Goal: Task Accomplishment & Management: Complete application form

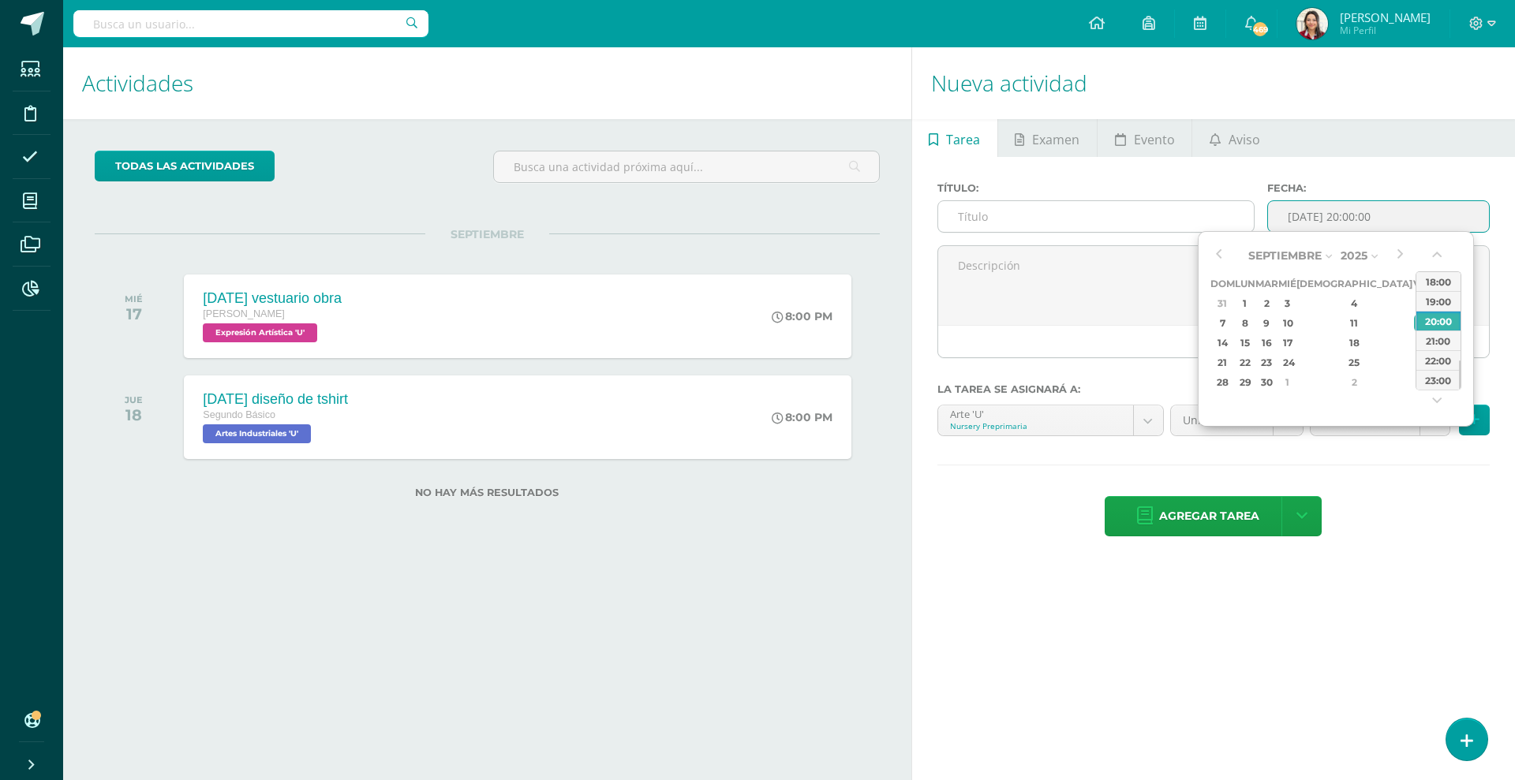
drag, startPoint x: 1346, startPoint y: 219, endPoint x: 1247, endPoint y: 222, distance: 99.5
click at [1247, 222] on div "Título: Fecha: 2025-09-12 20:00:00" at bounding box center [1213, 213] width 565 height 63
type input "2025-09-12 20:00"
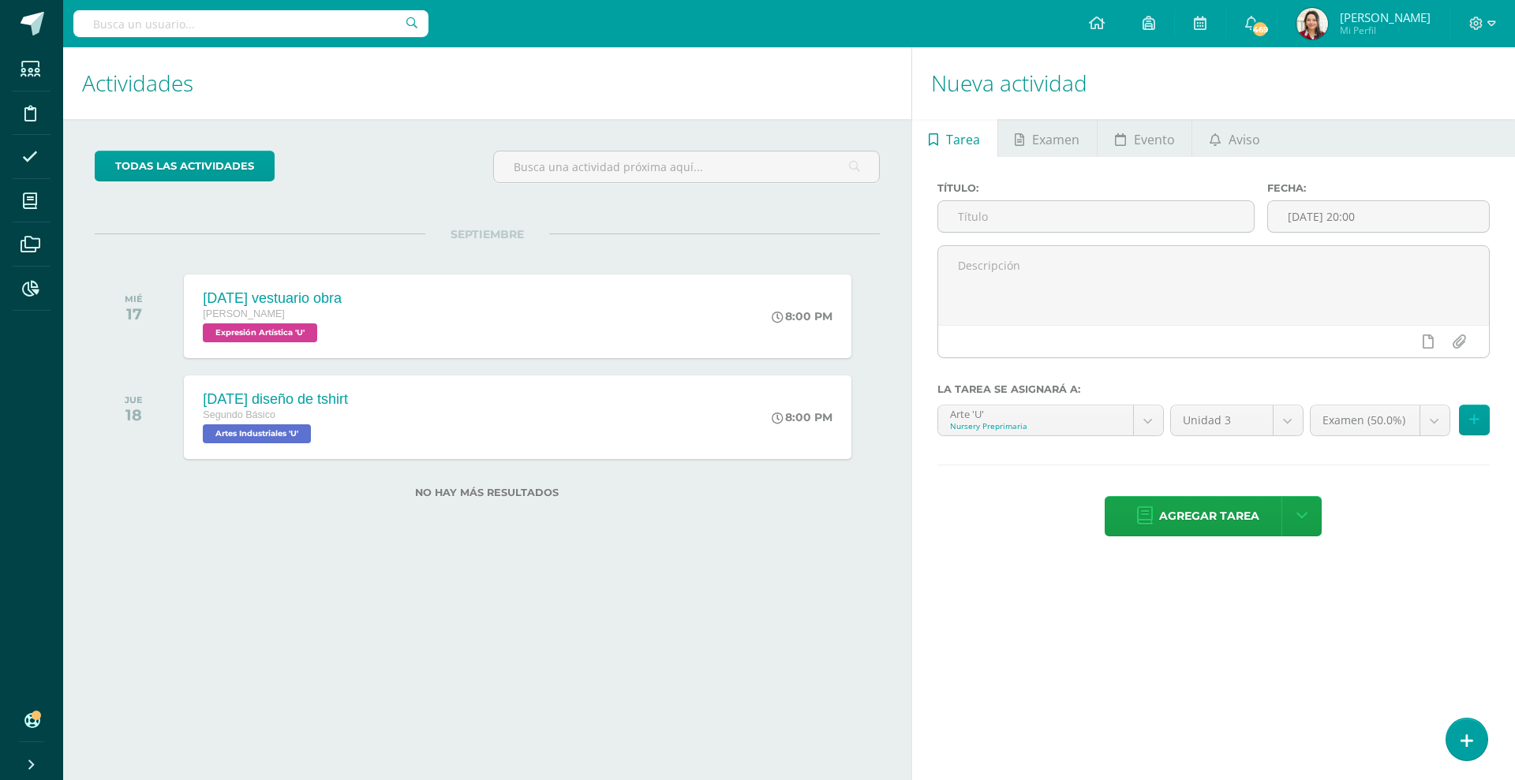
click at [1177, 233] on div "Título:" at bounding box center [1096, 213] width 330 height 63
click at [1188, 225] on input "text" at bounding box center [1096, 216] width 316 height 31
paste input "[DATE]"
type input "[DATE]"
click at [594, 534] on div "todas las Actividades No tienes actividades Échale un vistazo a los demás perío…" at bounding box center [487, 334] width 848 height 430
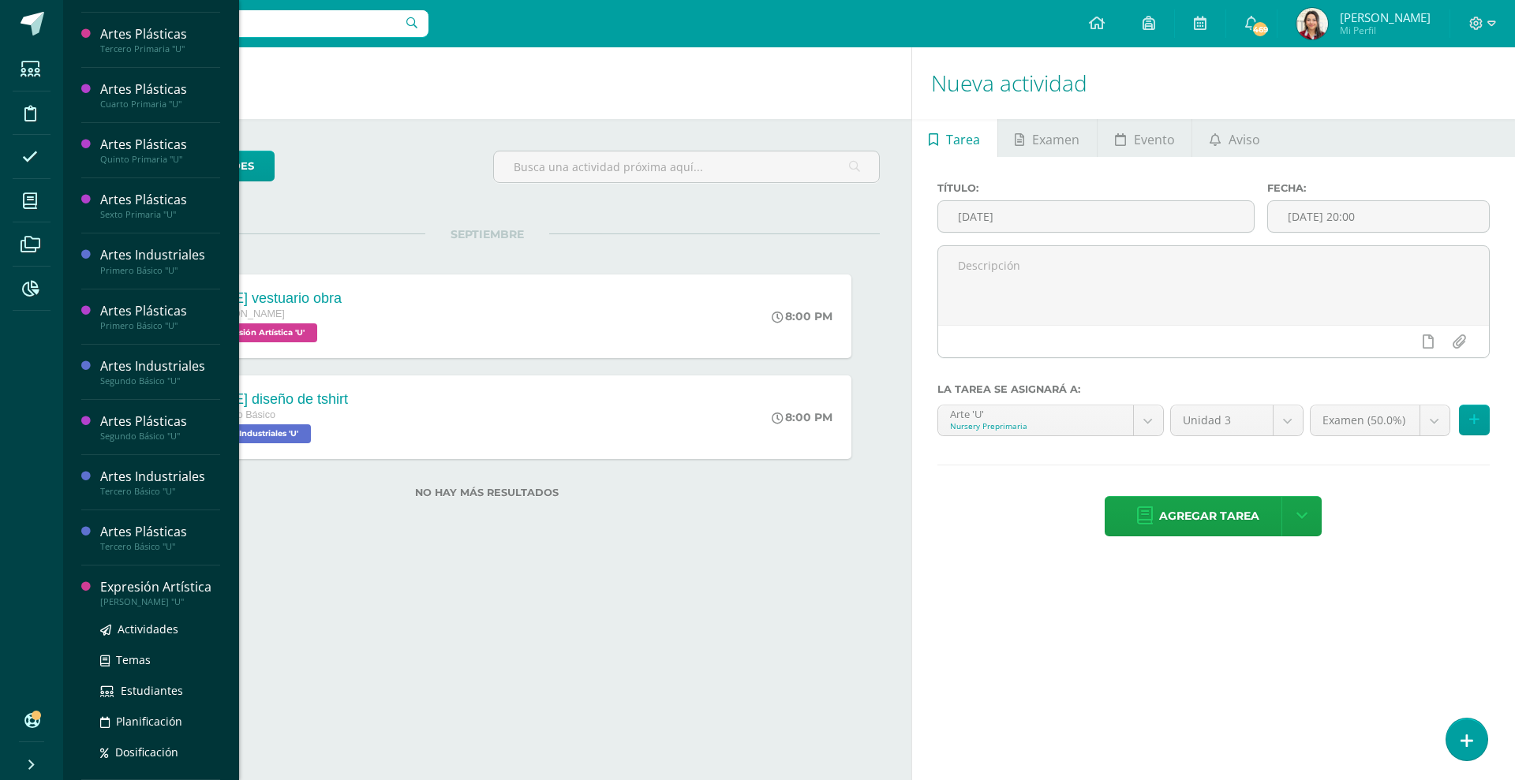
scroll to position [505, 0]
click at [144, 634] on span "Actividades" at bounding box center [148, 629] width 61 height 15
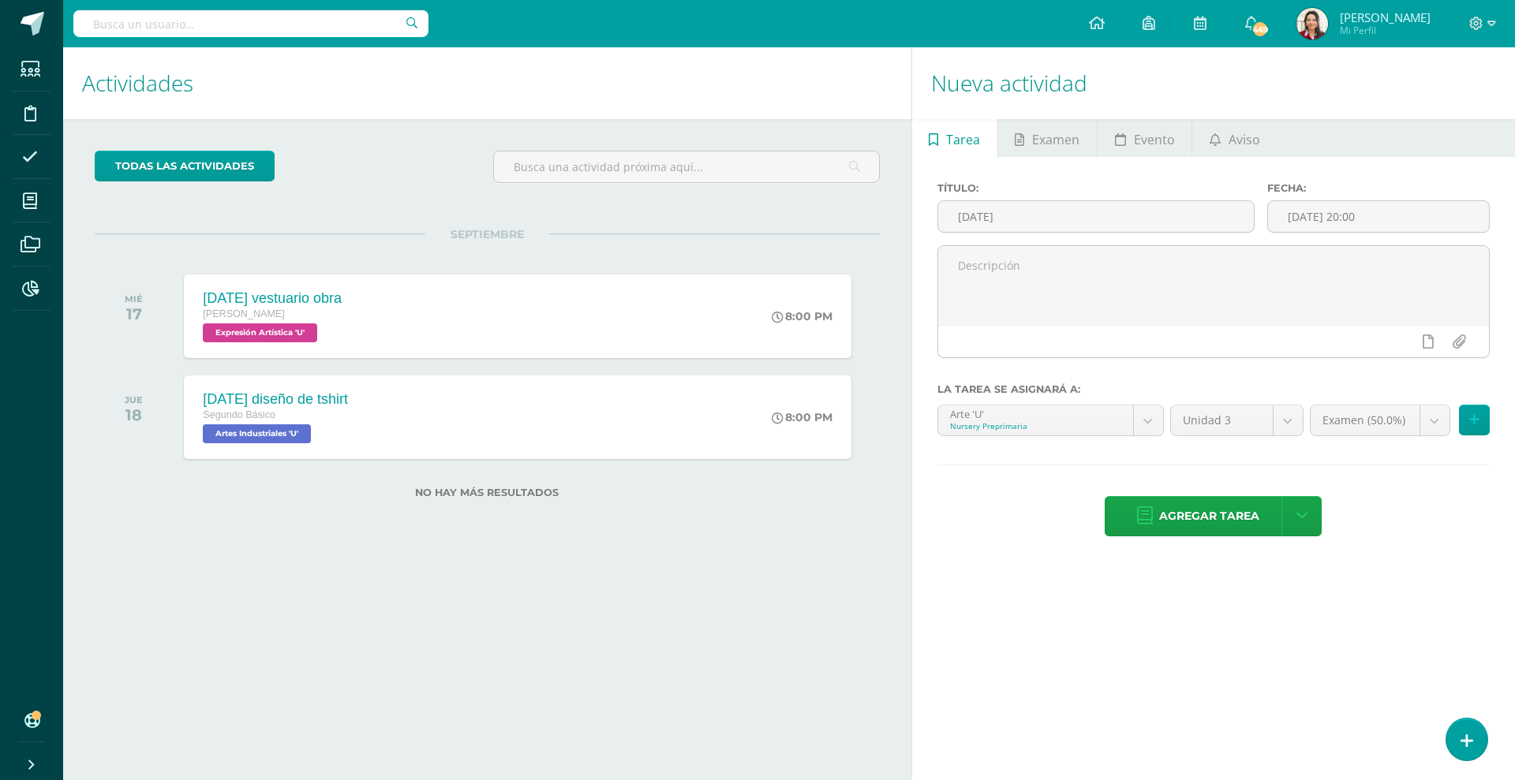
scroll to position [348, 0]
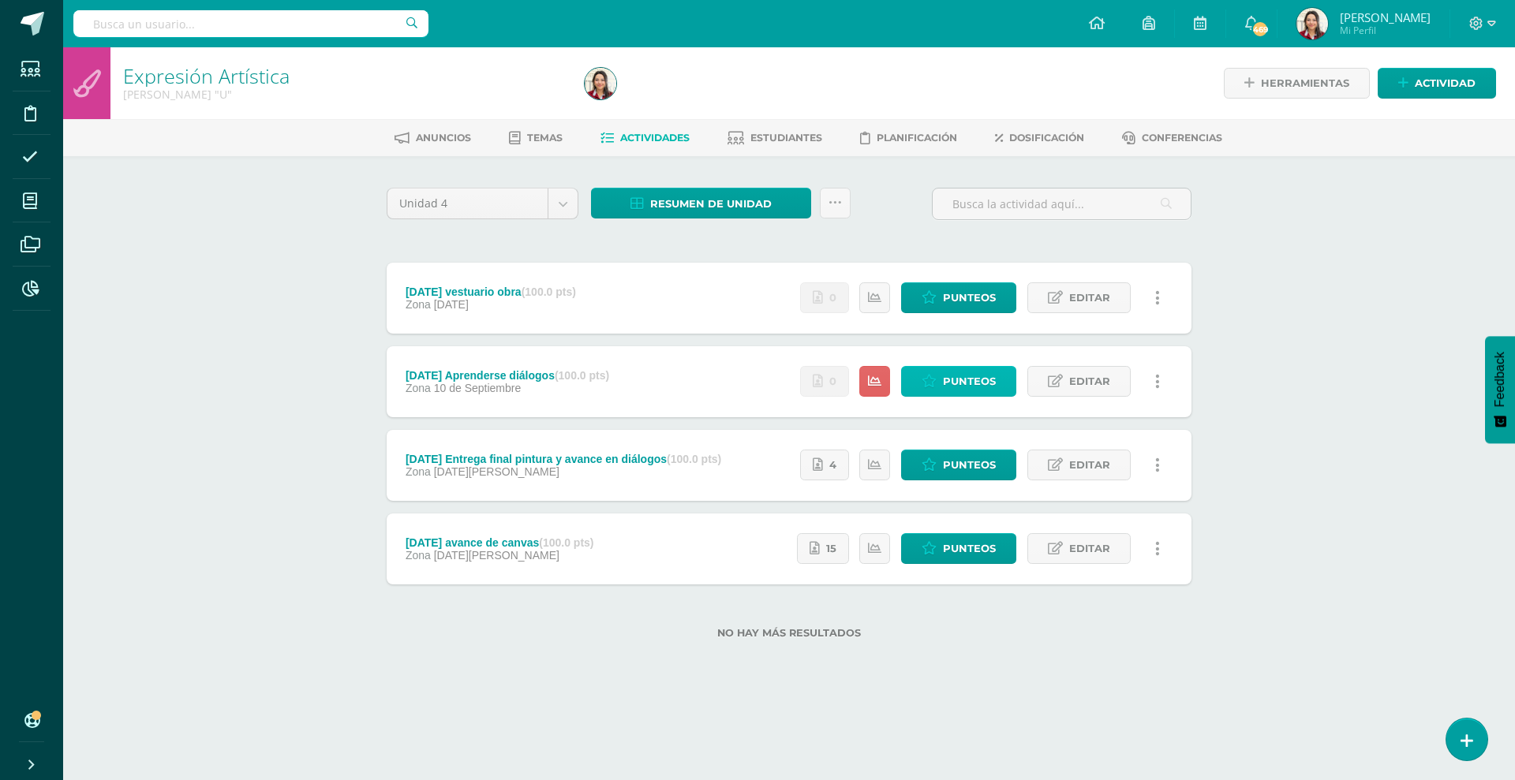
click at [973, 383] on span "Punteos" at bounding box center [969, 381] width 53 height 29
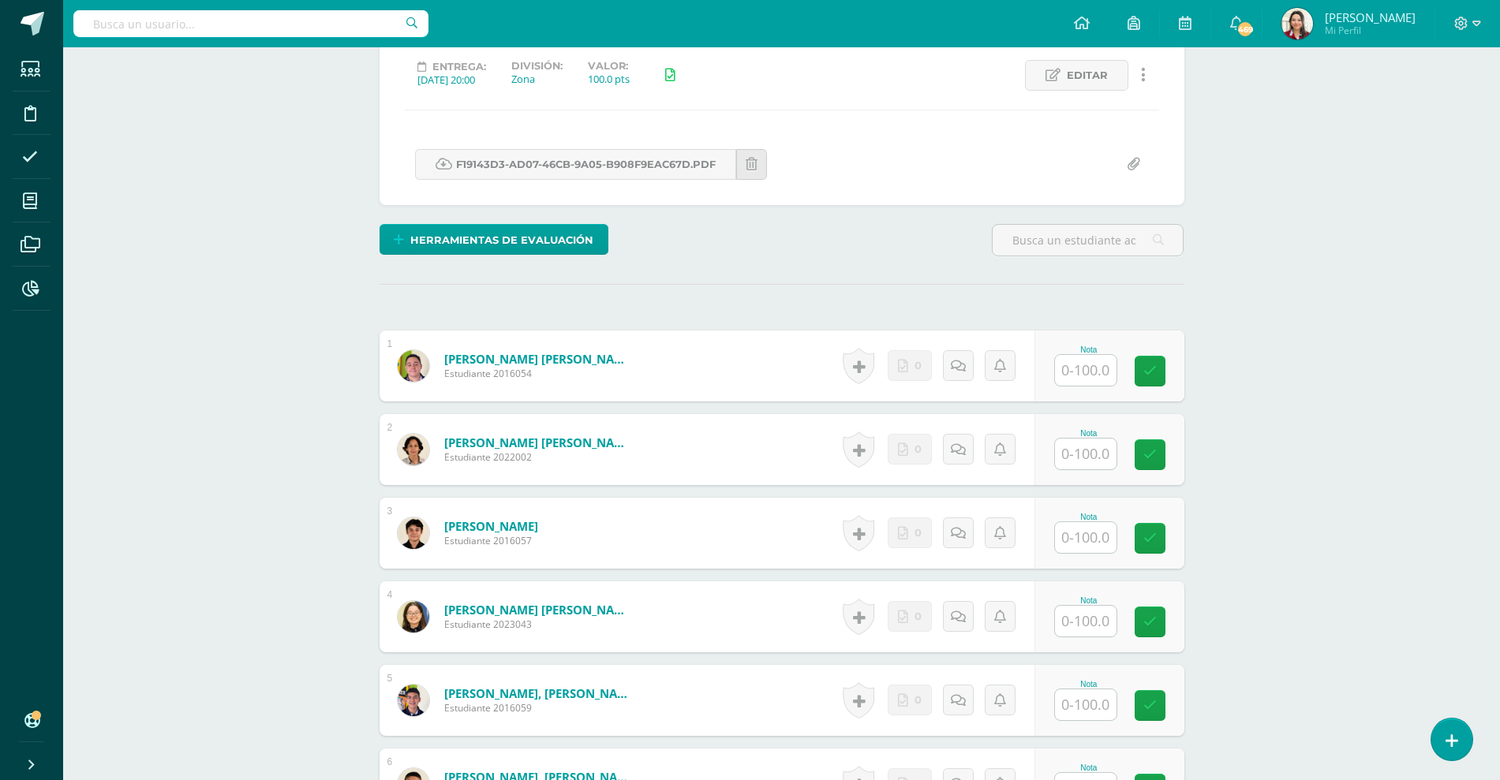
scroll to position [222, 0]
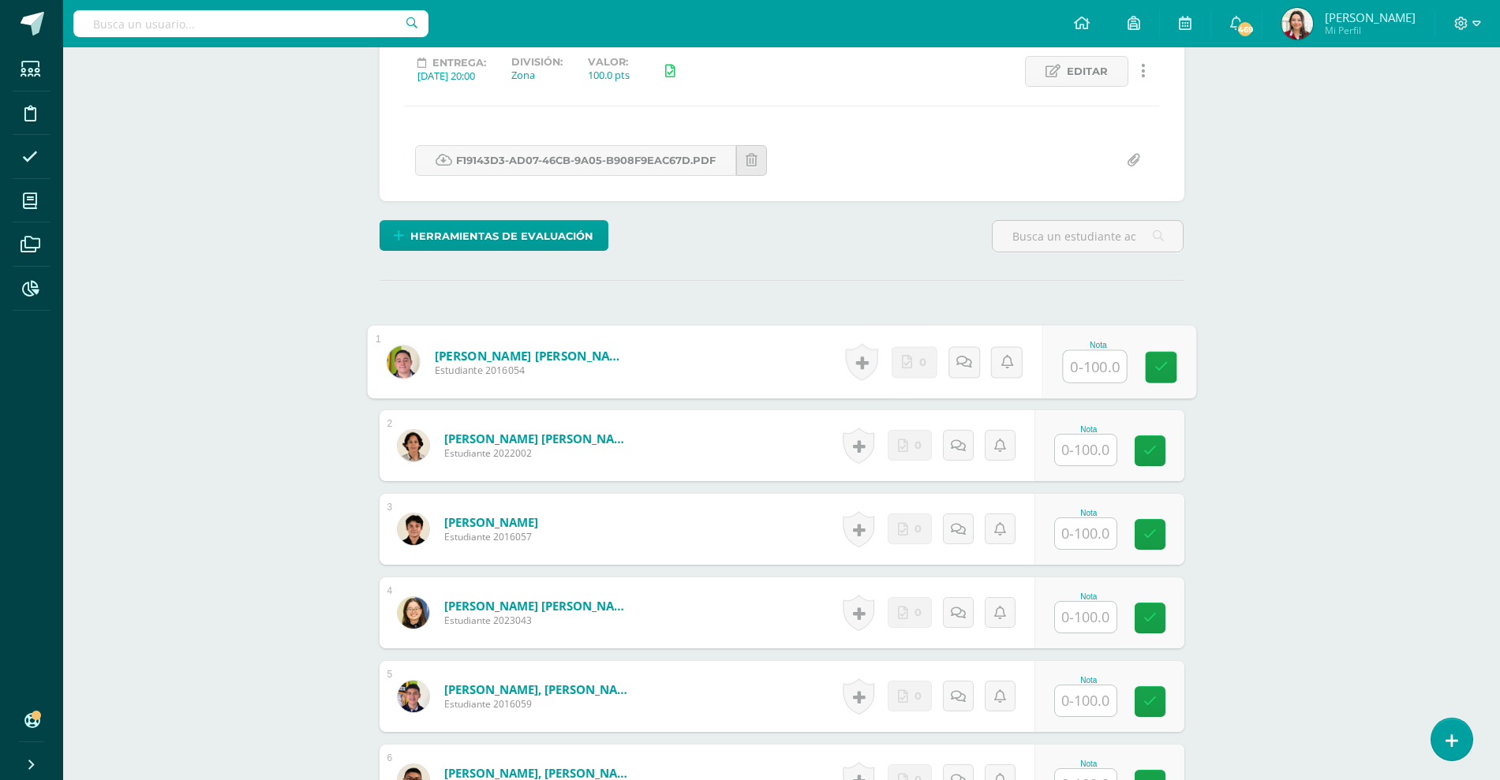
click at [1090, 376] on input "text" at bounding box center [1094, 367] width 63 height 32
type input "100"
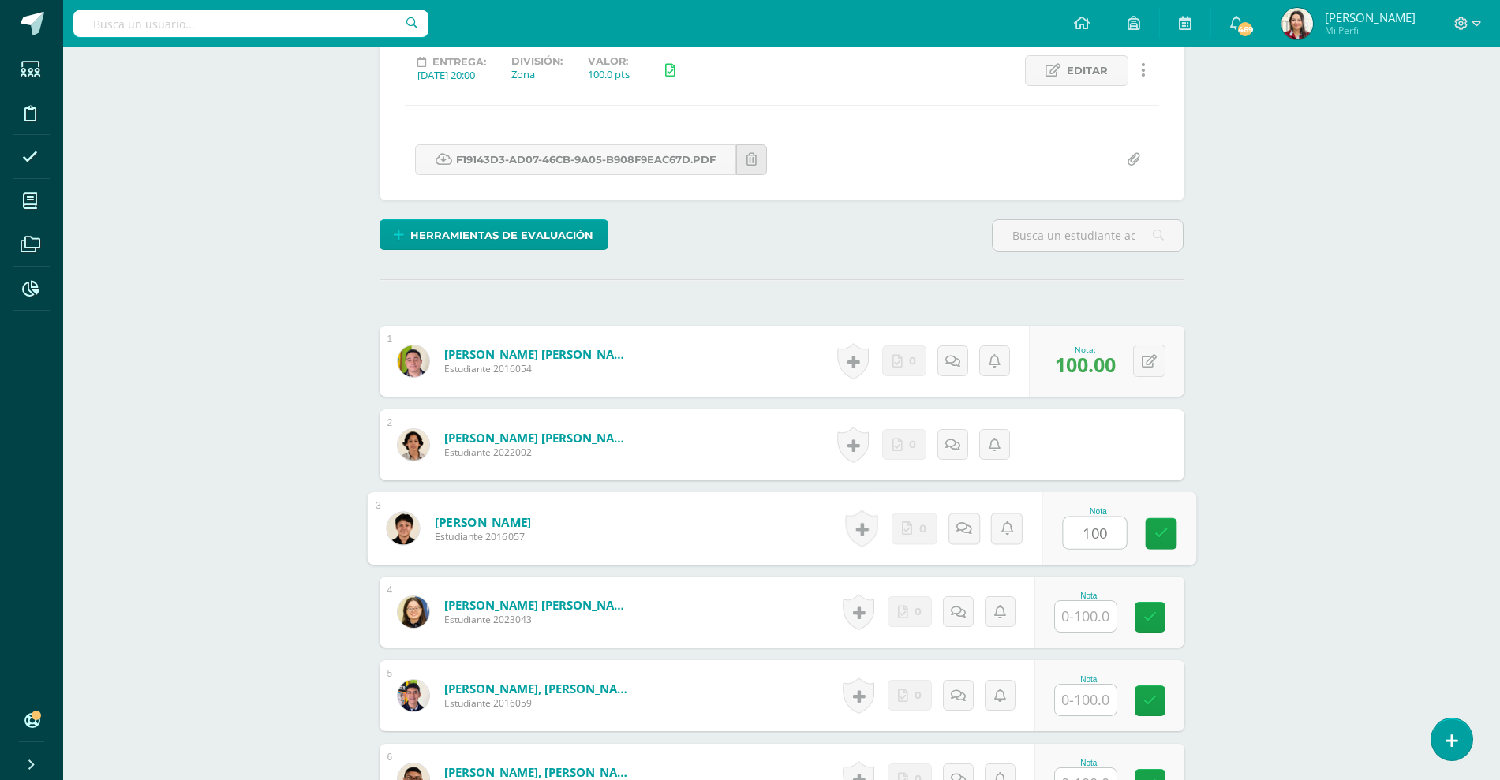
type input "100"
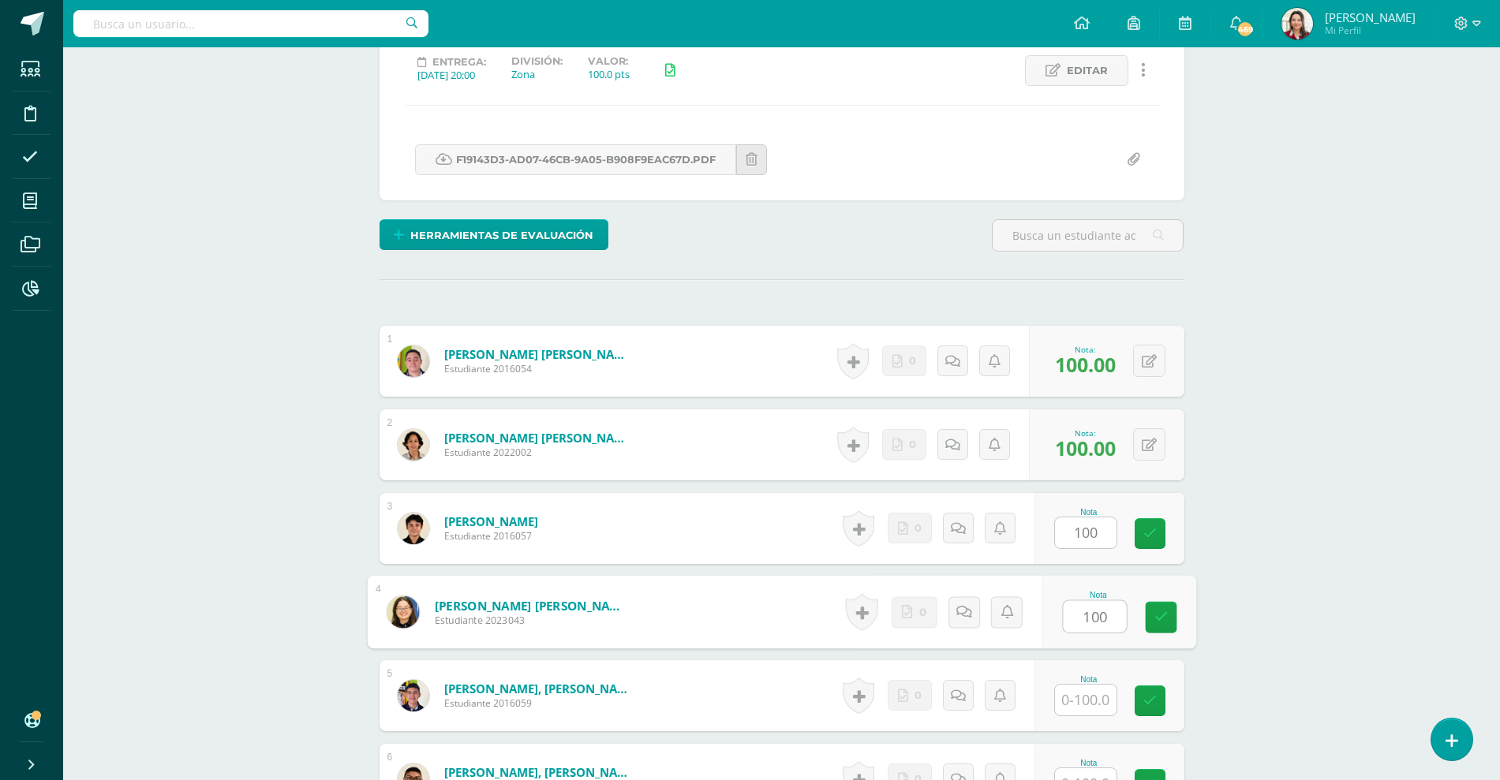
type input "100"
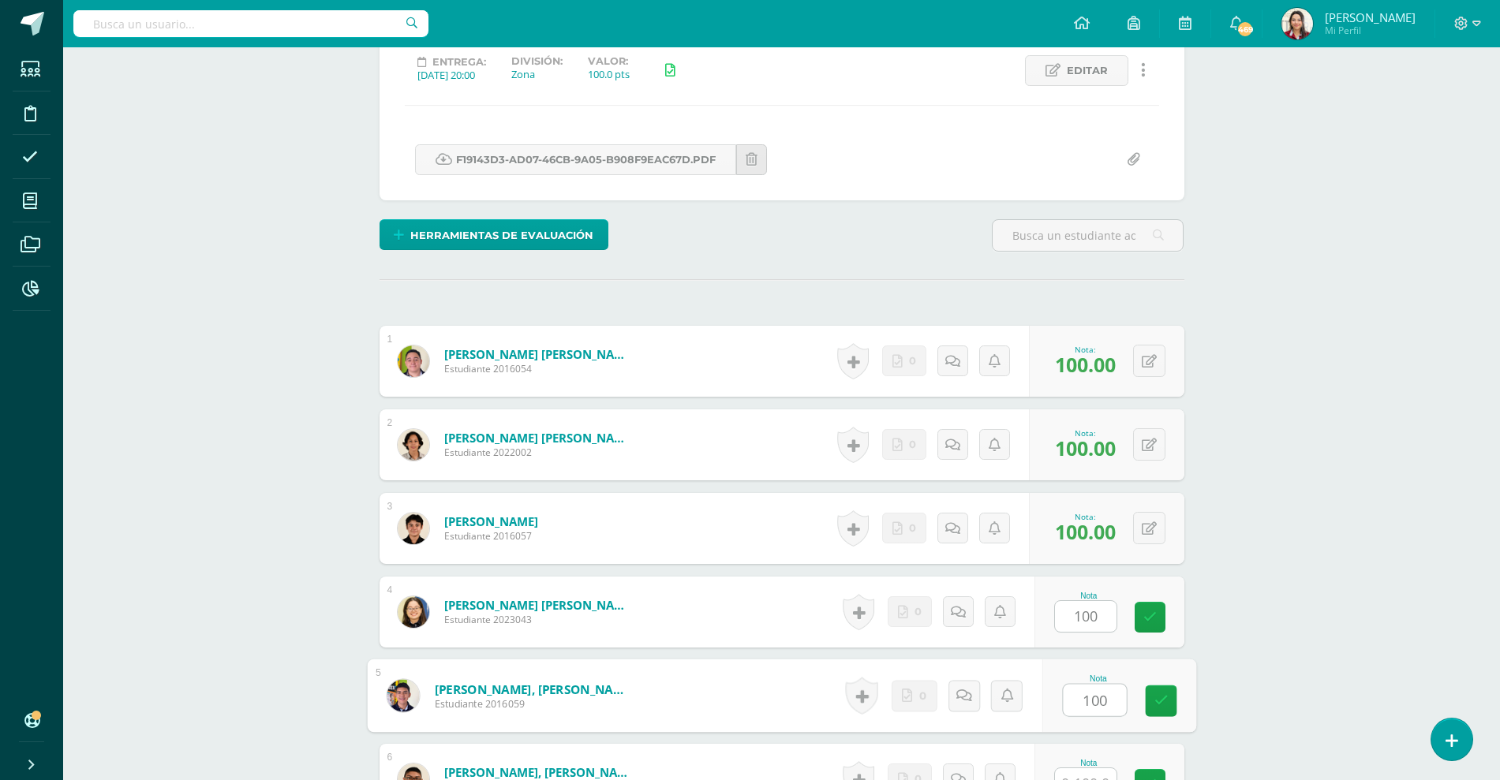
type input "100"
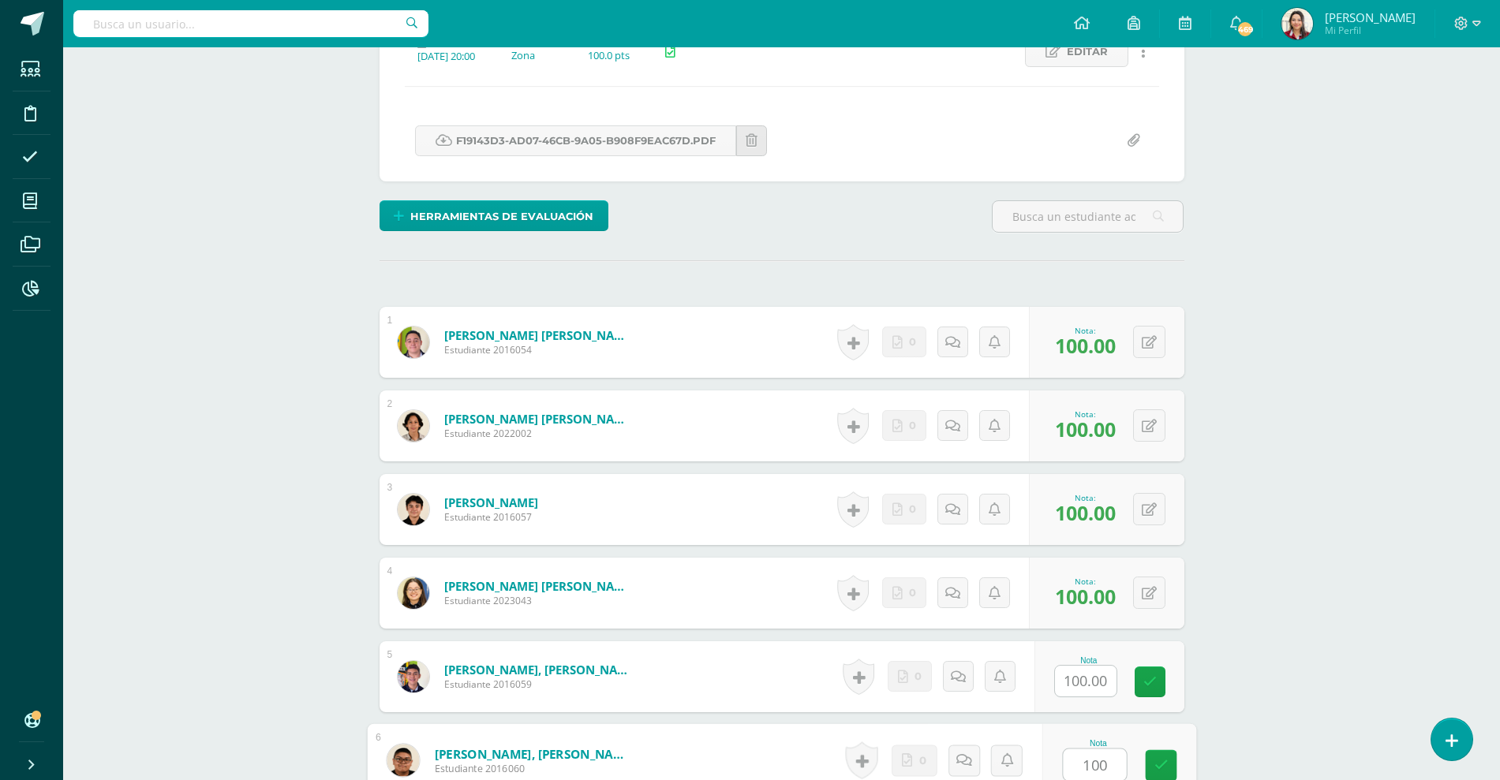
type input "100"
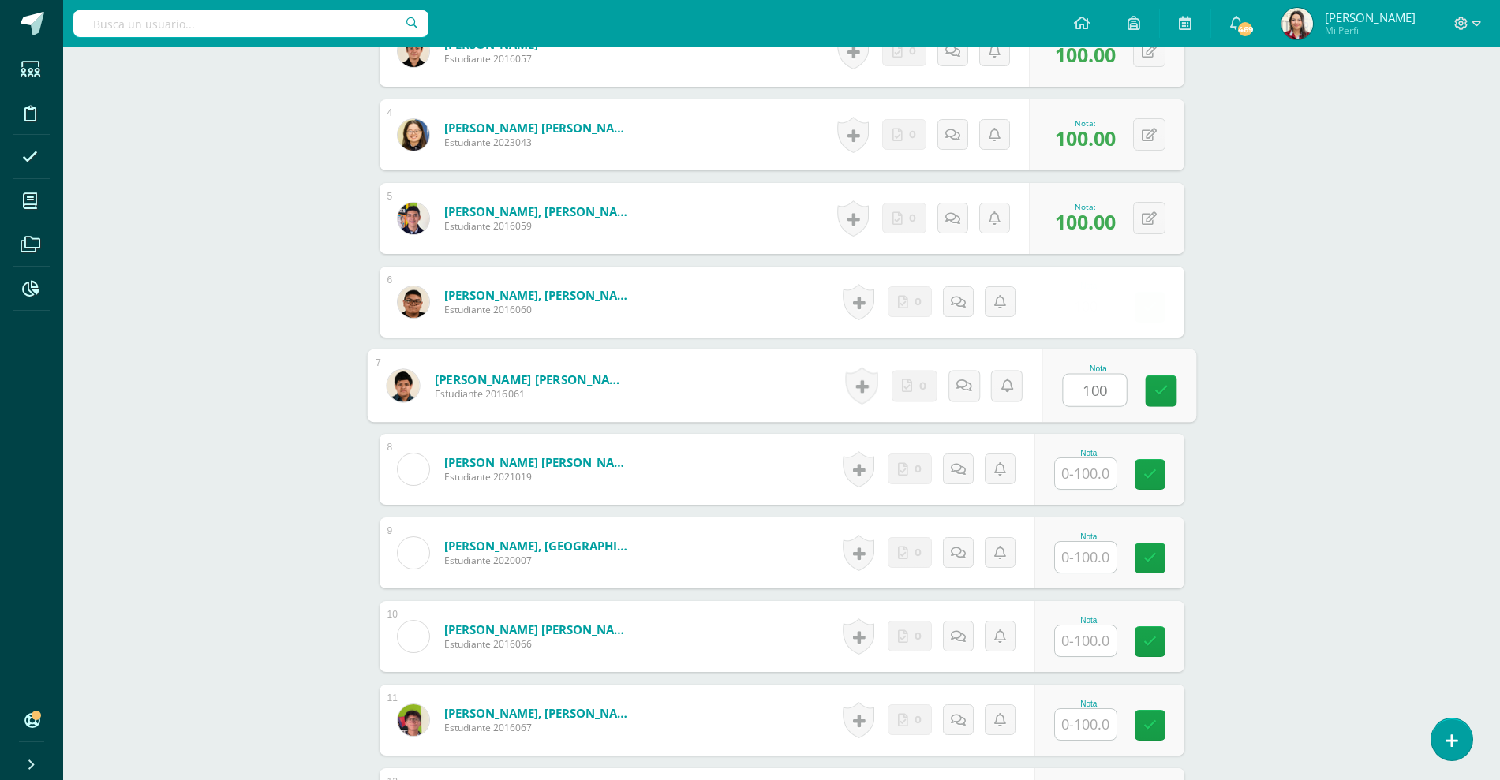
type input "100"
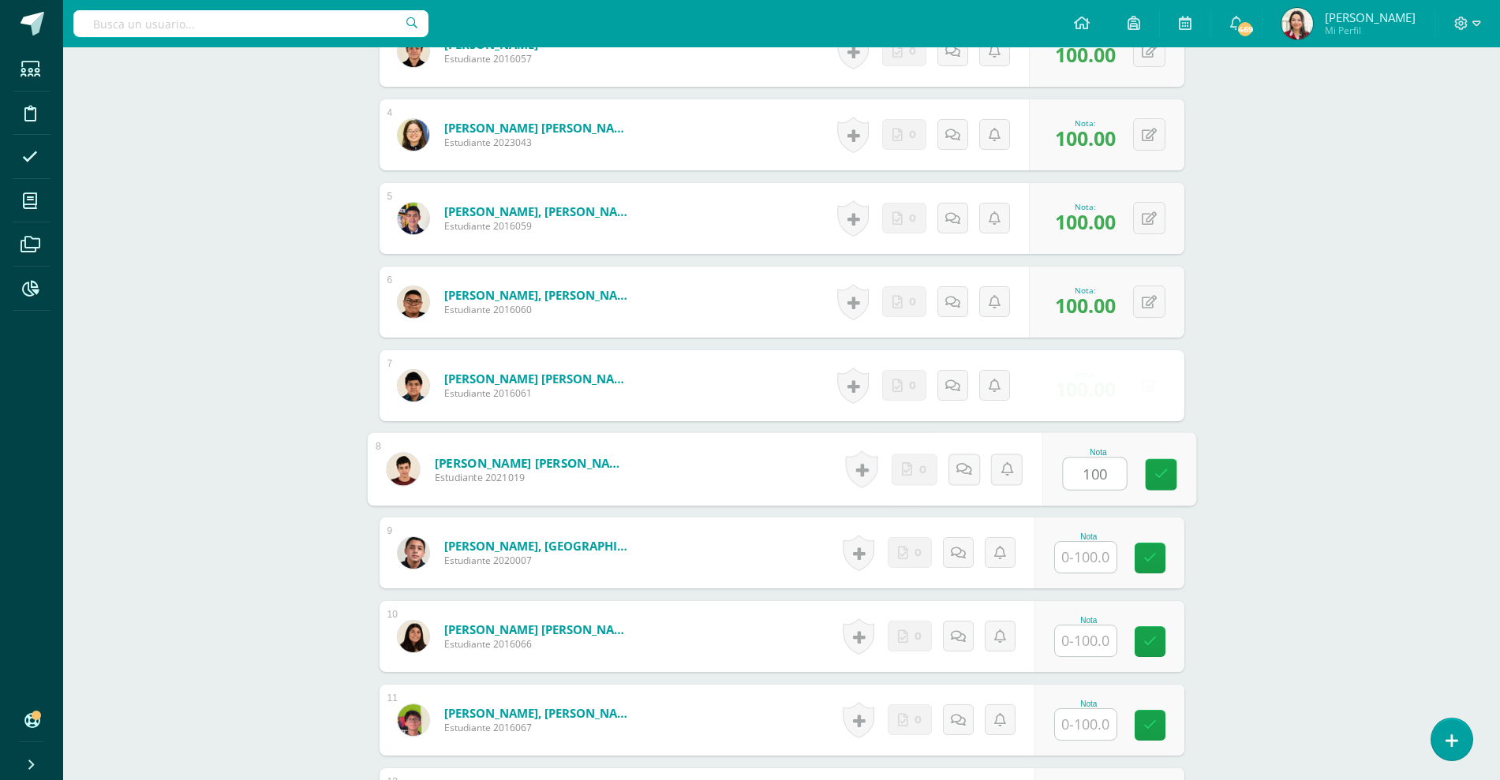
type input "100"
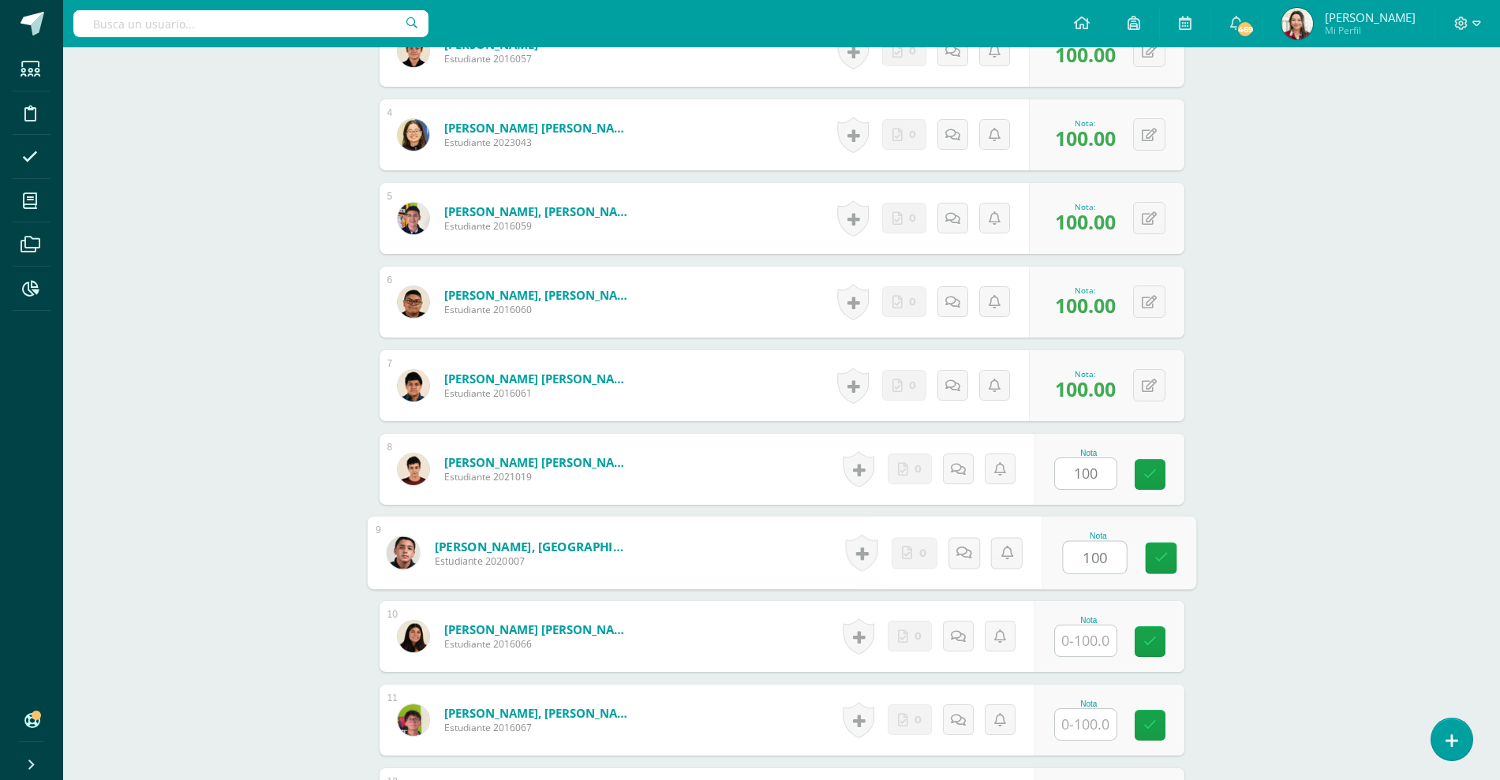
type input "100"
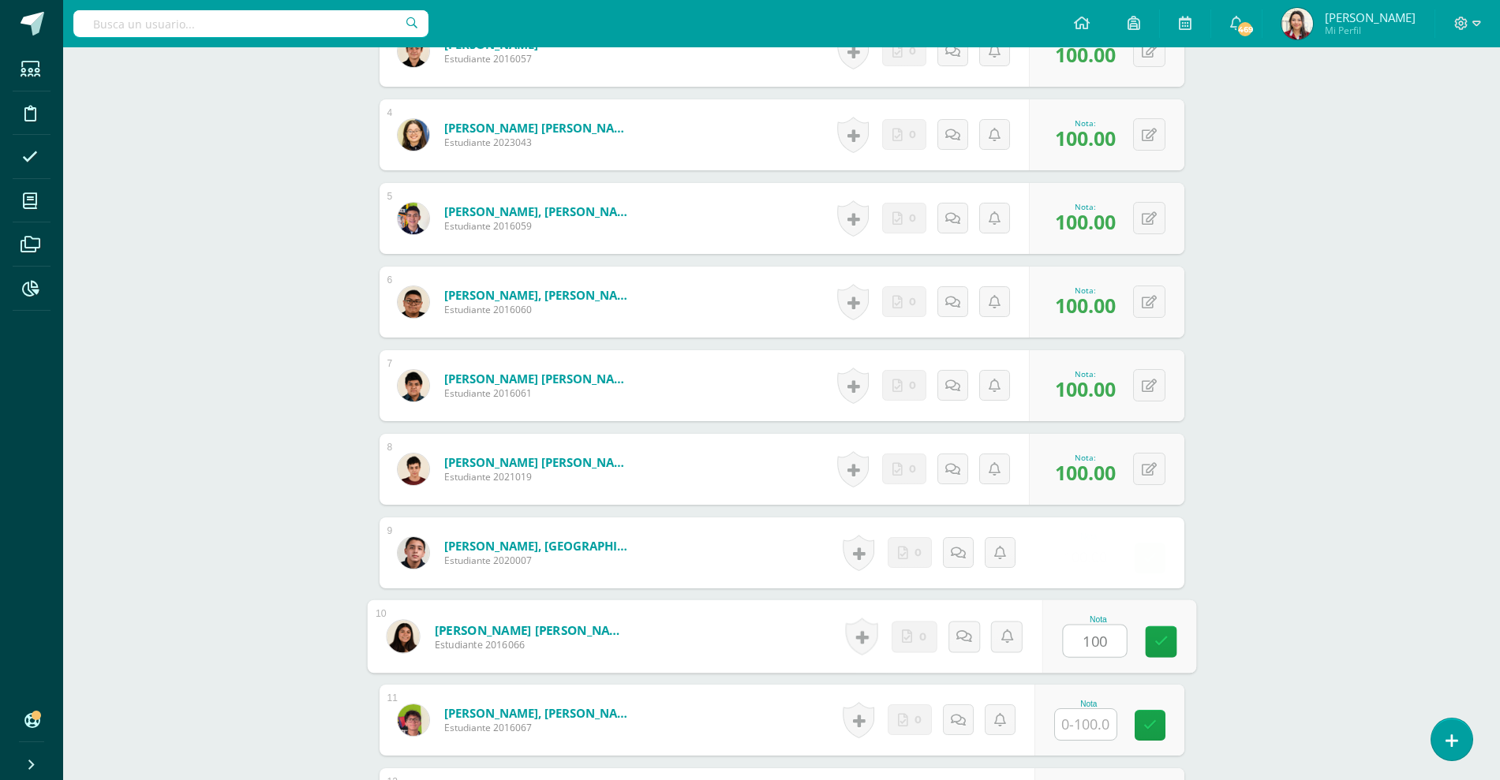
type input "100"
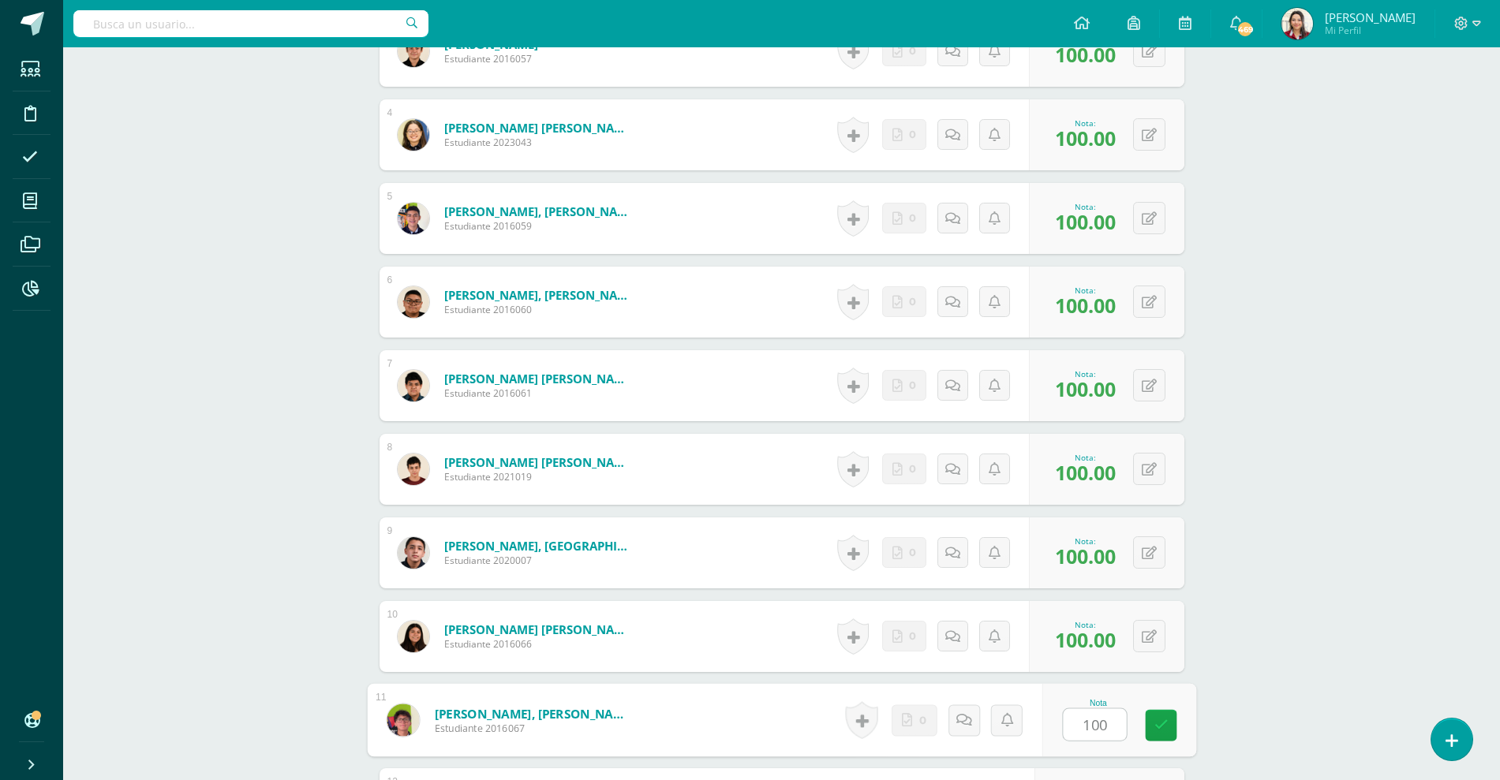
type input "100"
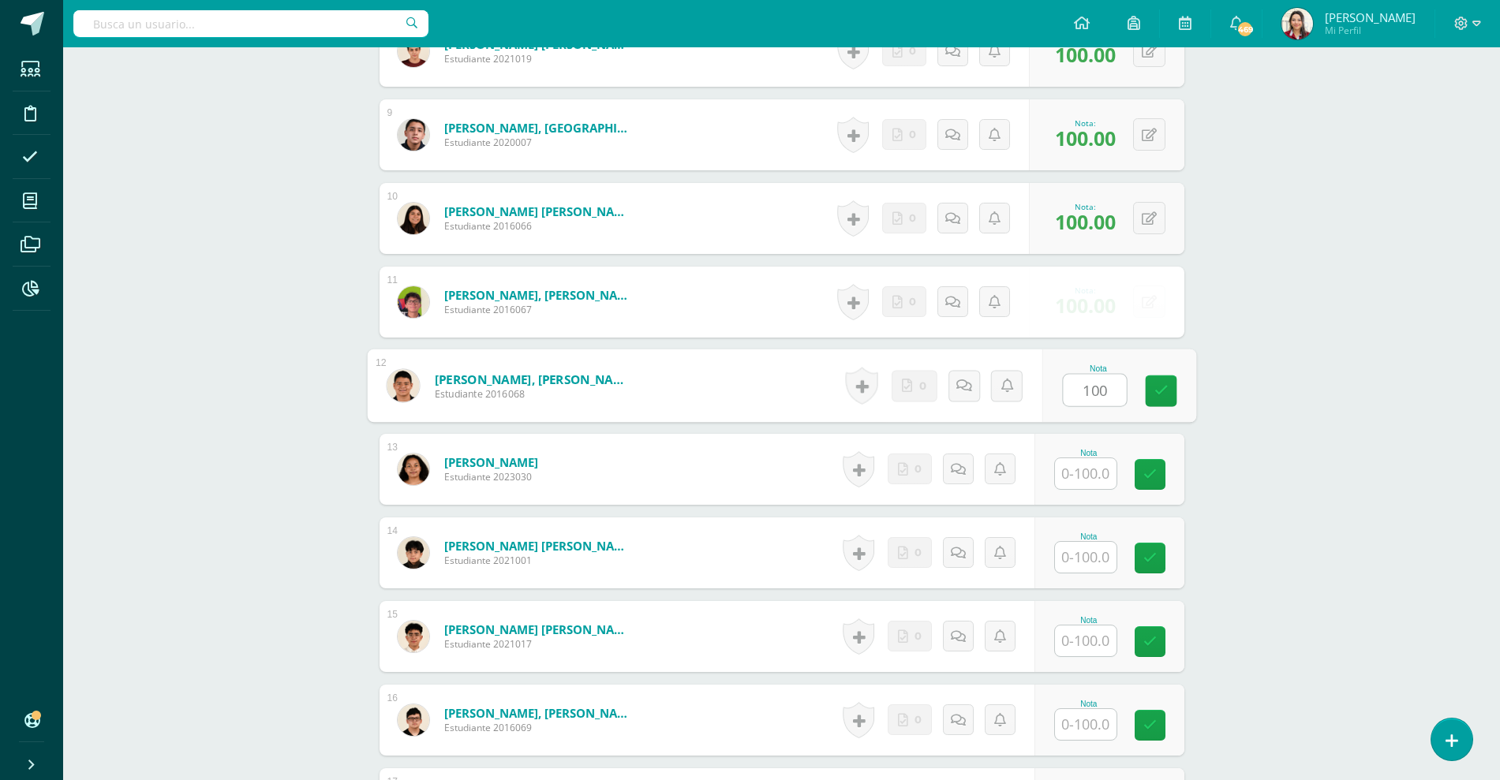
type input "100"
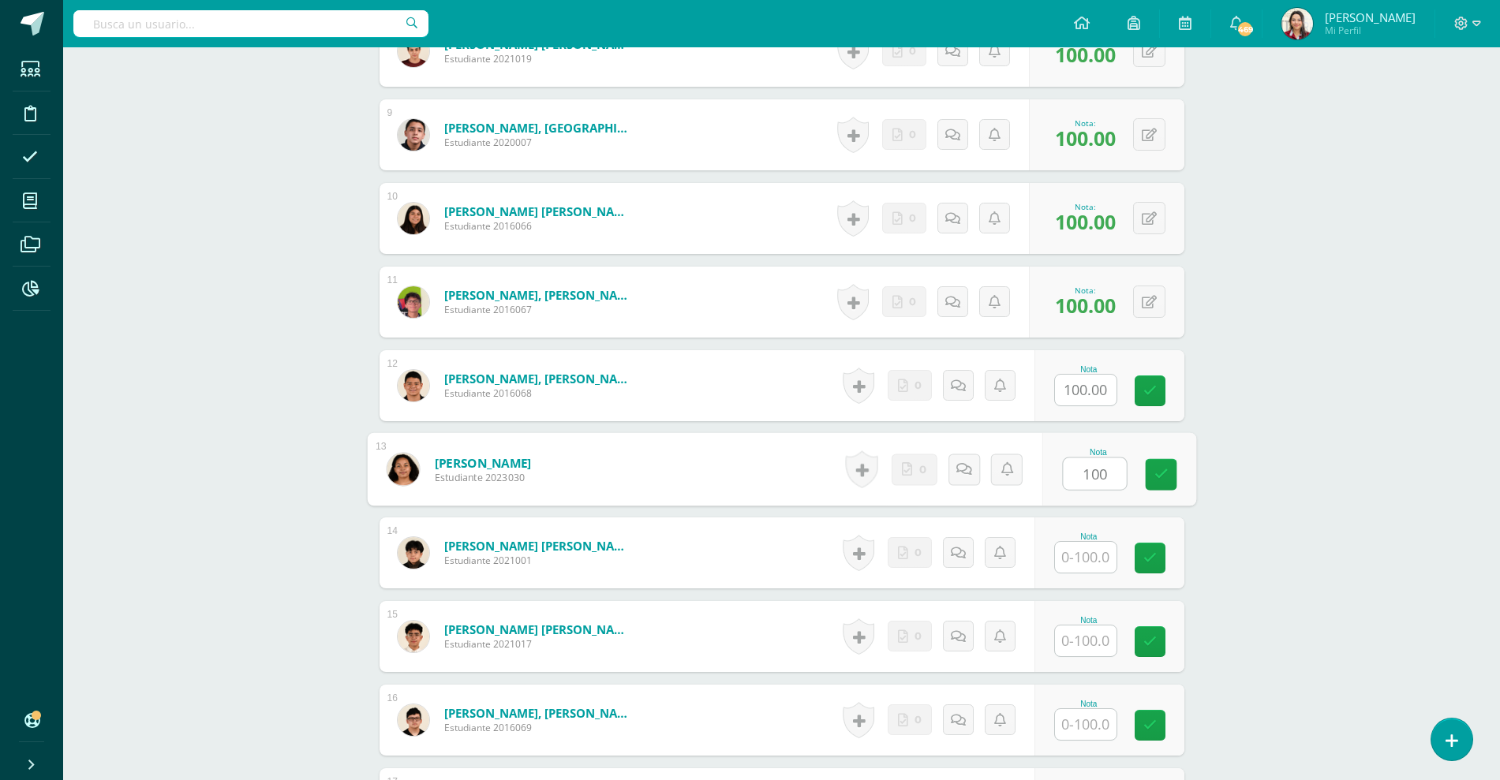
type input "100"
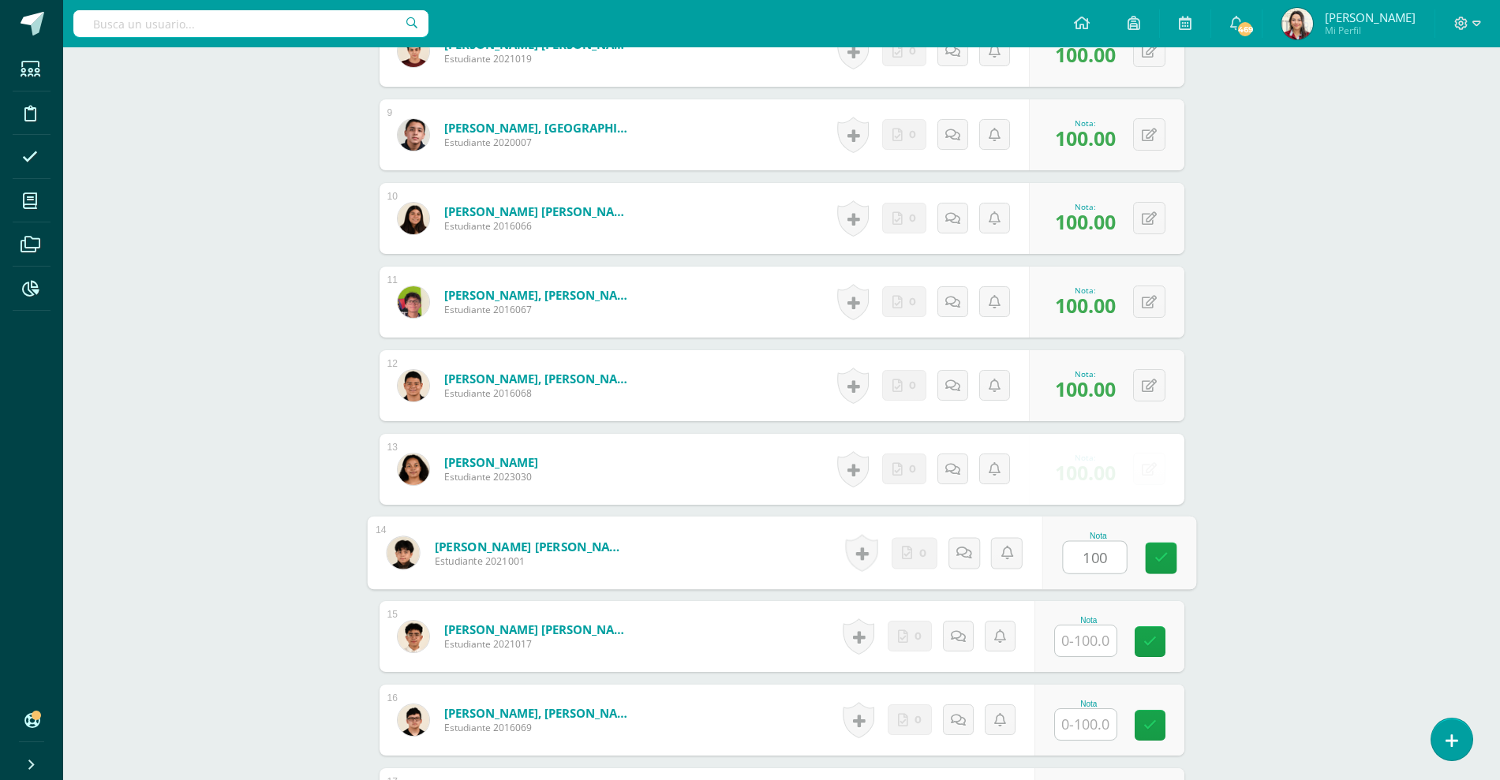
type input "100"
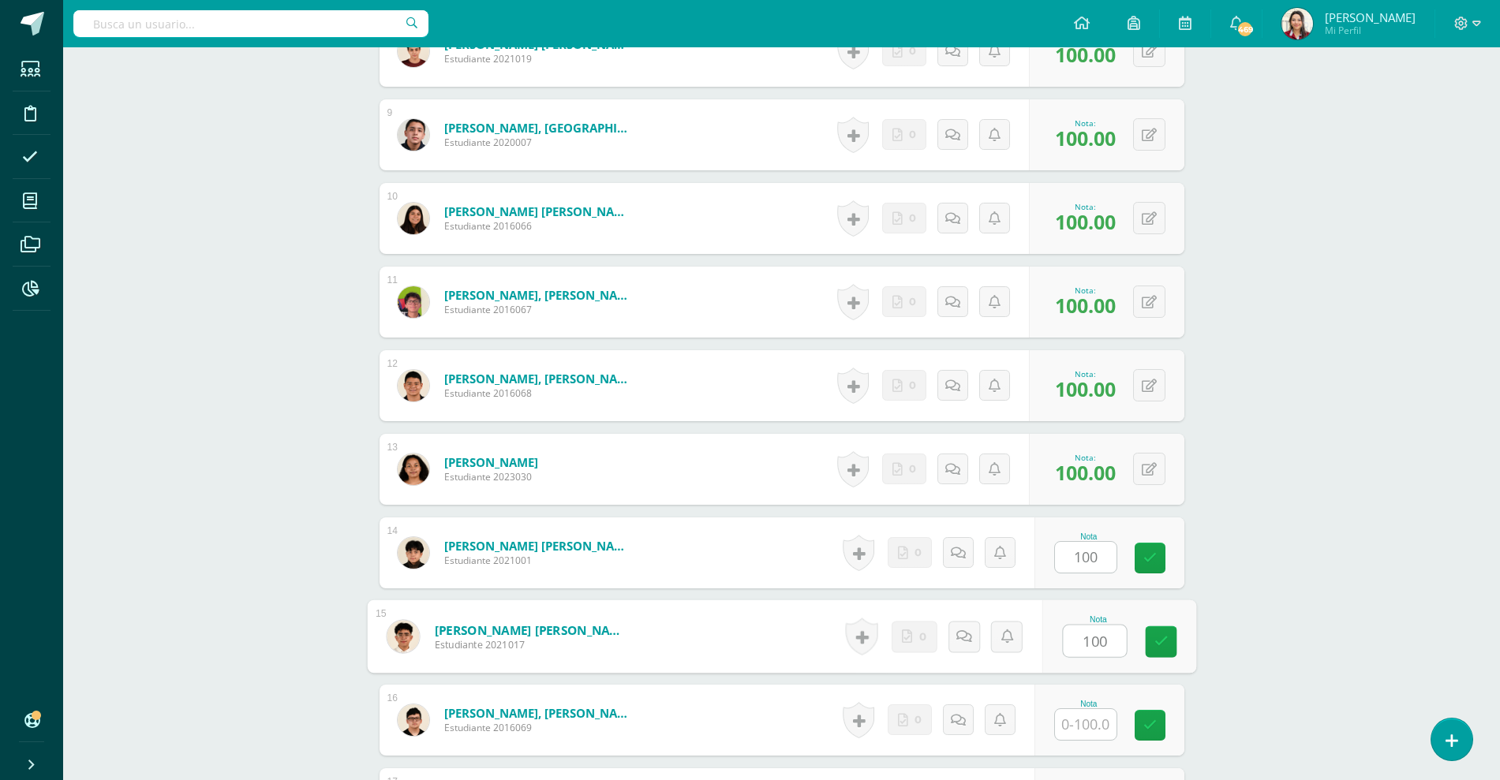
type input "100"
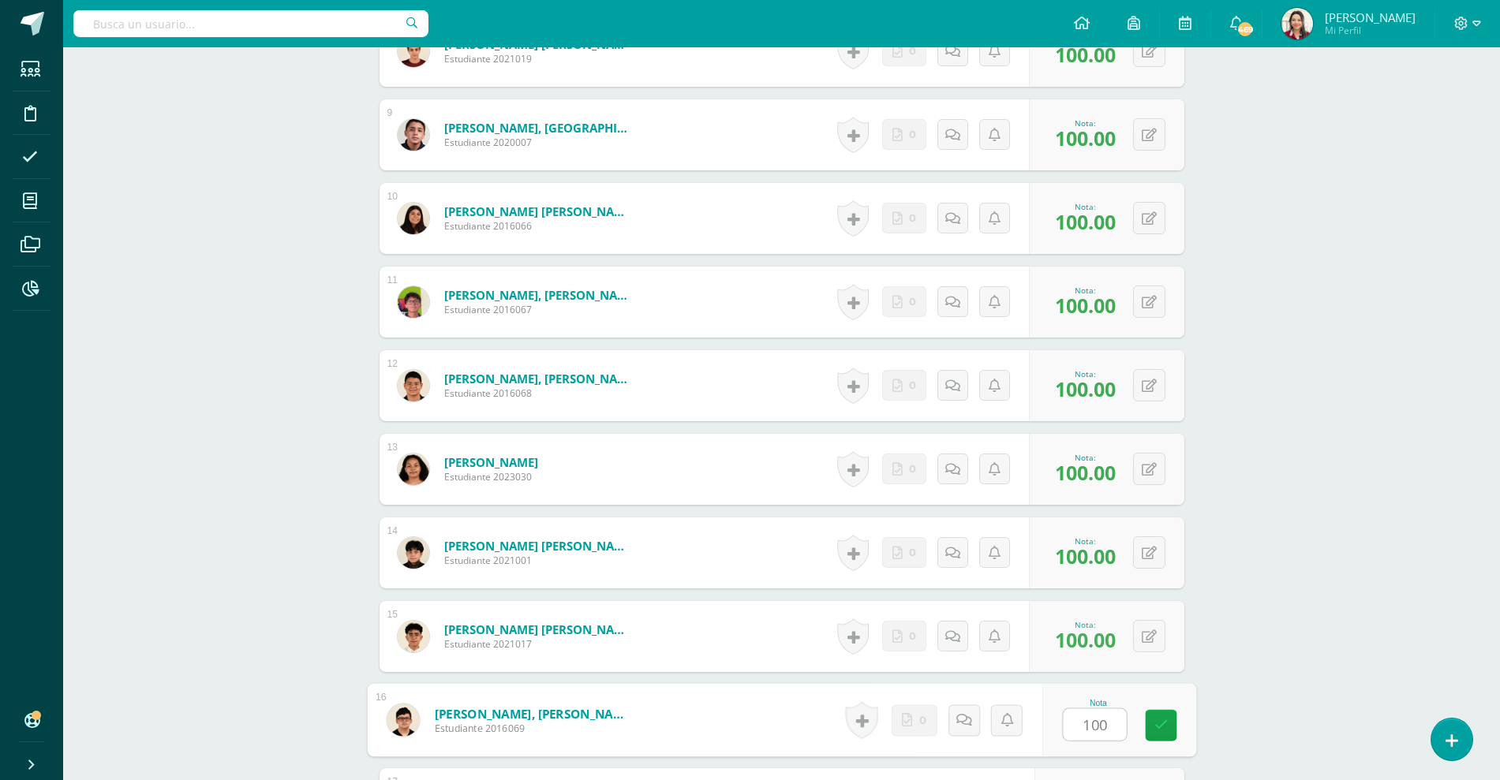
type input "100"
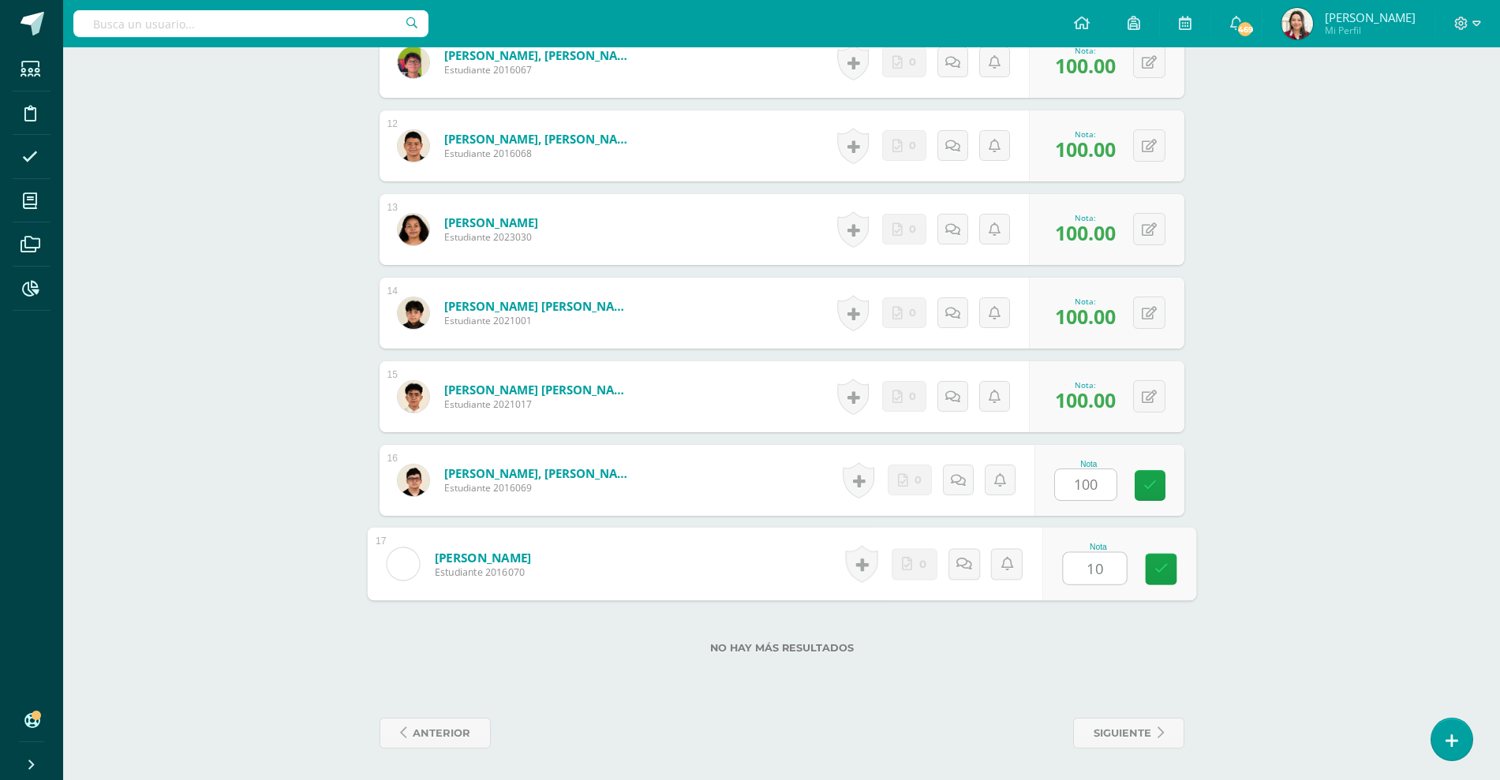
type input "100"
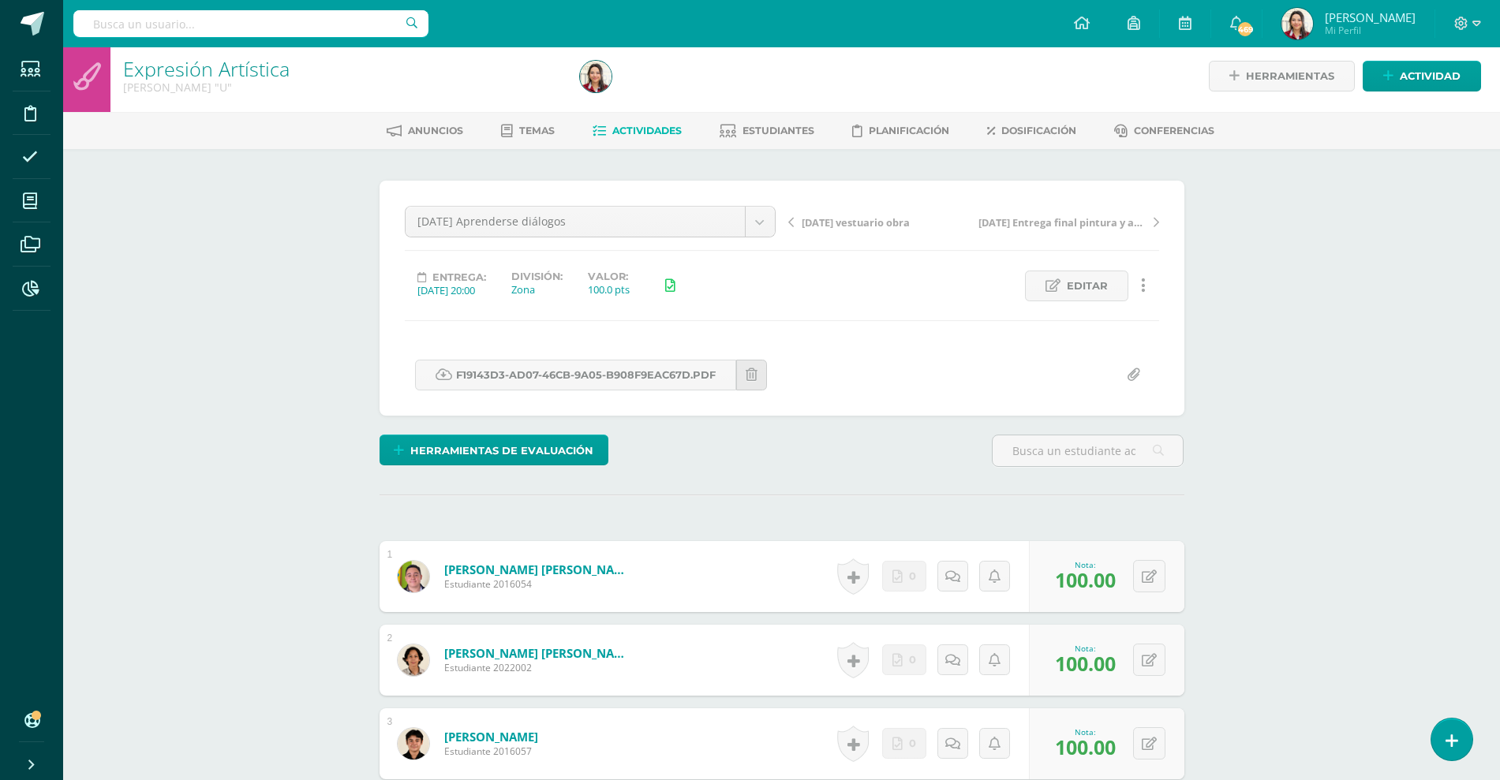
scroll to position [0, 0]
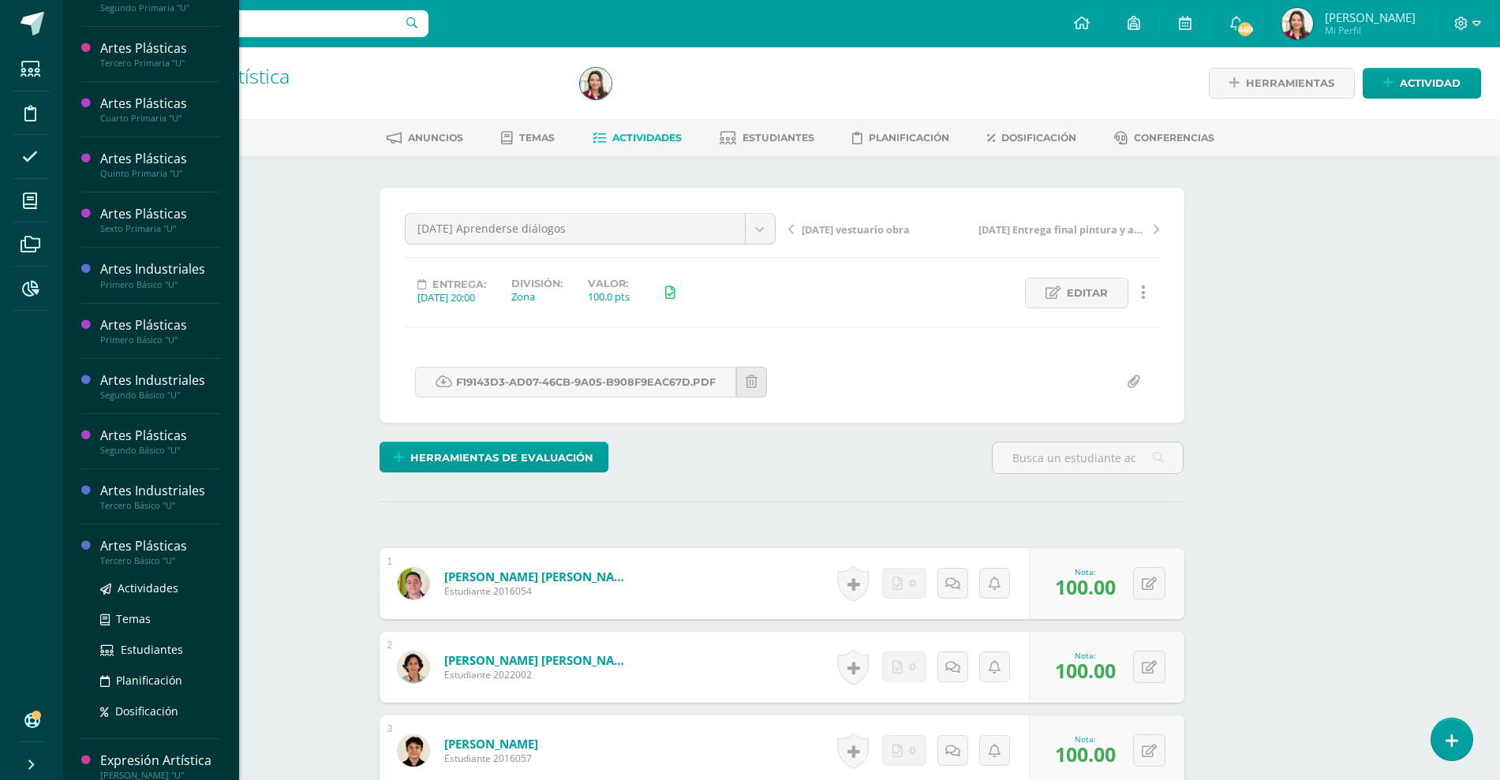
scroll to position [507, 0]
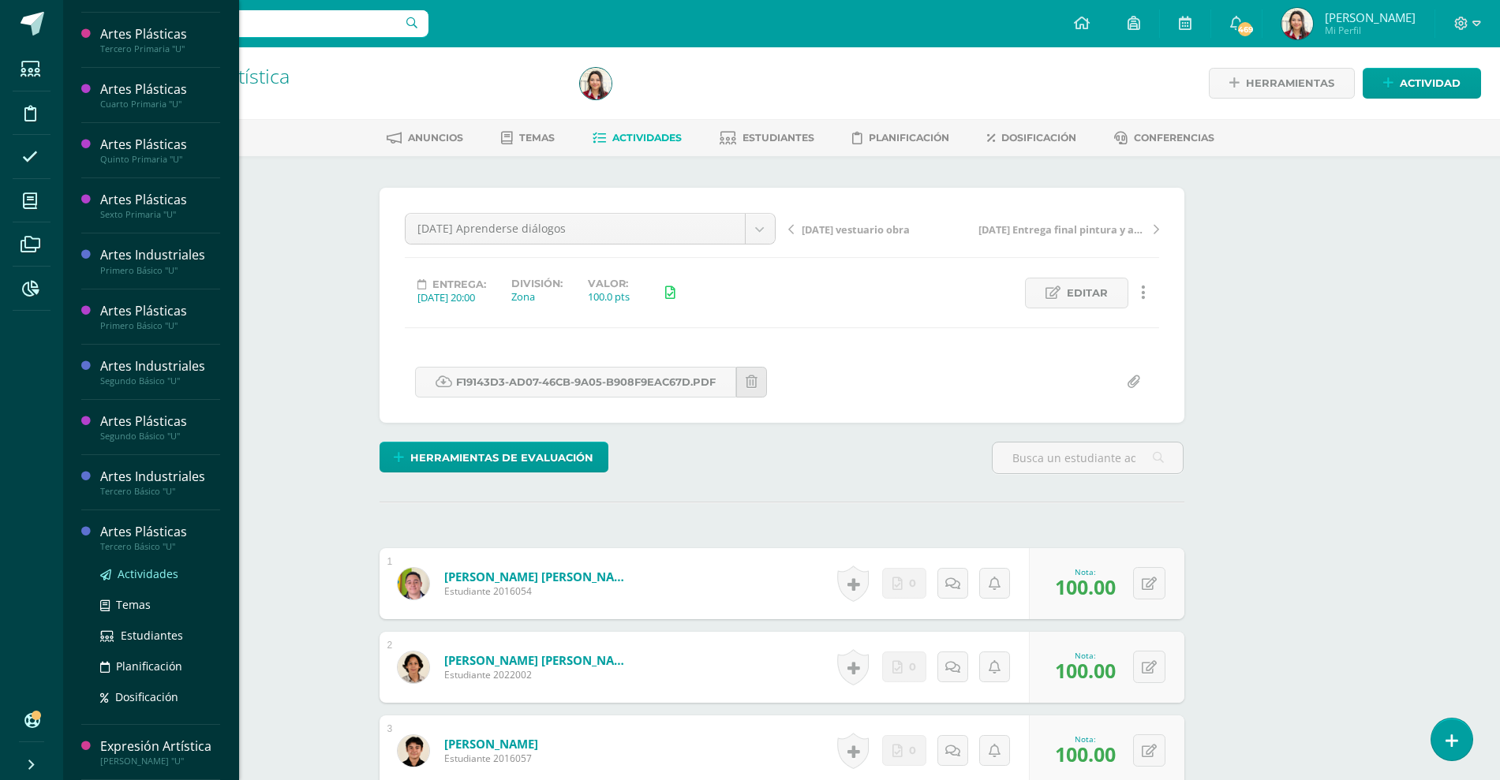
click at [152, 567] on span "Actividades" at bounding box center [148, 574] width 61 height 15
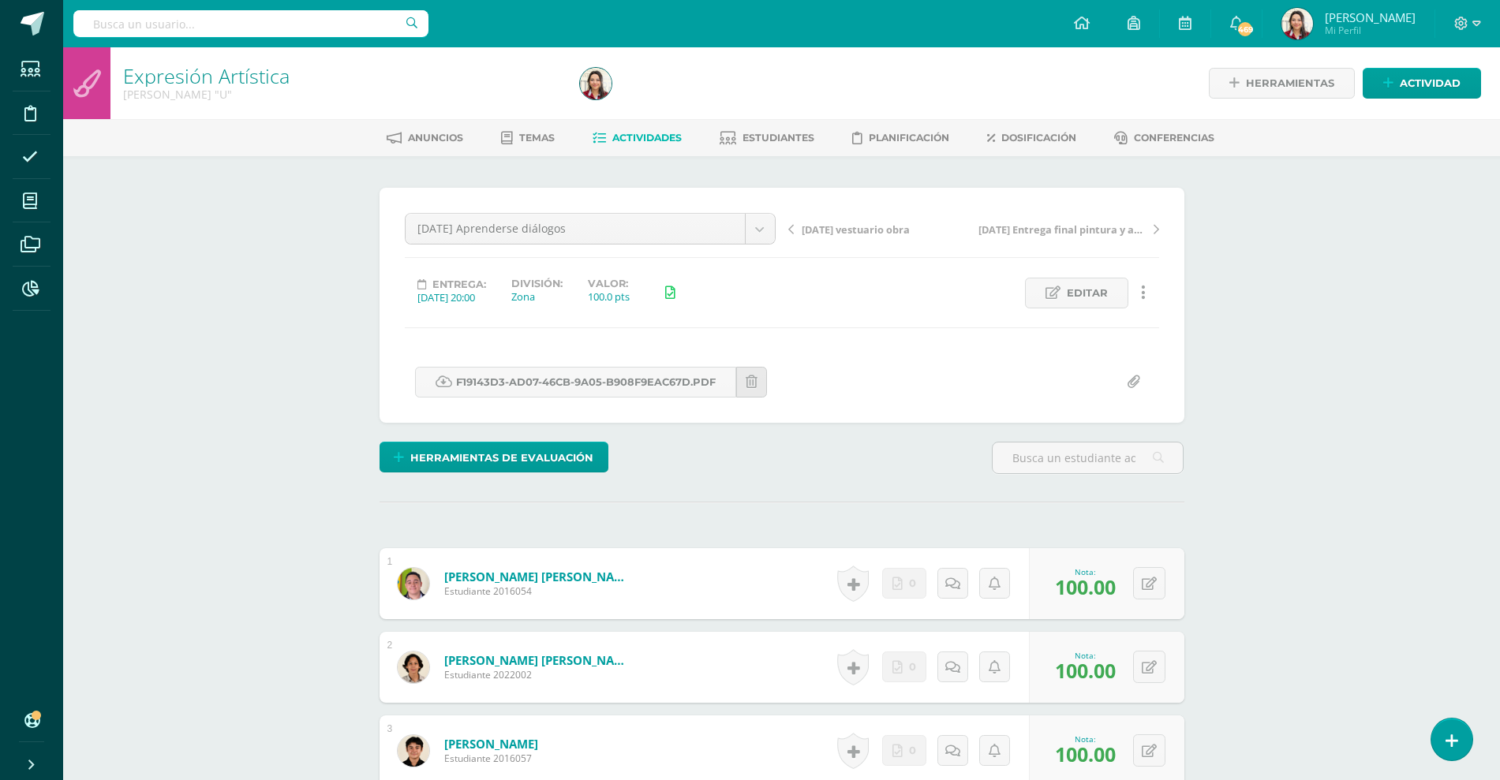
scroll to position [348, 0]
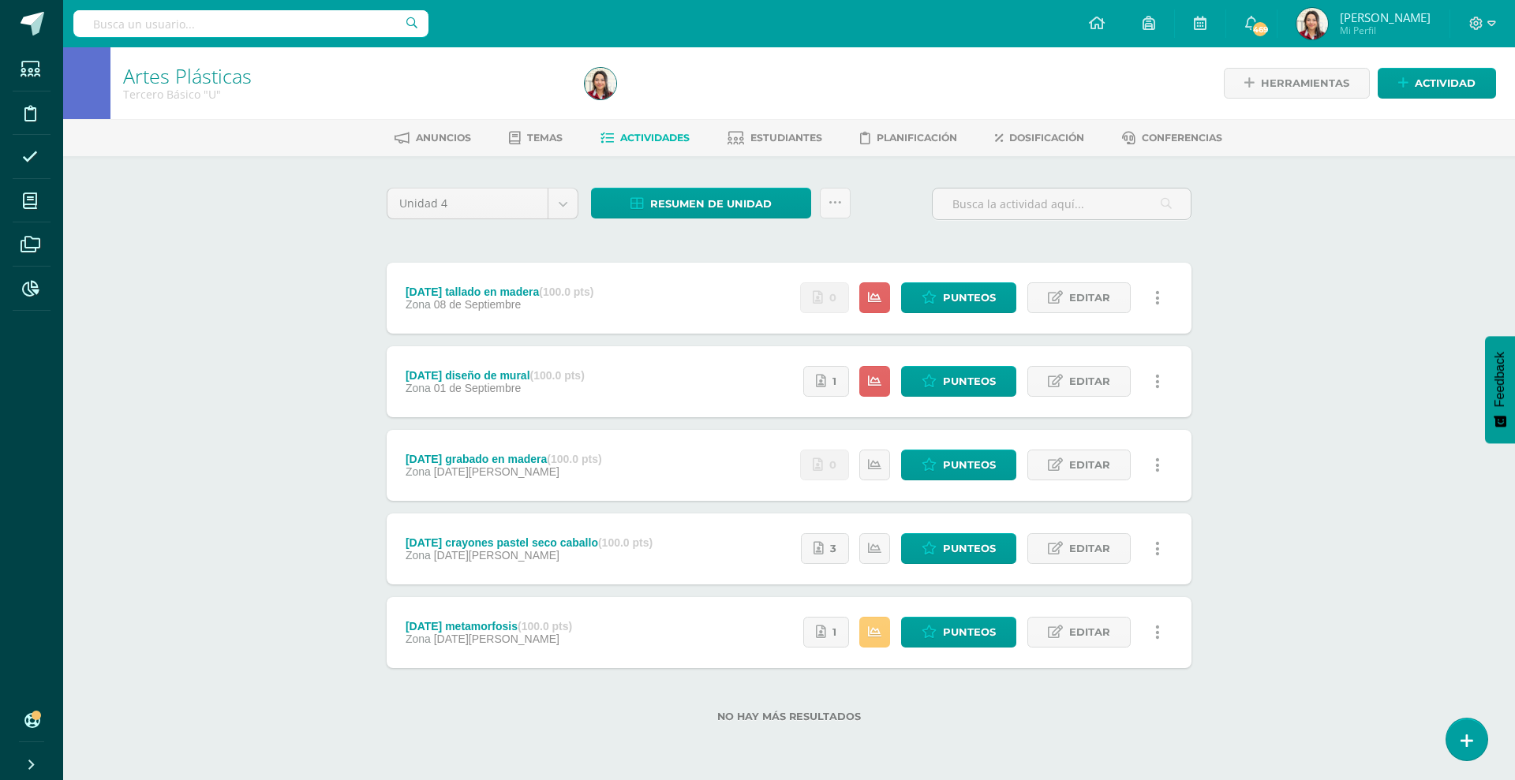
click at [324, 526] on div "Artes Plásticas Tercero Básico "U" Herramientas Detalle de asistencias Activida…" at bounding box center [789, 410] width 1452 height 726
click at [993, 380] on span "Punteos" at bounding box center [969, 381] width 53 height 29
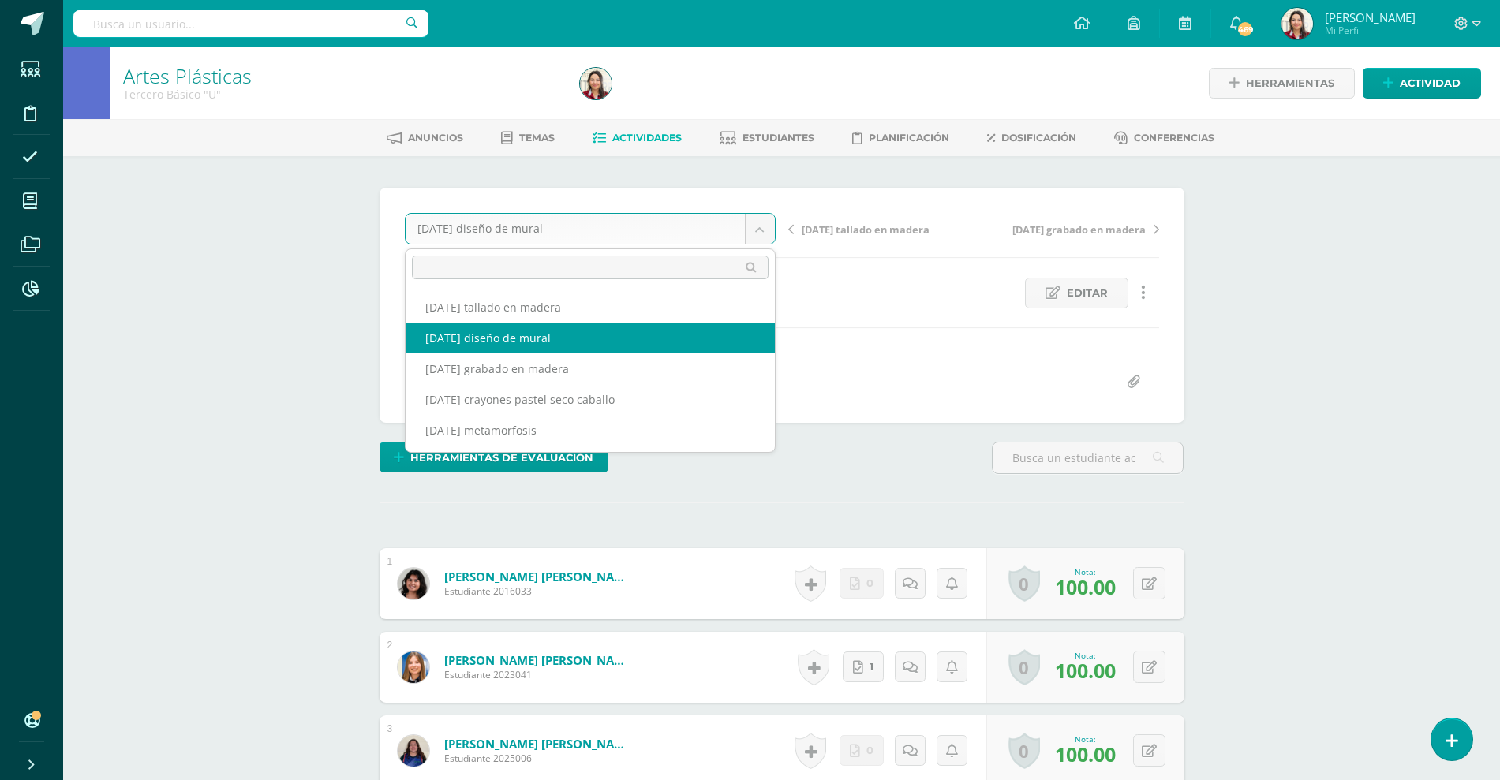
scroll to position [1, 0]
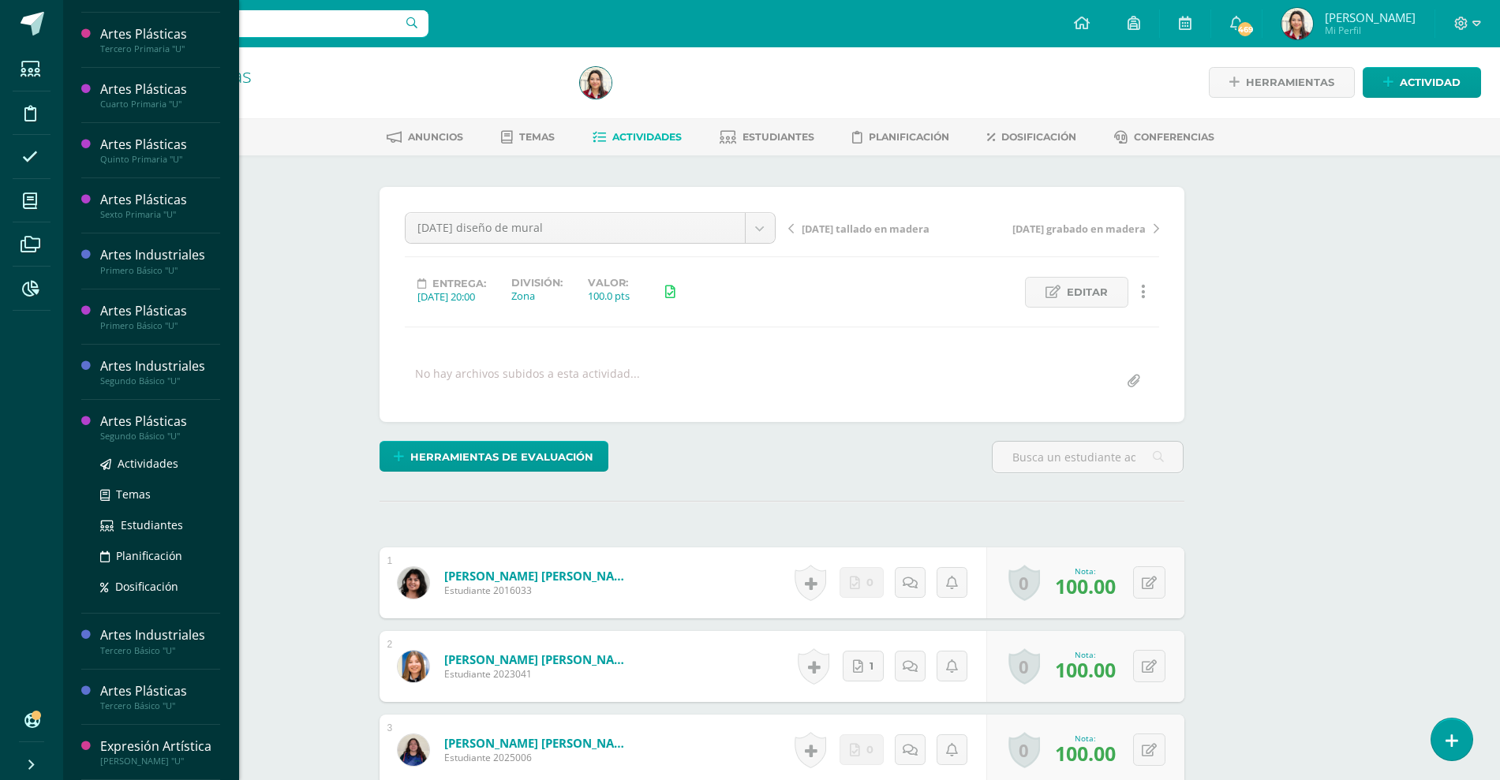
scroll to position [507, 0]
click at [148, 408] on span "Actividades" at bounding box center [148, 408] width 61 height 15
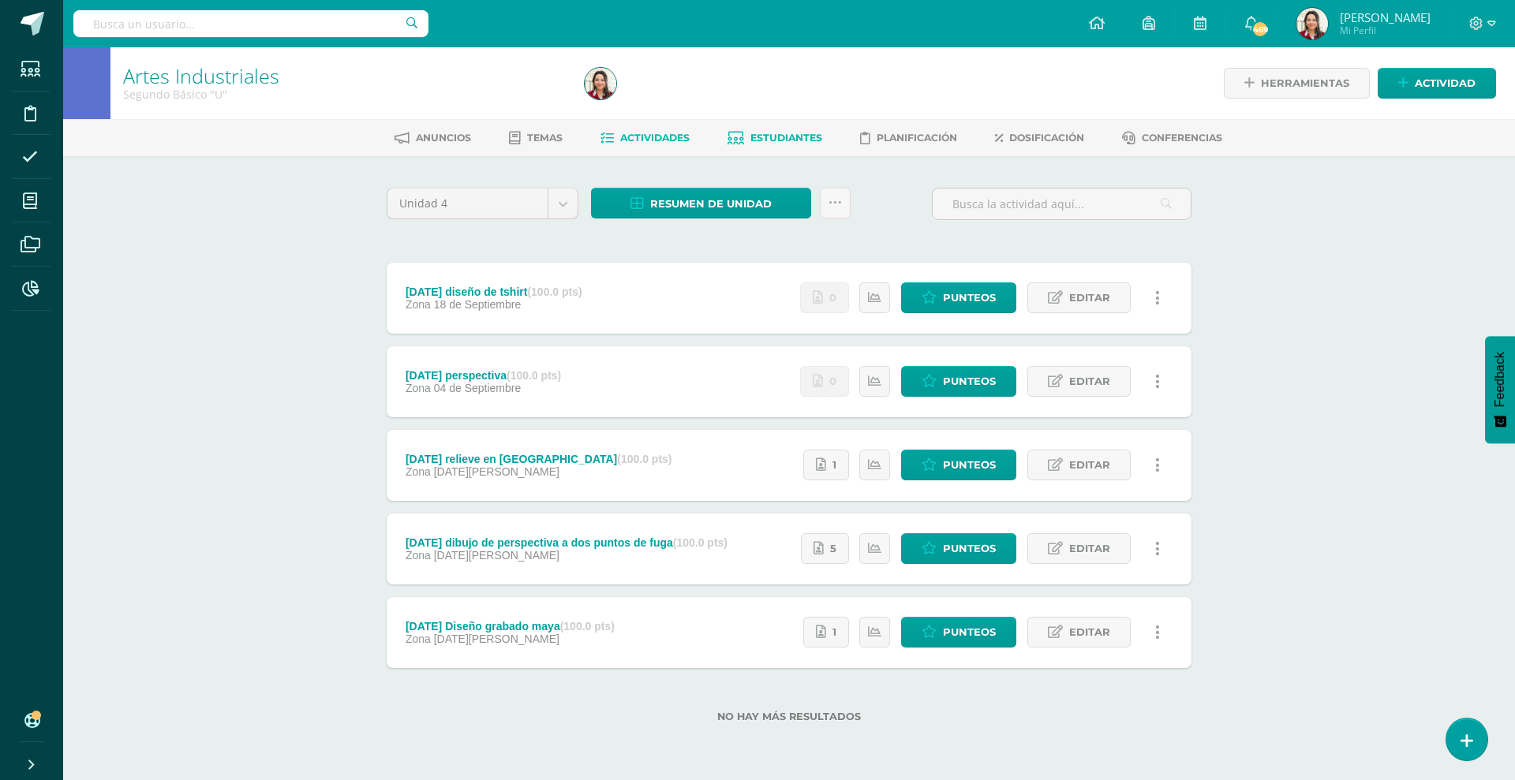
click at [773, 138] on span "Estudiantes" at bounding box center [786, 138] width 72 height 12
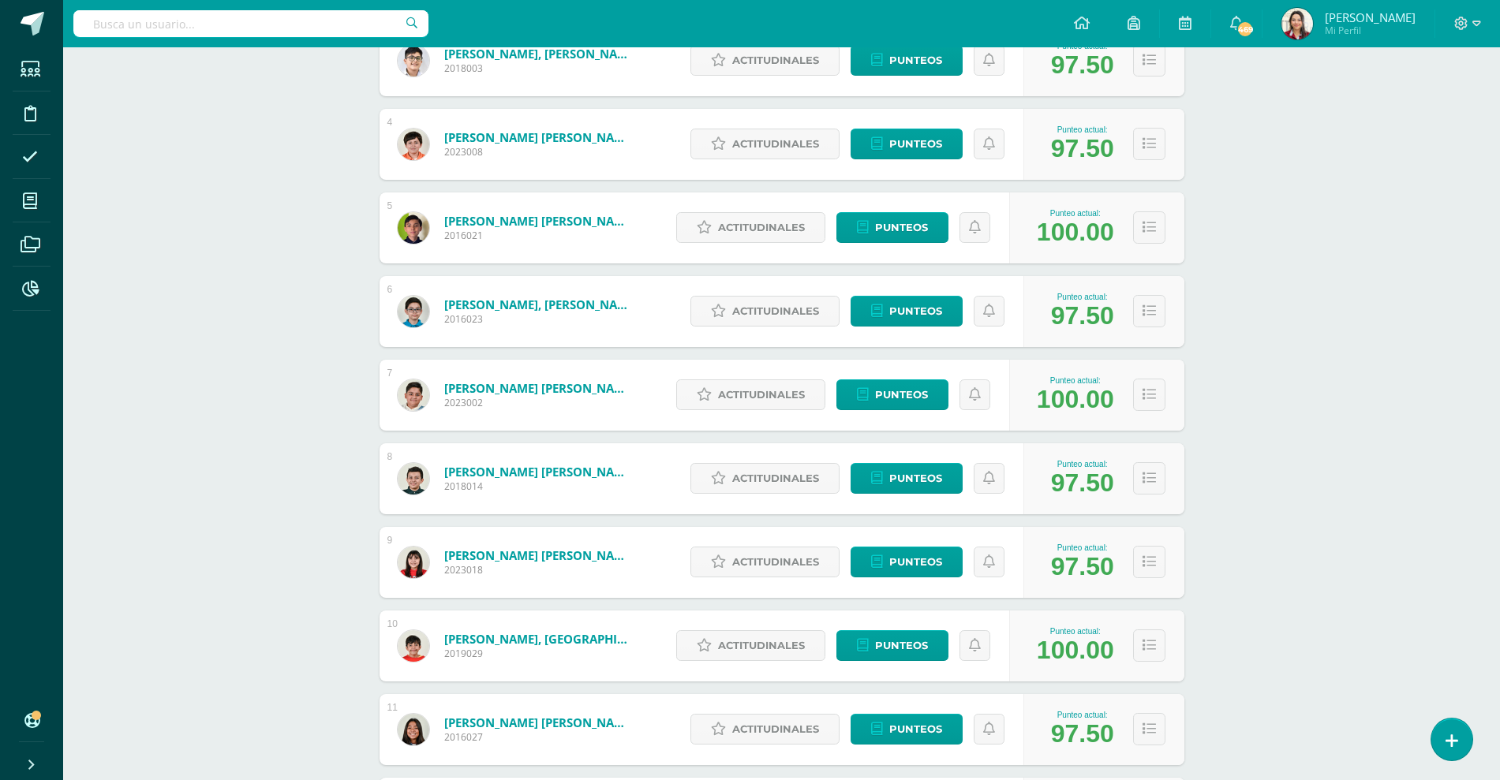
scroll to position [483, 0]
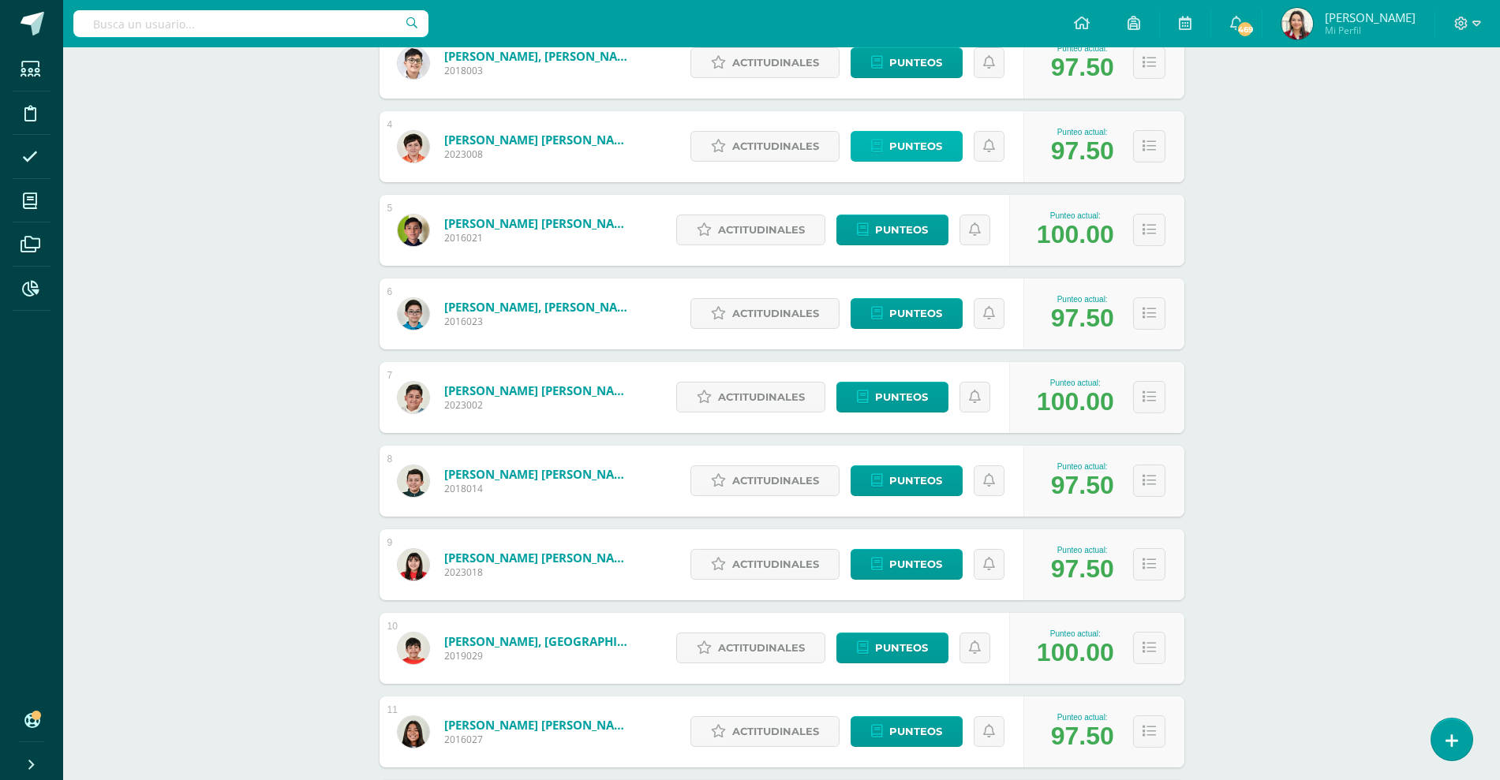
click at [900, 156] on span "Punteos" at bounding box center [915, 146] width 53 height 29
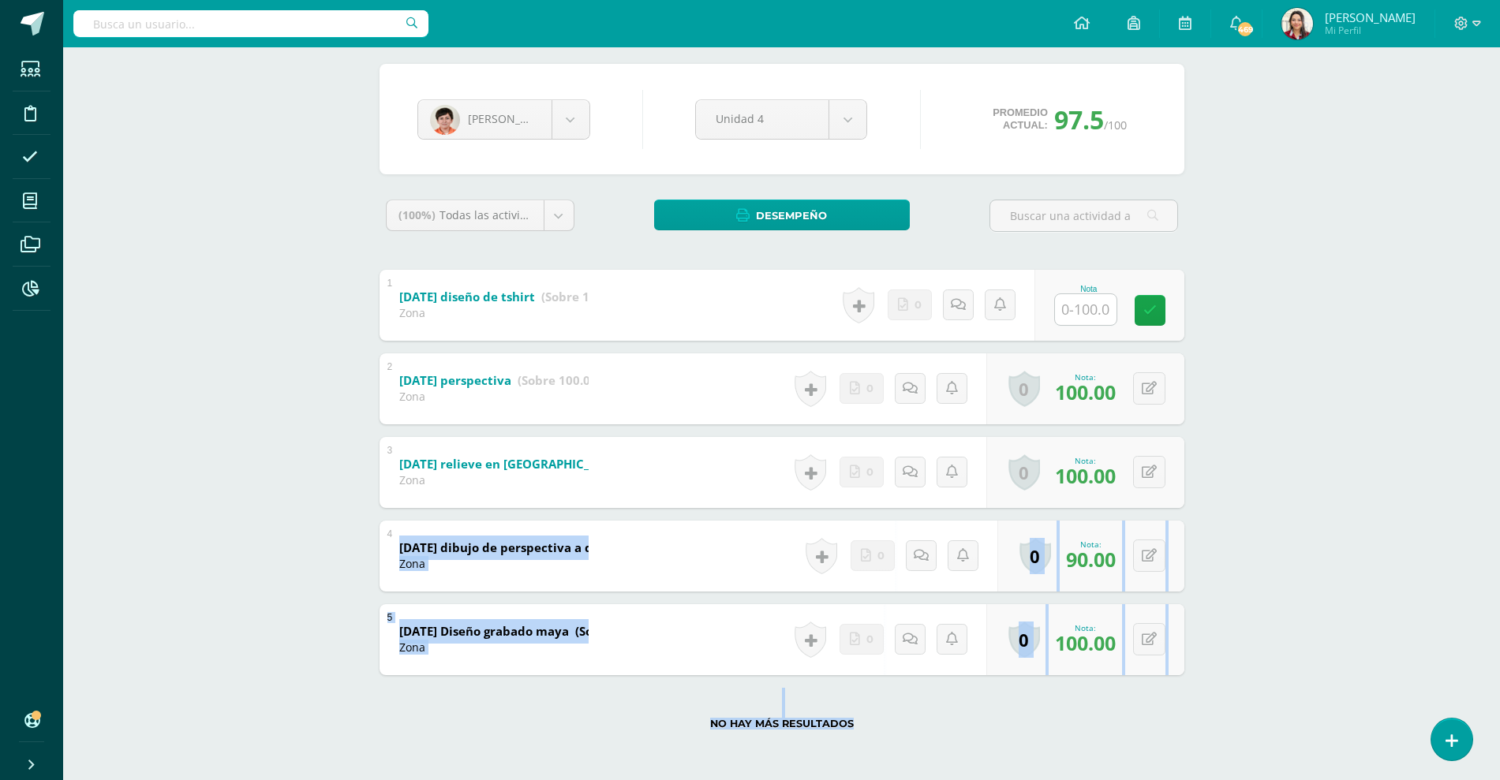
scroll to position [348, 0]
drag, startPoint x: 132, startPoint y: 606, endPoint x: 1461, endPoint y: 808, distance: 1344.9
click at [1461, 780] on html "Estudiantes Disciplina Asistencia Mis cursos Archivos Reportes Soporte Ayuda Re…" at bounding box center [750, 328] width 1500 height 904
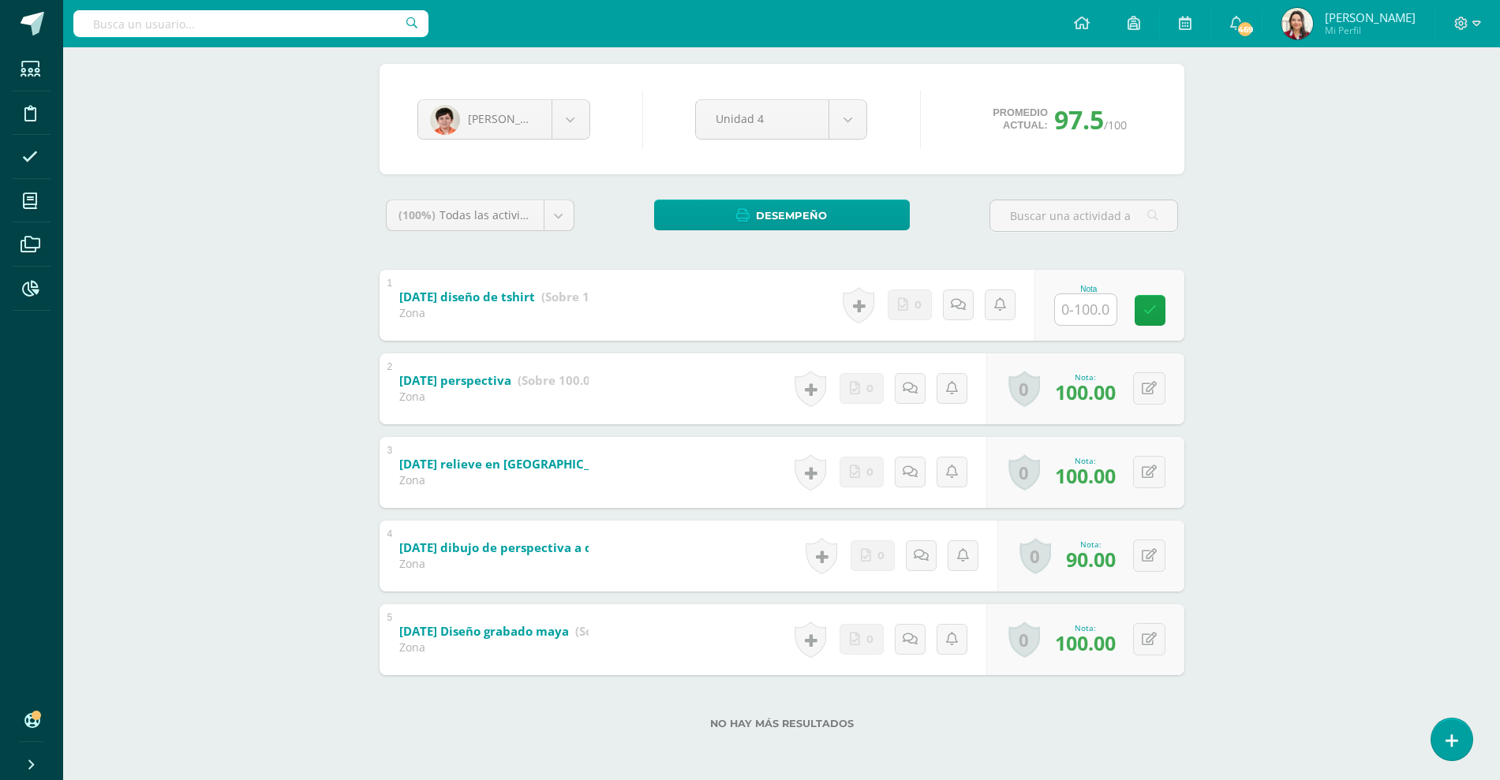
click at [159, 239] on div "Artes Industriales Segundo Básico "U" Herramientas Detalle de asistencias Activ…" at bounding box center [781, 351] width 1437 height 857
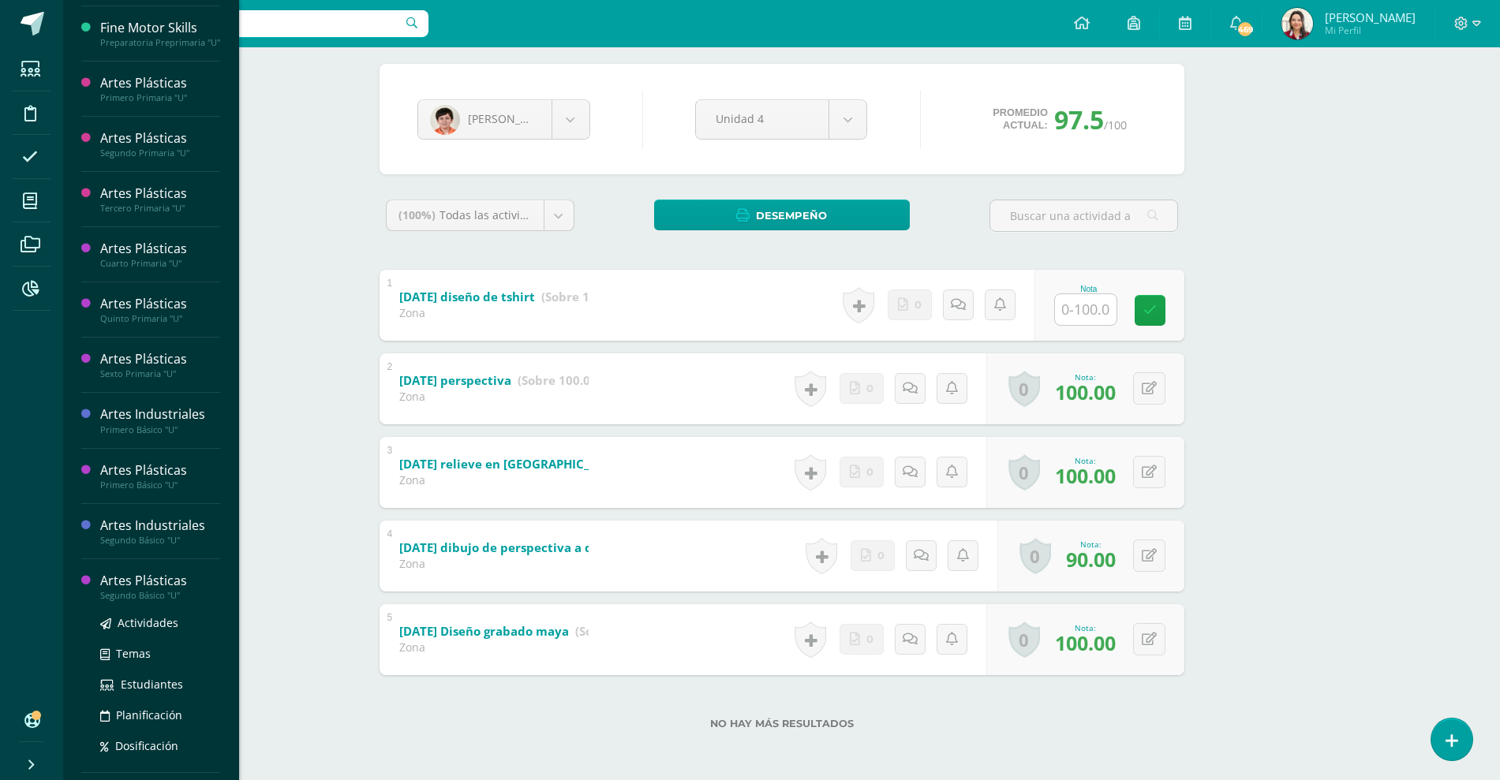
scroll to position [474, 0]
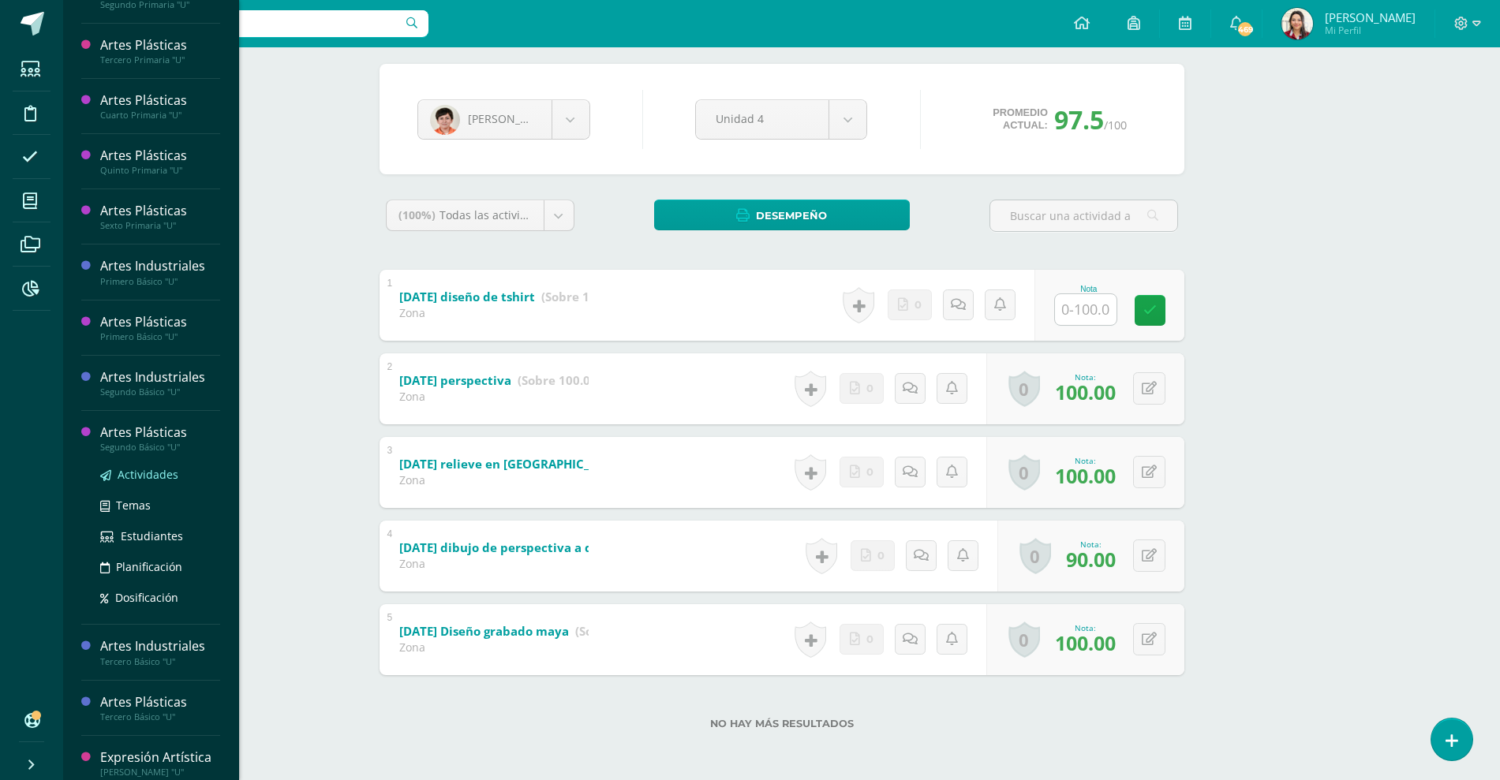
click at [148, 482] on span "Actividades" at bounding box center [148, 474] width 61 height 15
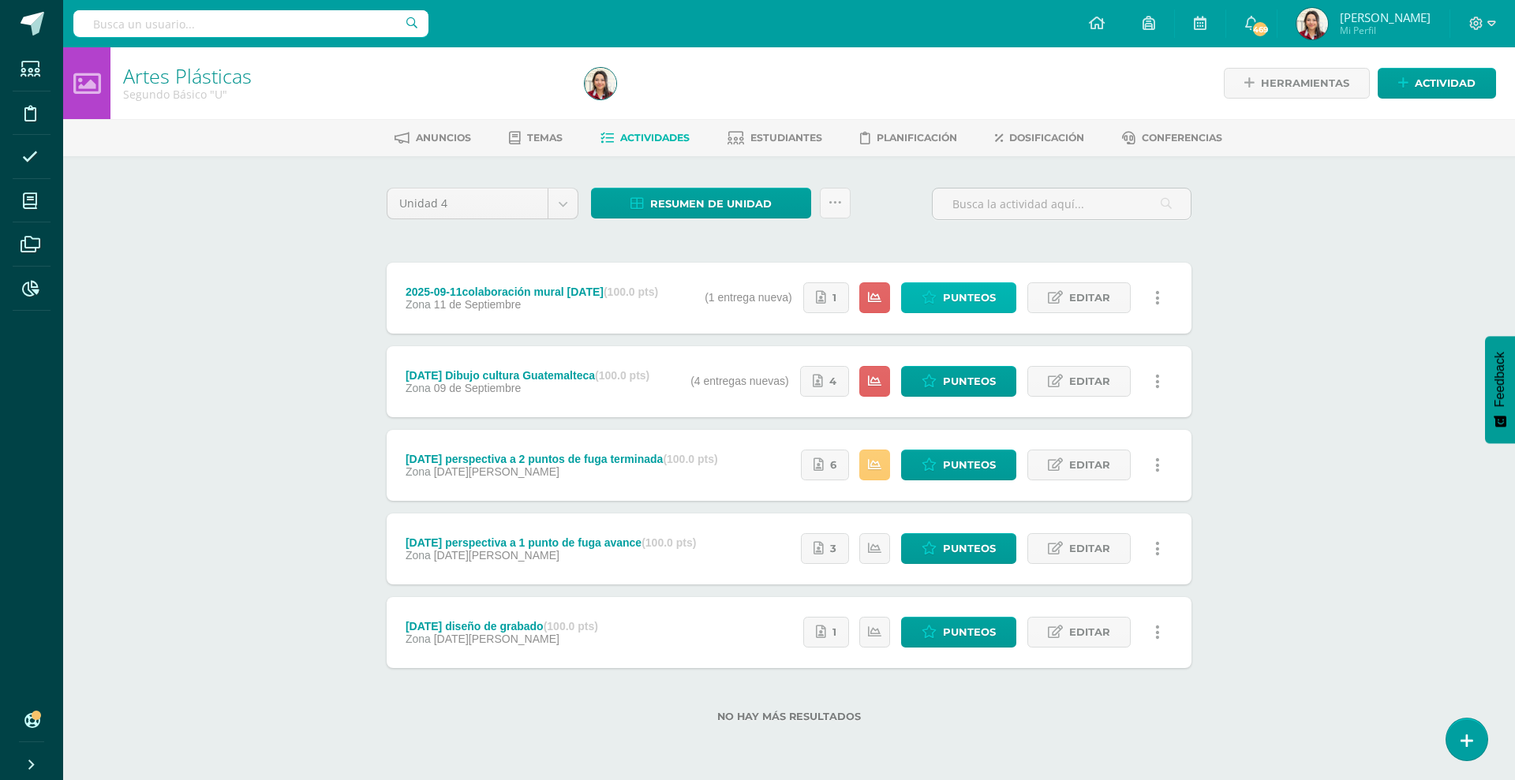
click at [964, 297] on span "Punteos" at bounding box center [969, 297] width 53 height 29
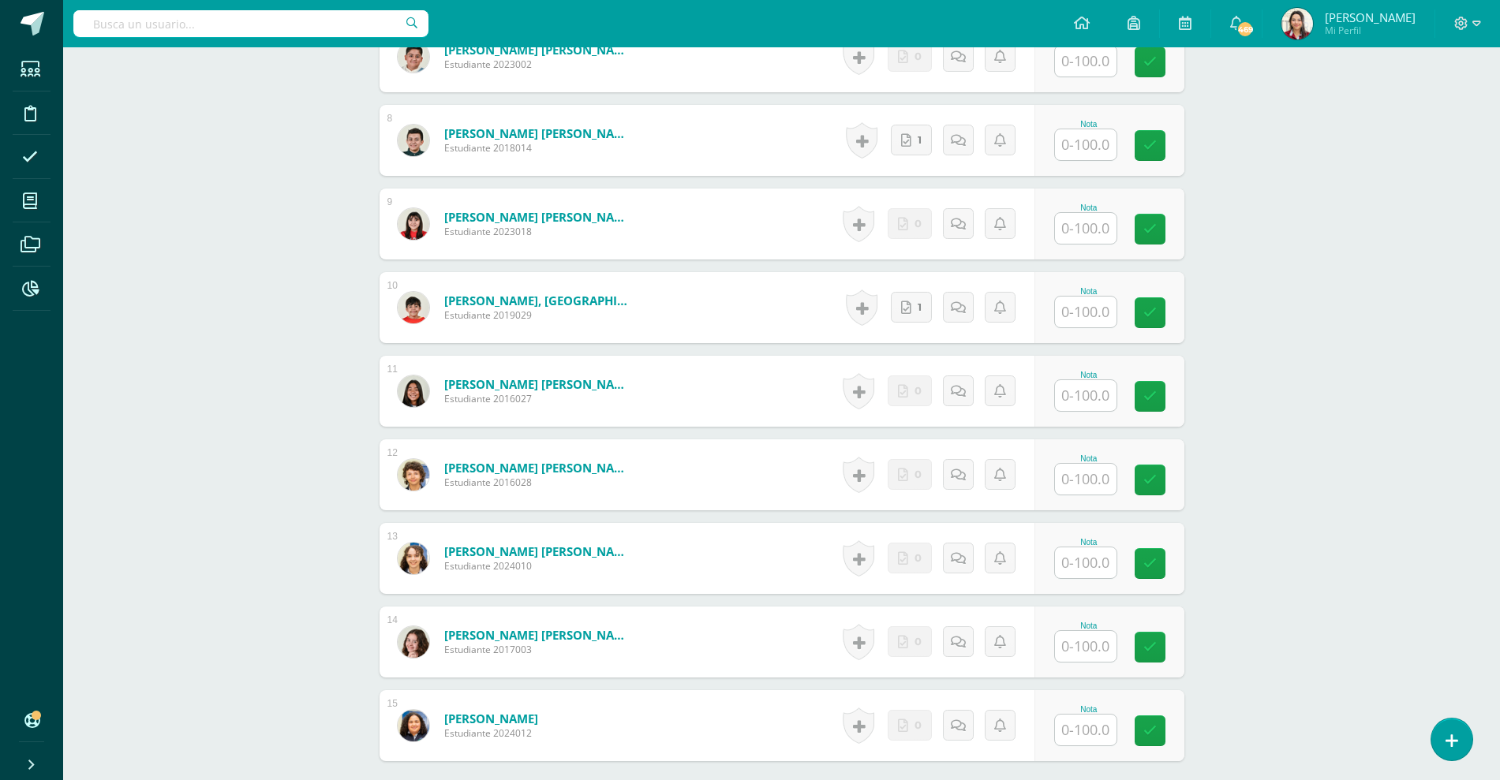
scroll to position [1191, 0]
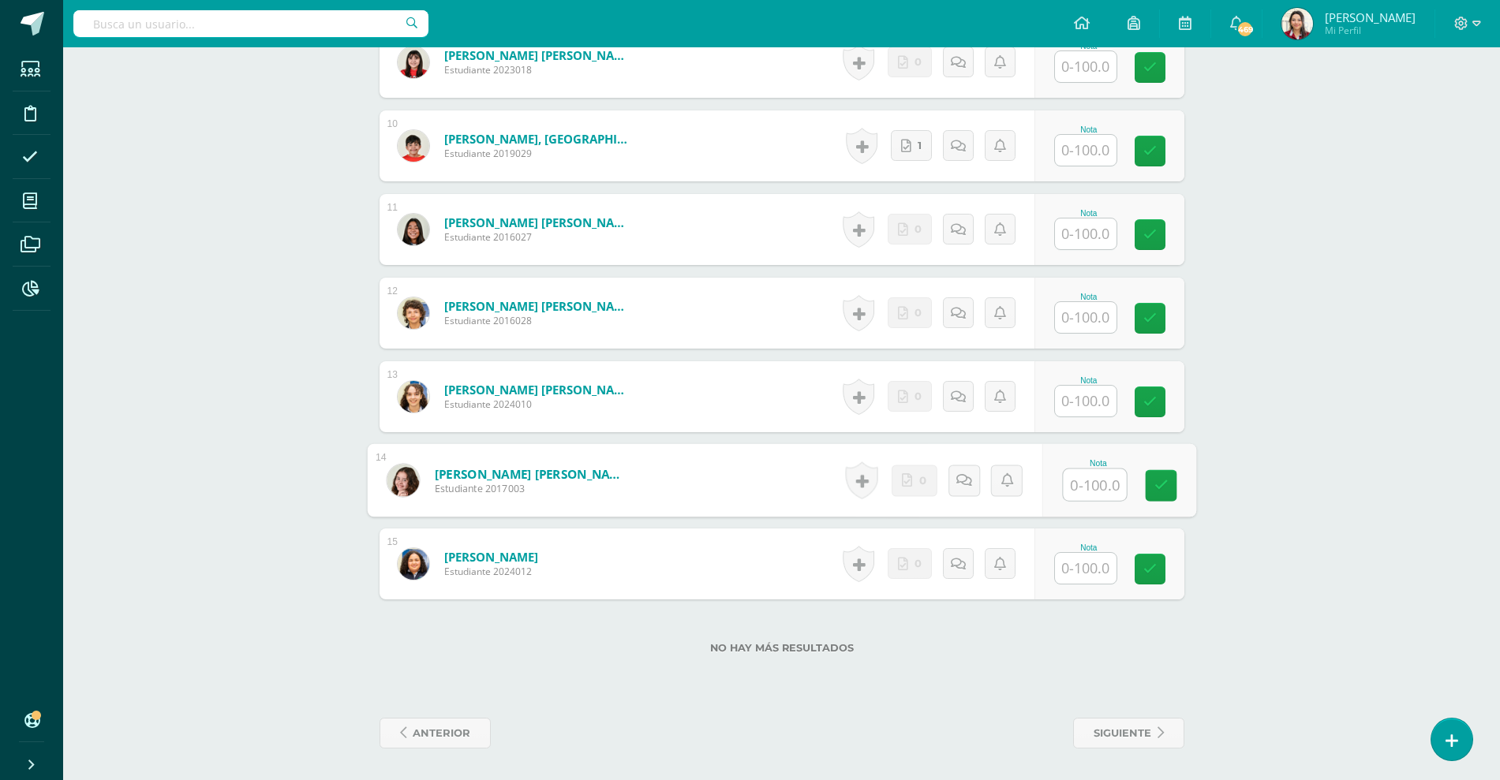
click at [1086, 483] on input "text" at bounding box center [1094, 486] width 63 height 32
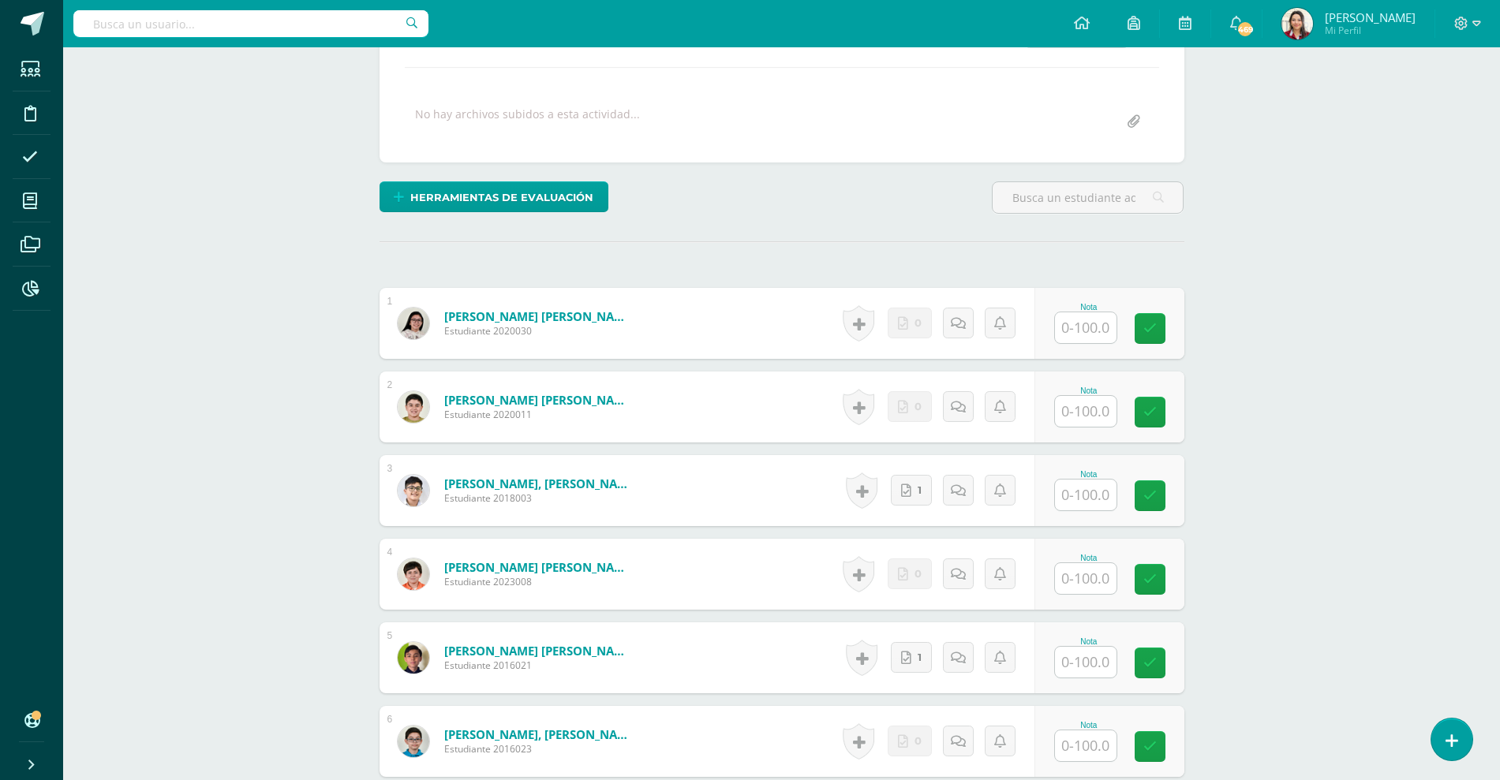
scroll to position [0, 0]
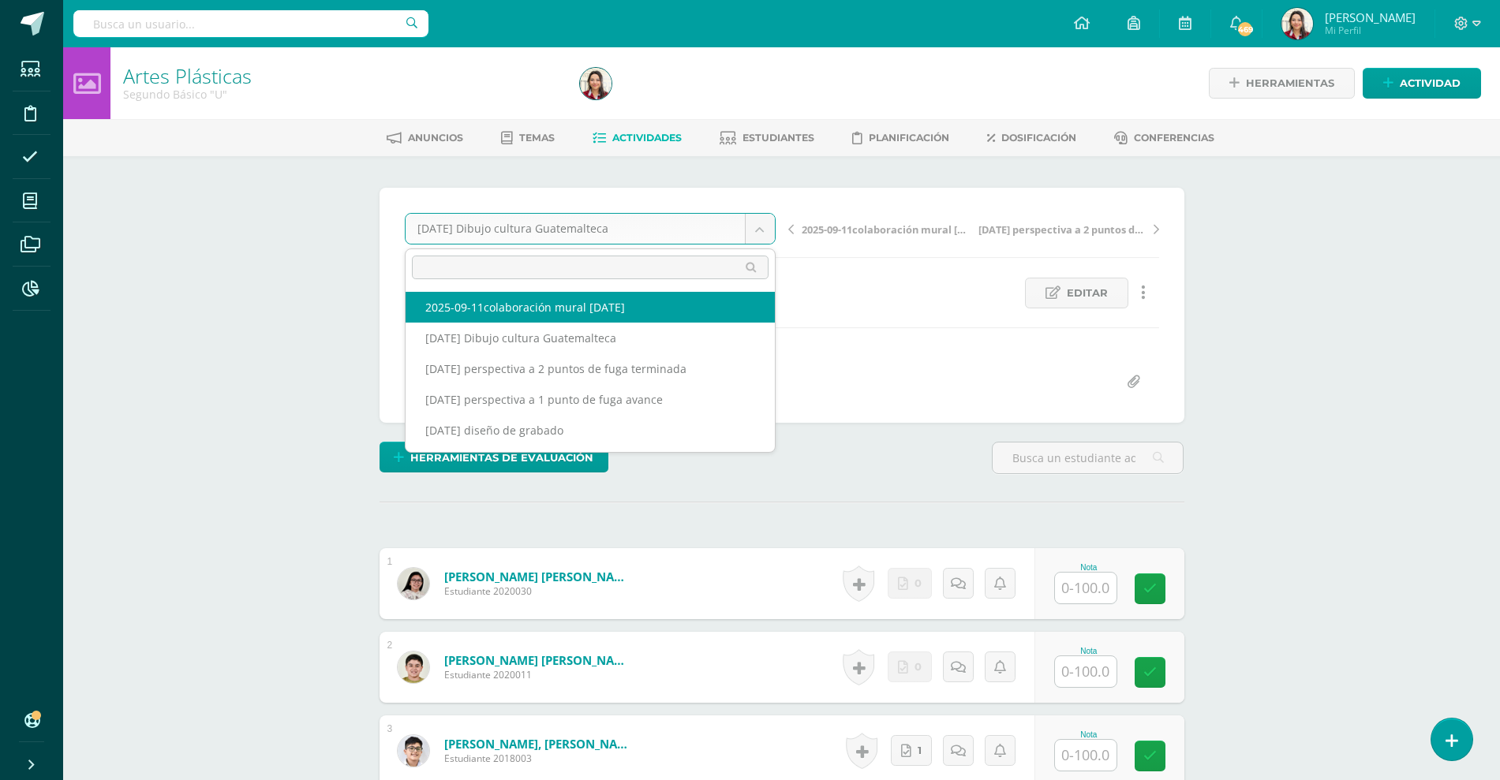
select select "/dashboard/teacher/grade-activity/220206/"
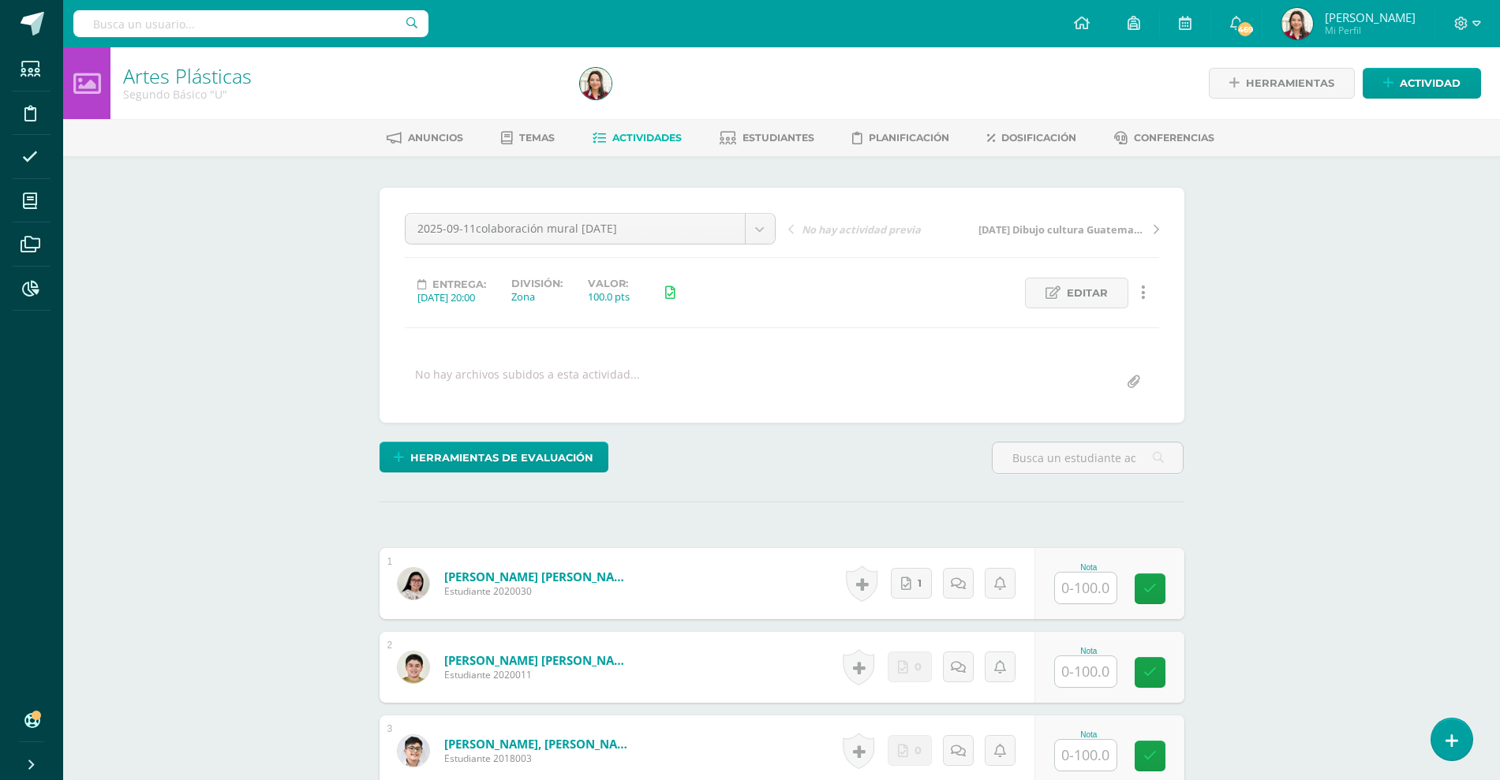
scroll to position [1, 0]
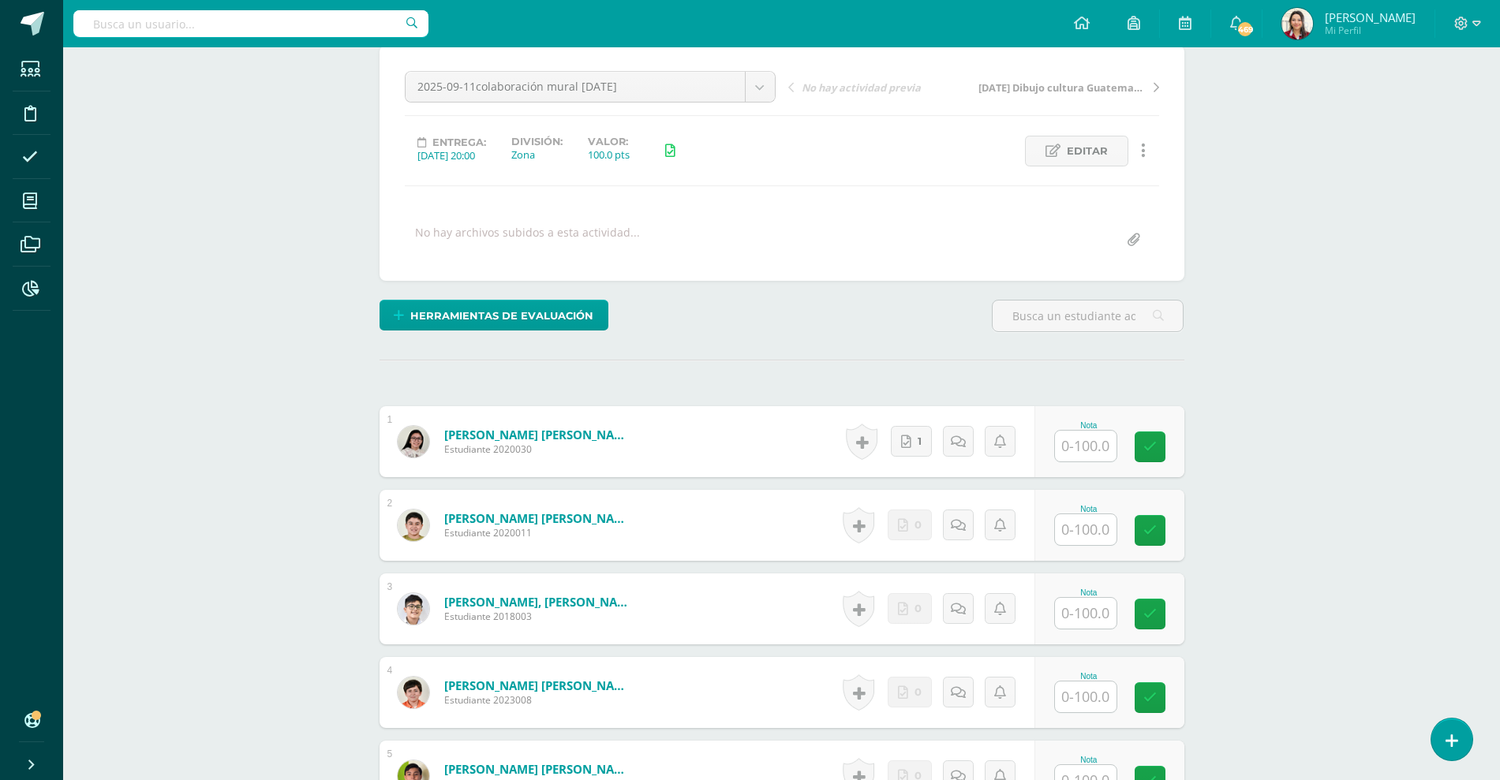
scroll to position [143, 0]
click at [1093, 451] on input "text" at bounding box center [1094, 446] width 63 height 32
type input "100"
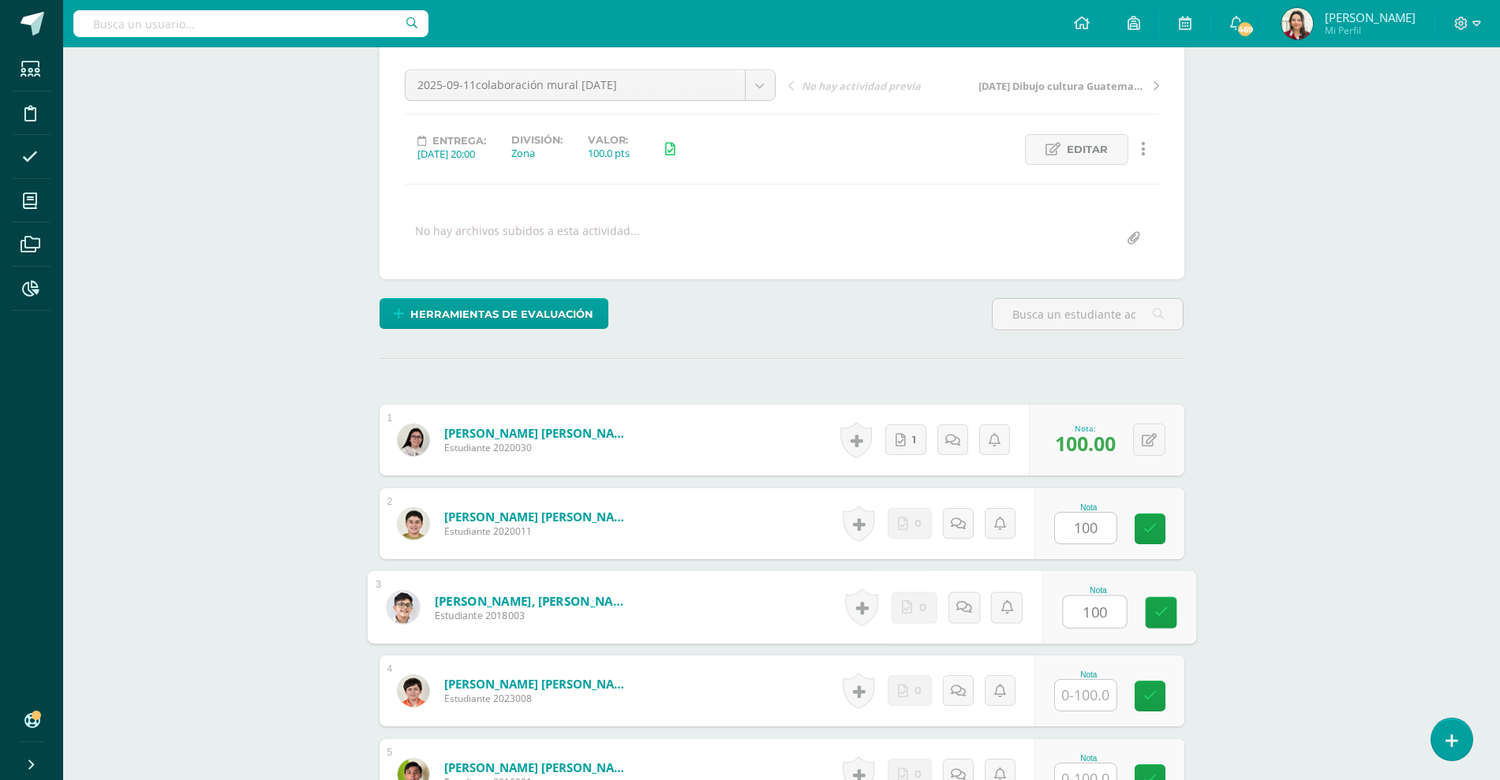
type input "100"
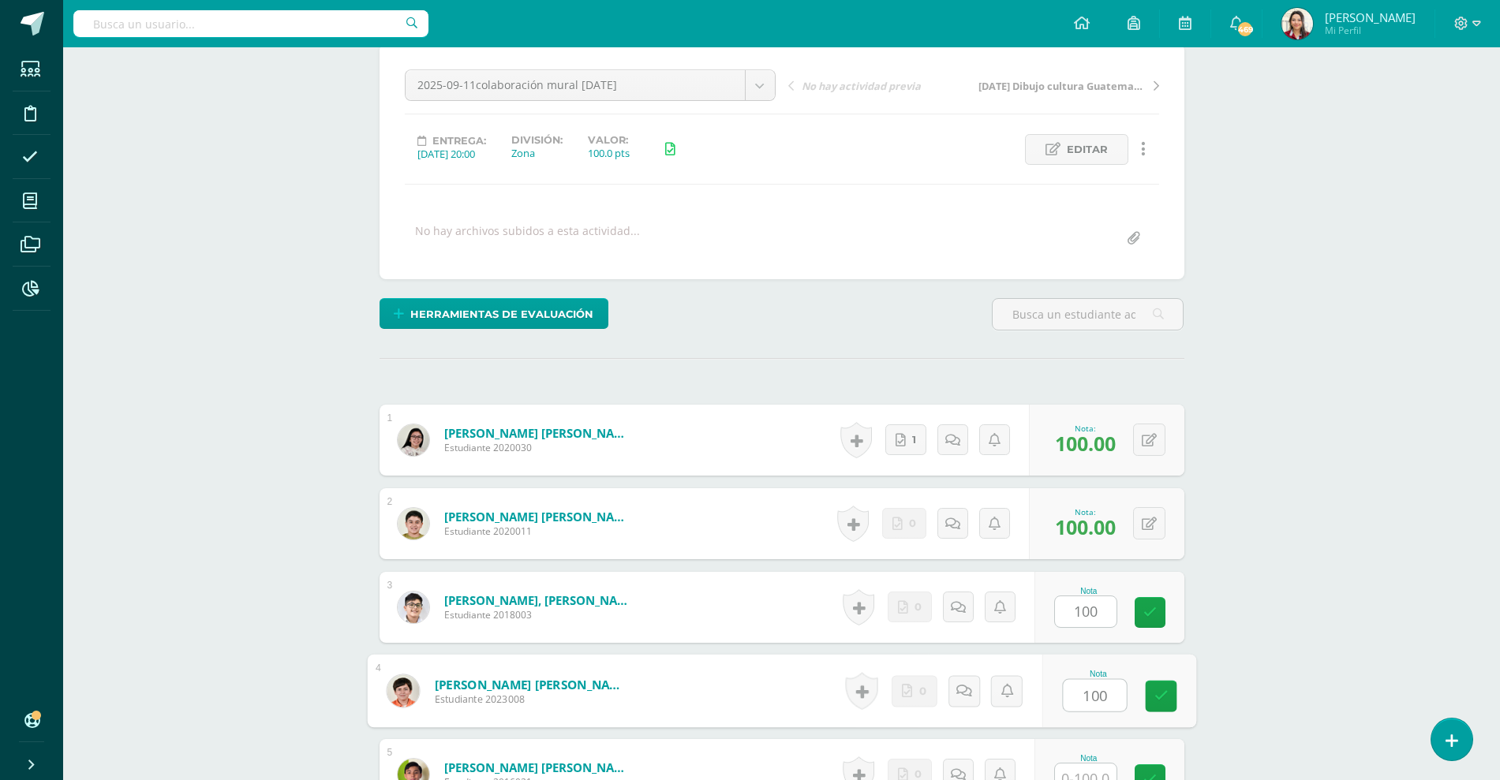
type input "100"
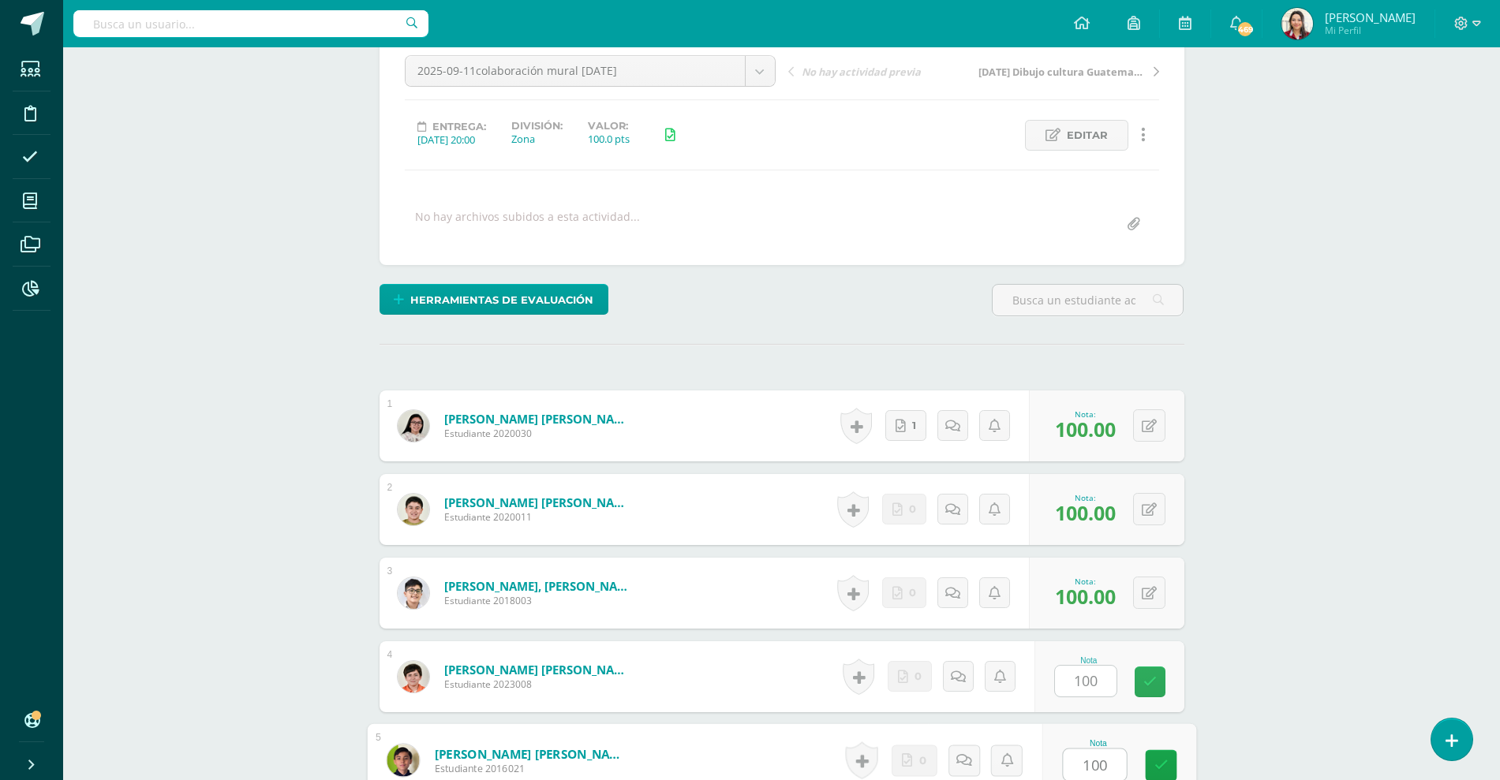
type input "100"
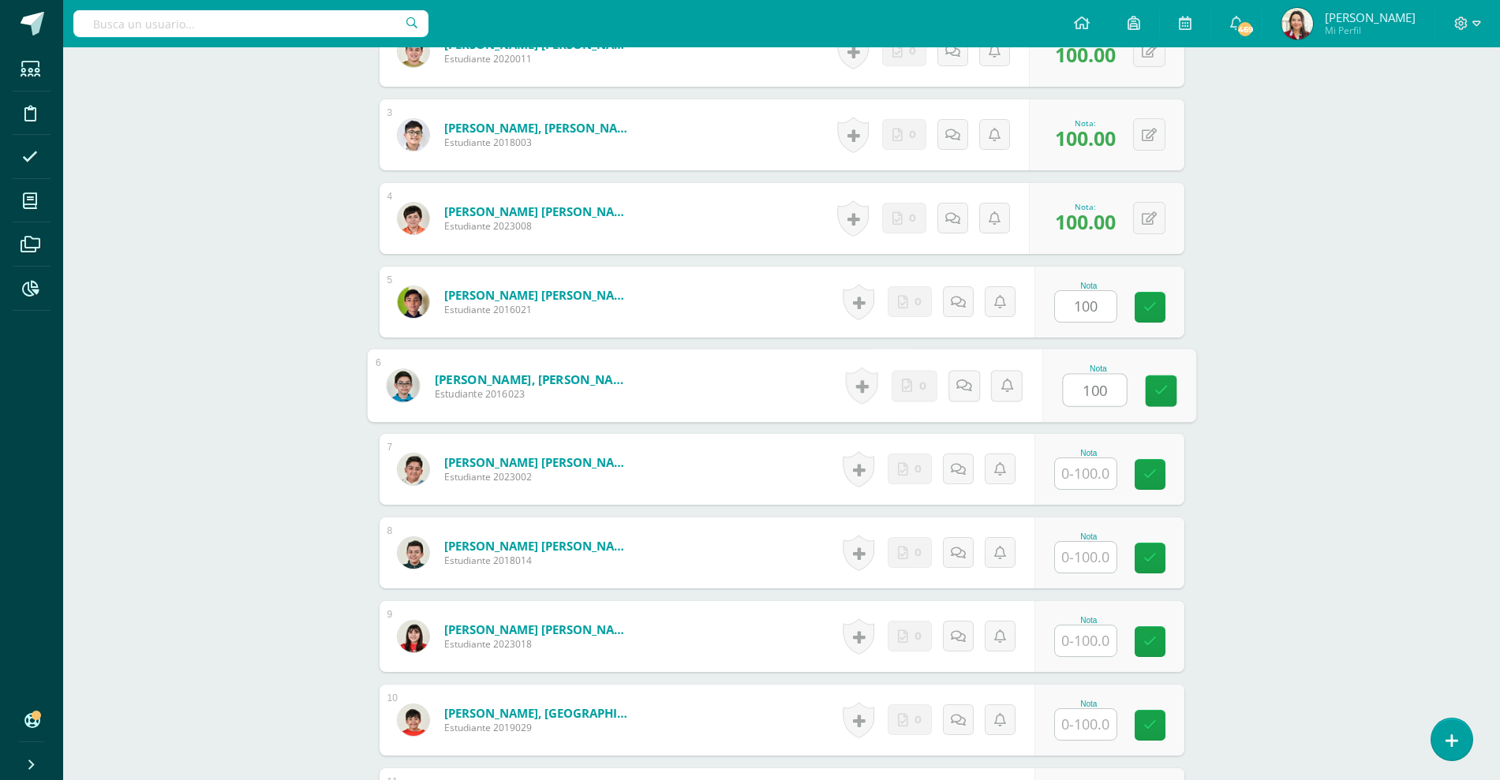
type input "100"
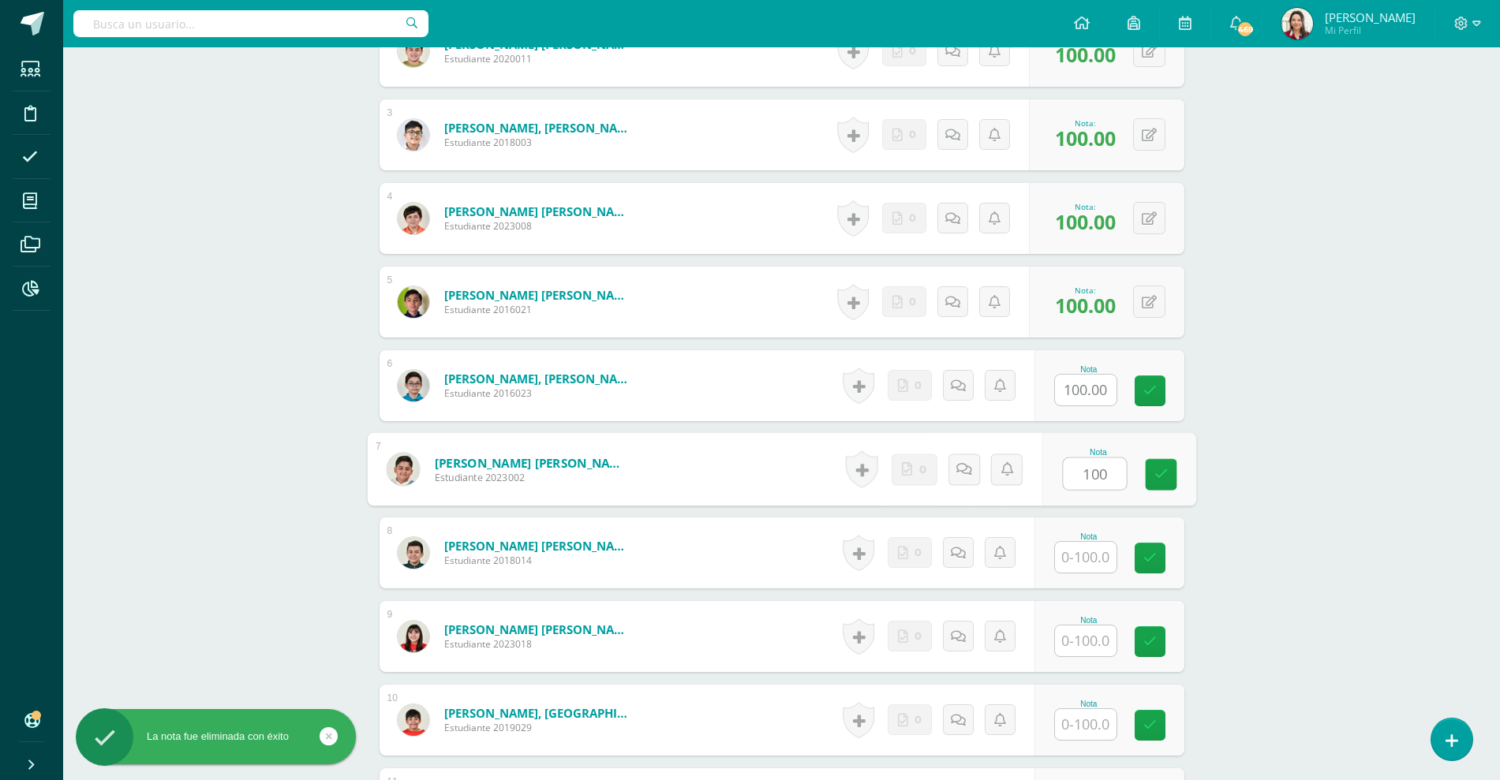
type input "100"
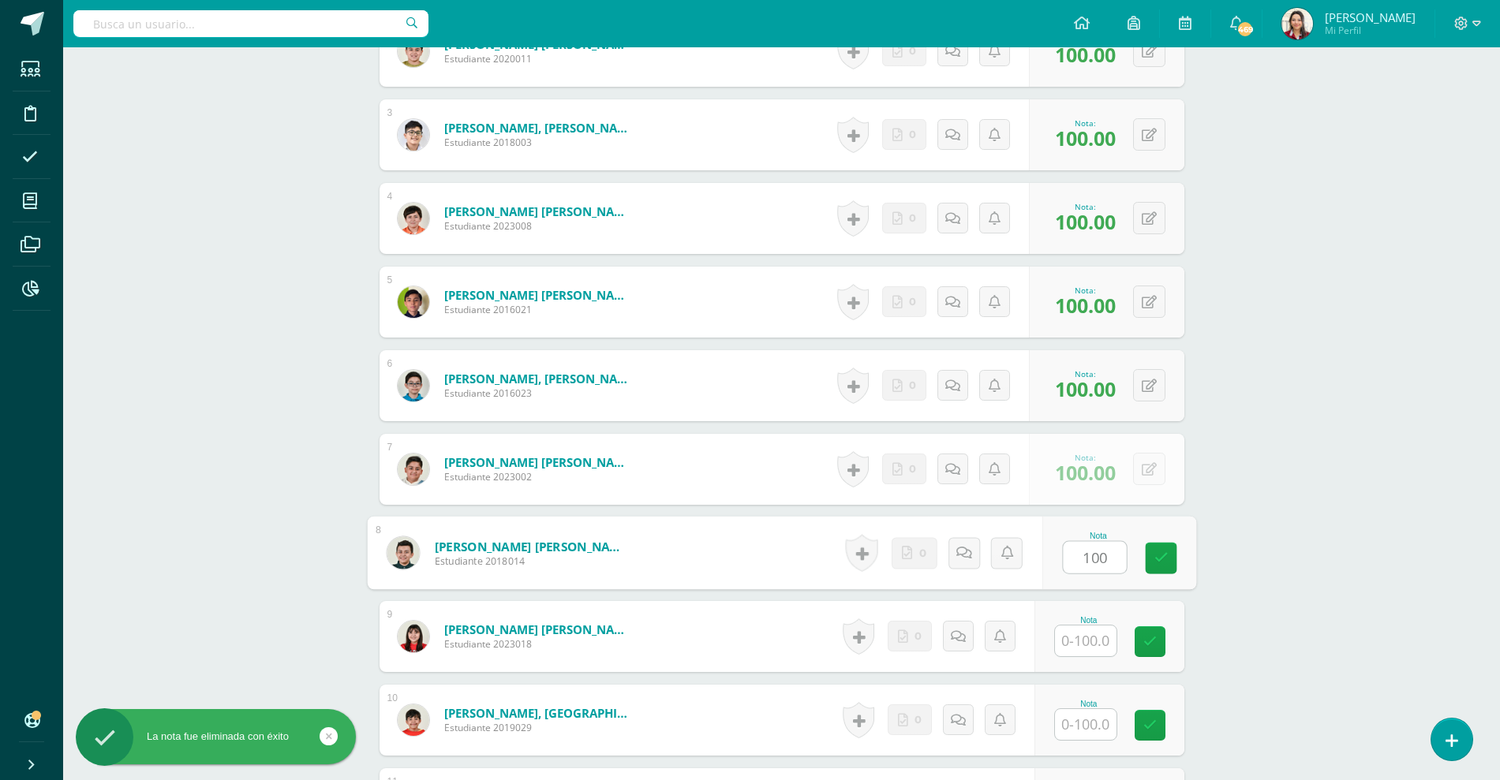
type input "100"
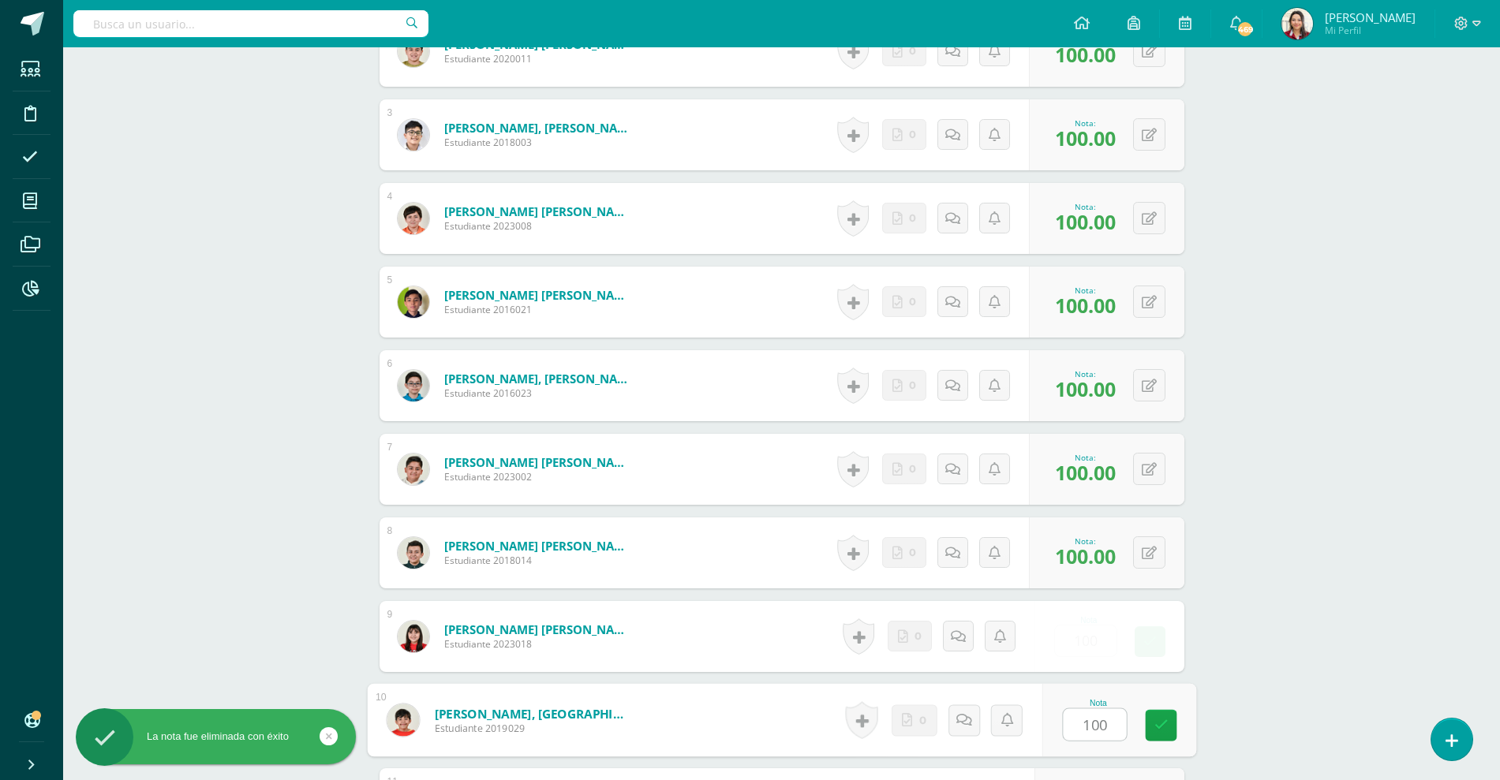
type input "100"
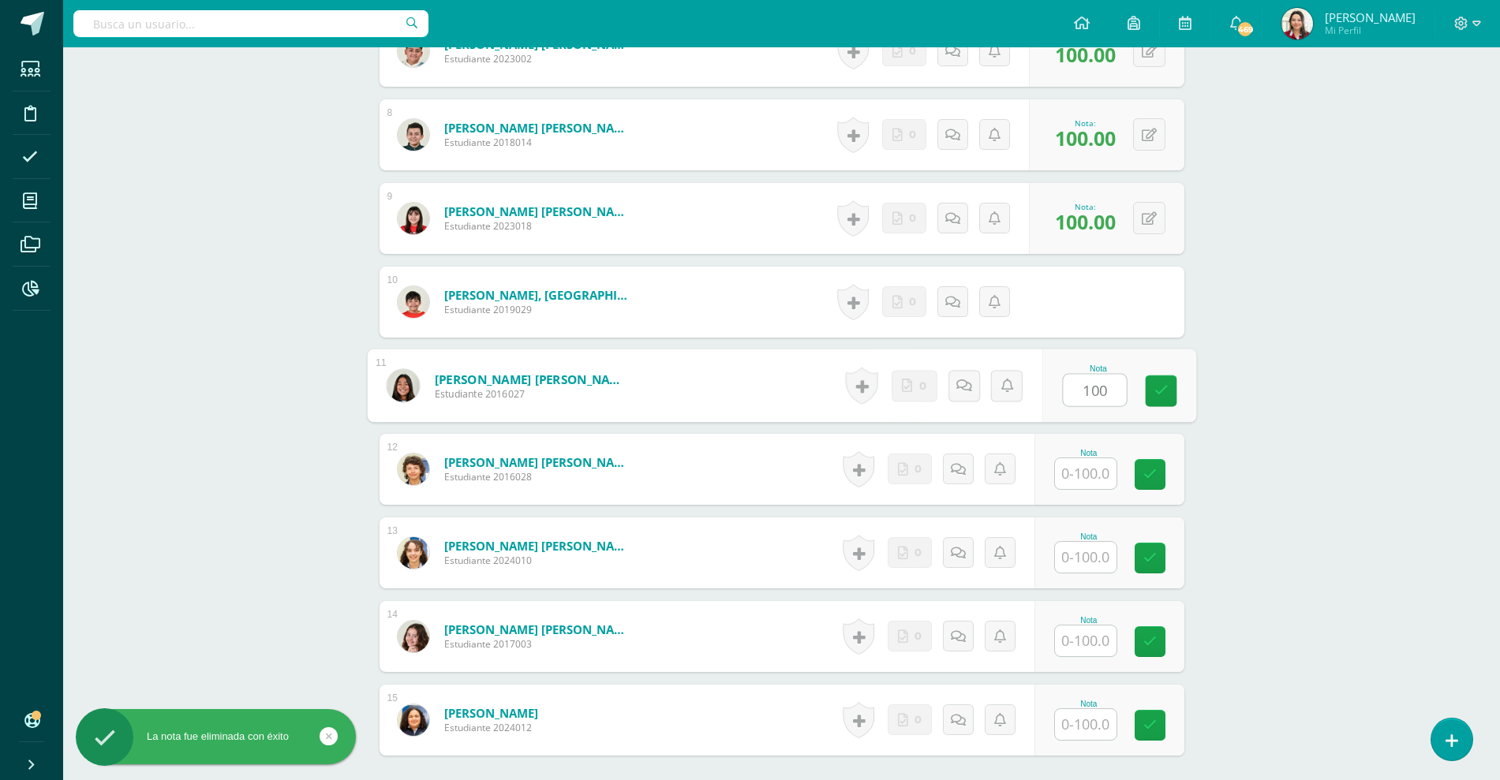
type input "100"
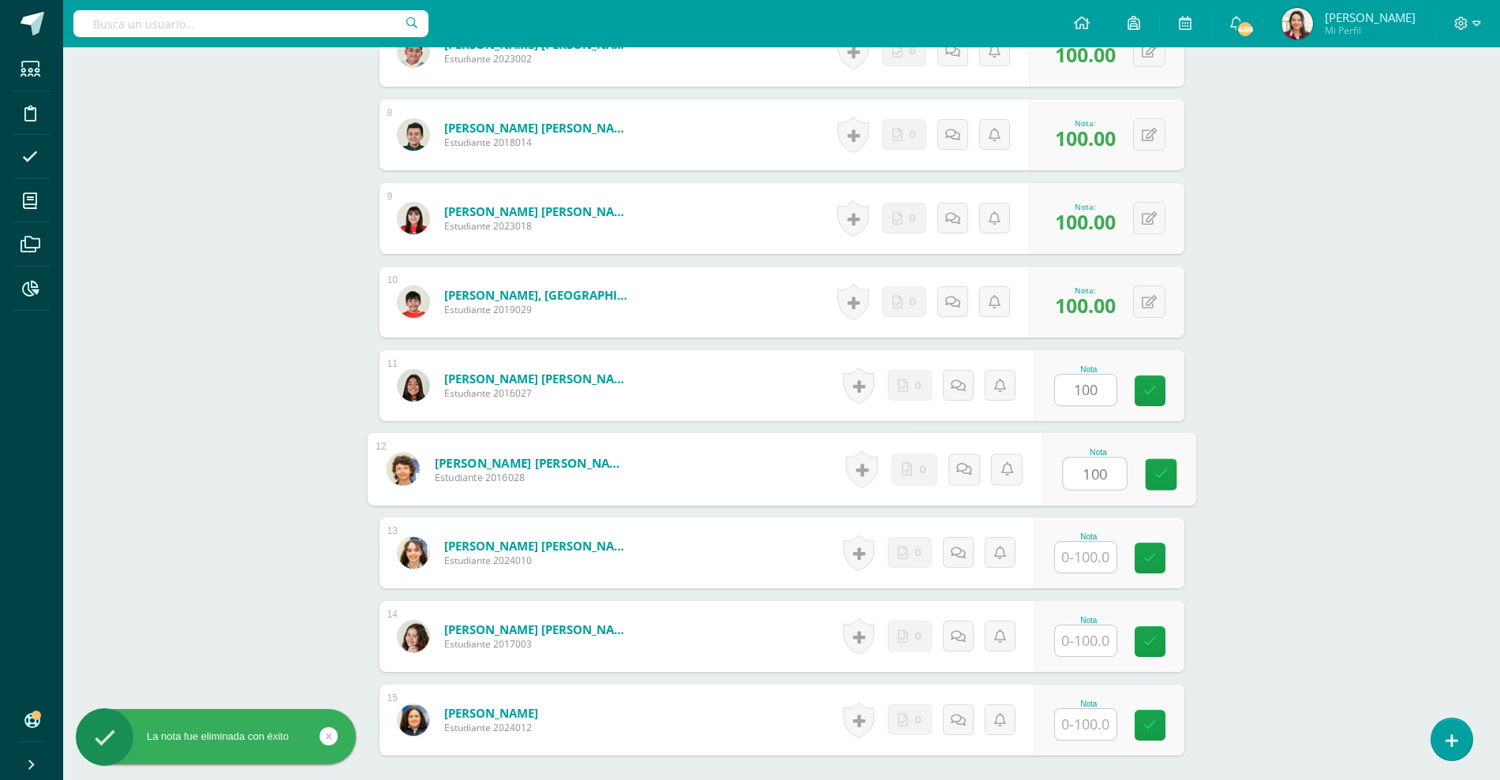
type input "100"
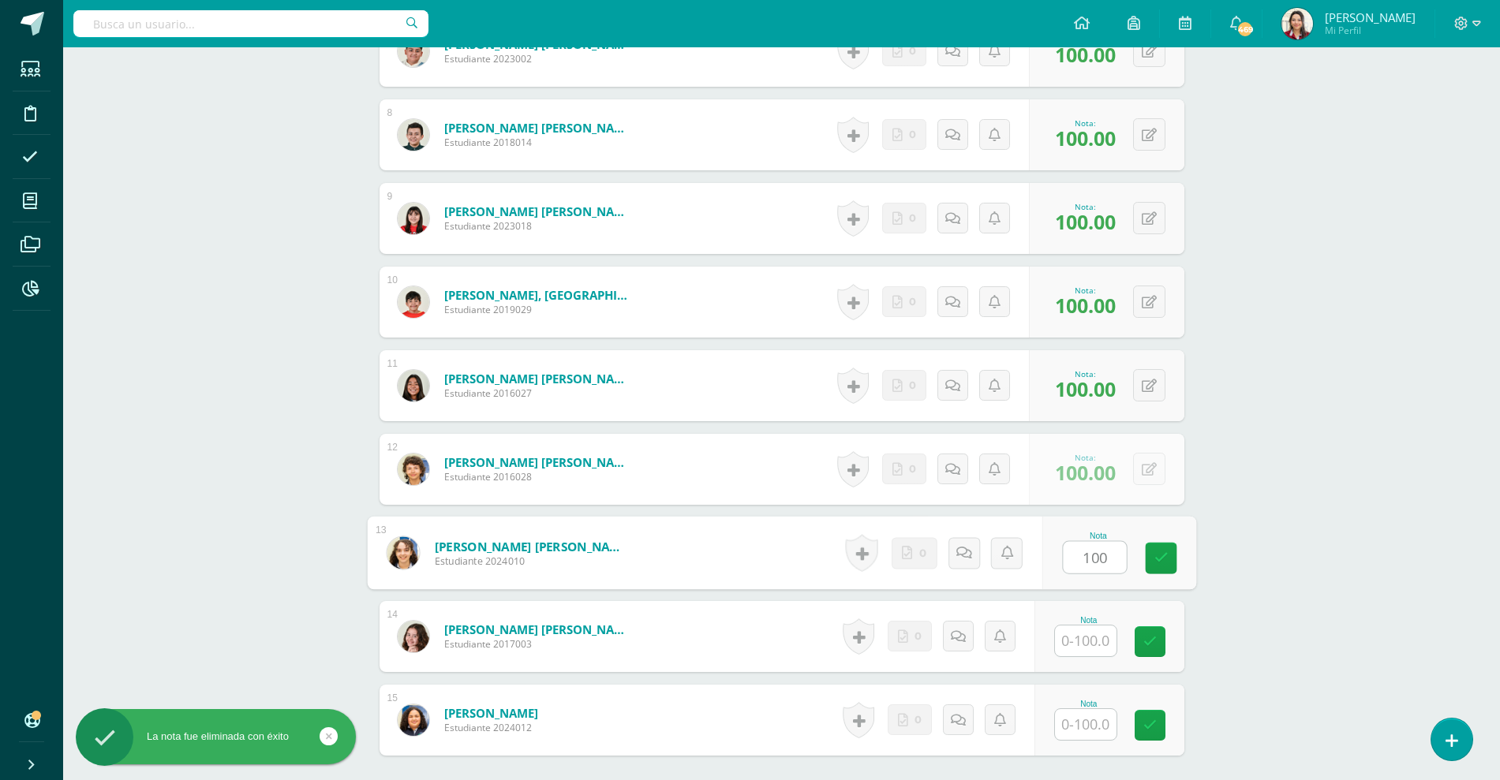
type input "100"
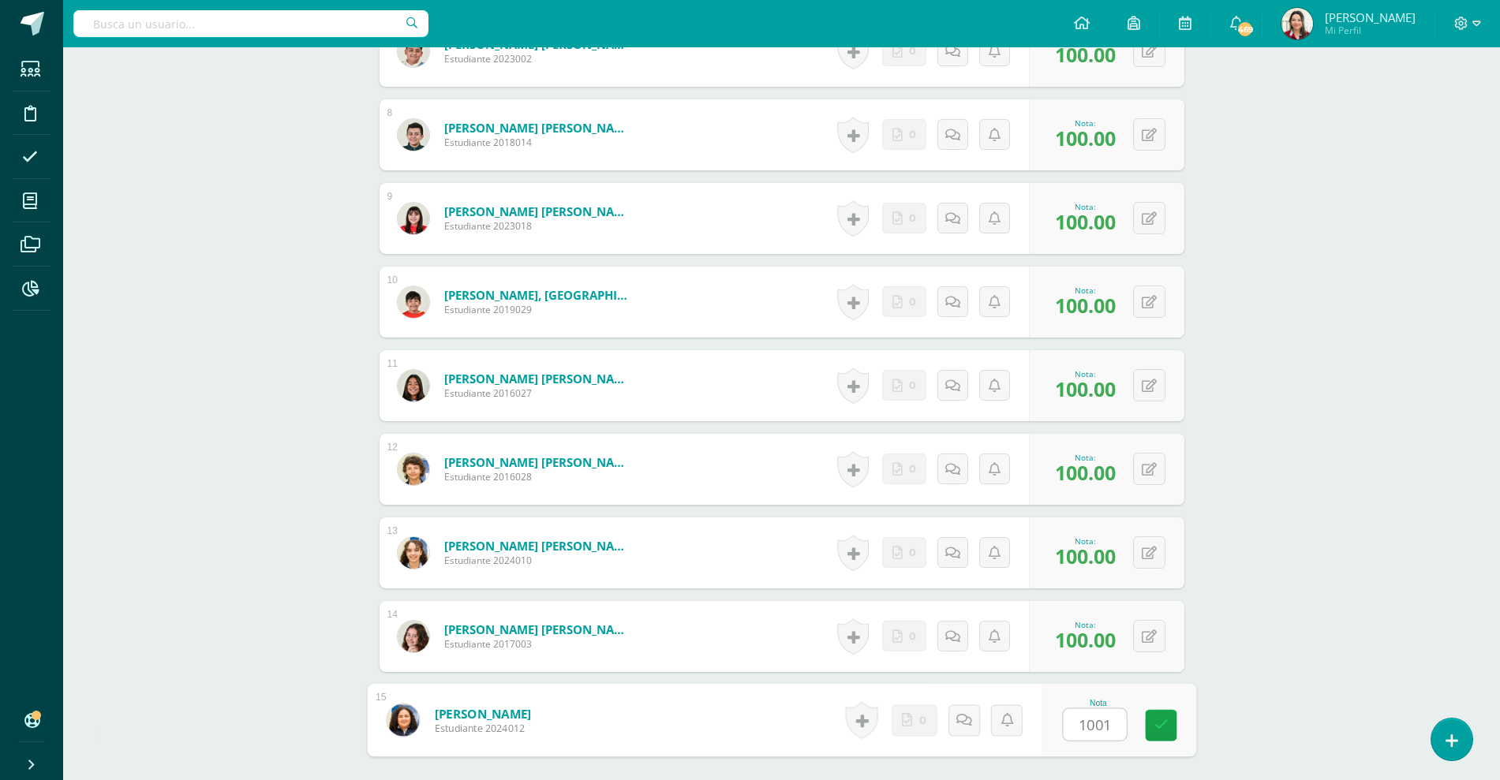
type input "10010"
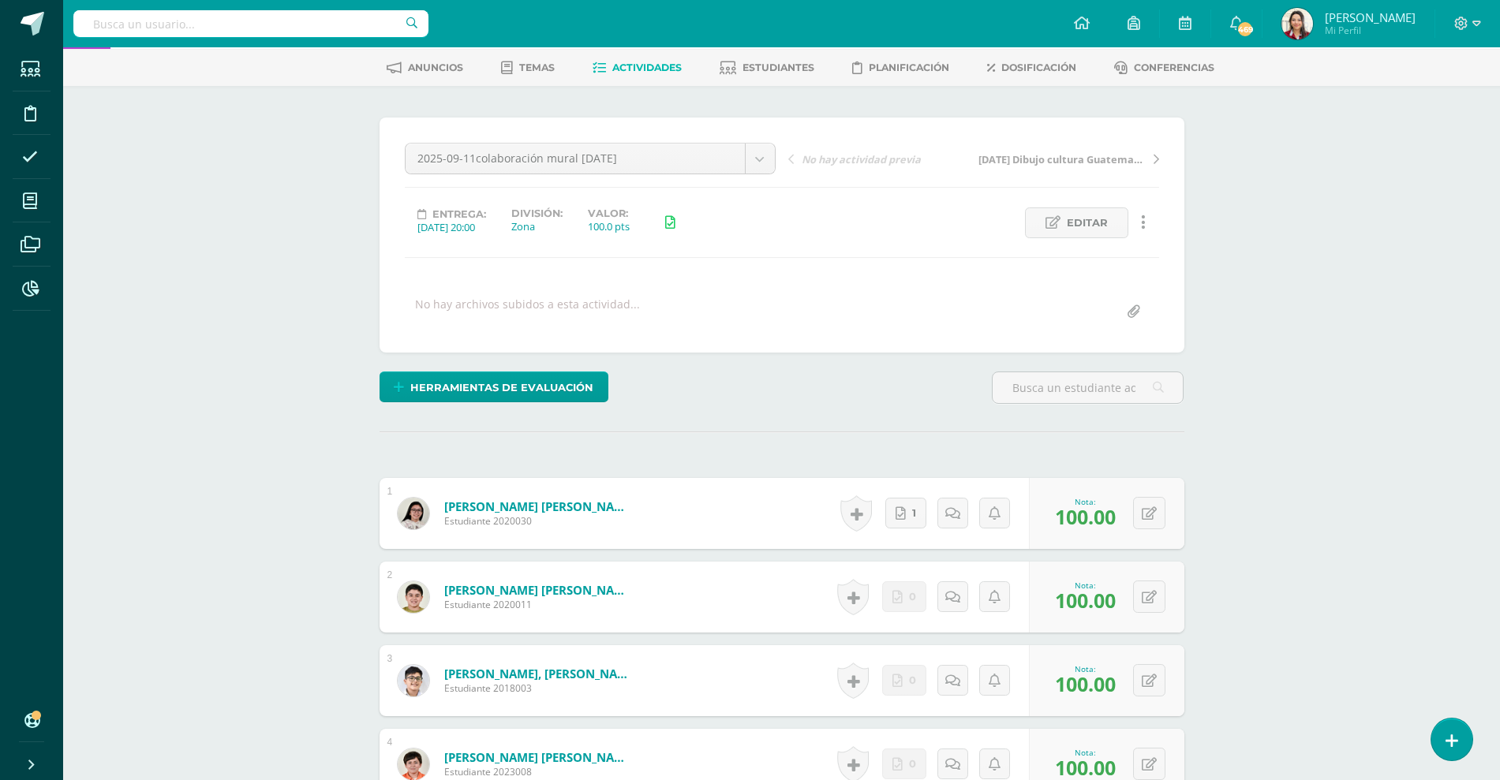
scroll to position [0, 0]
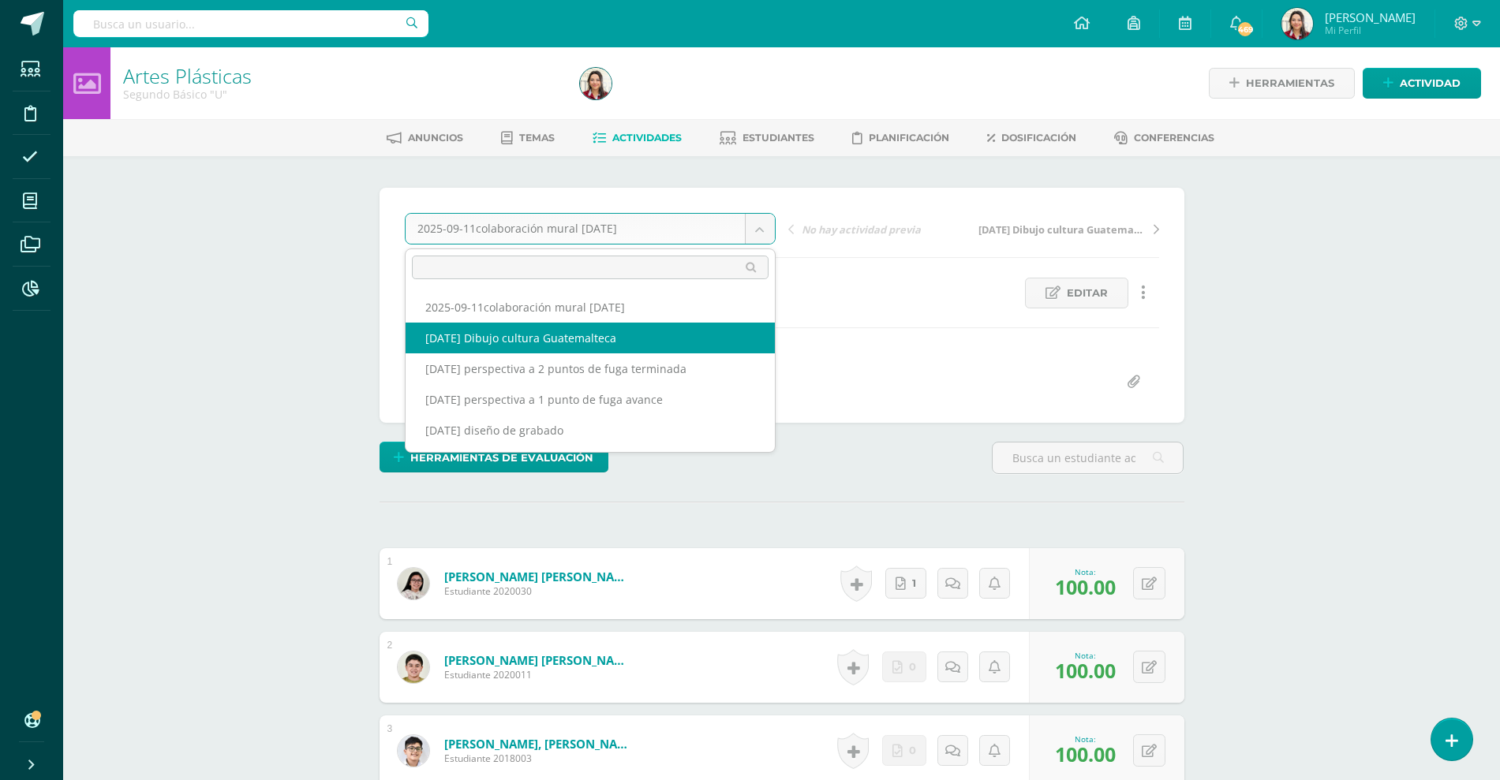
select select "/dashboard/teacher/grade-activity/220062/"
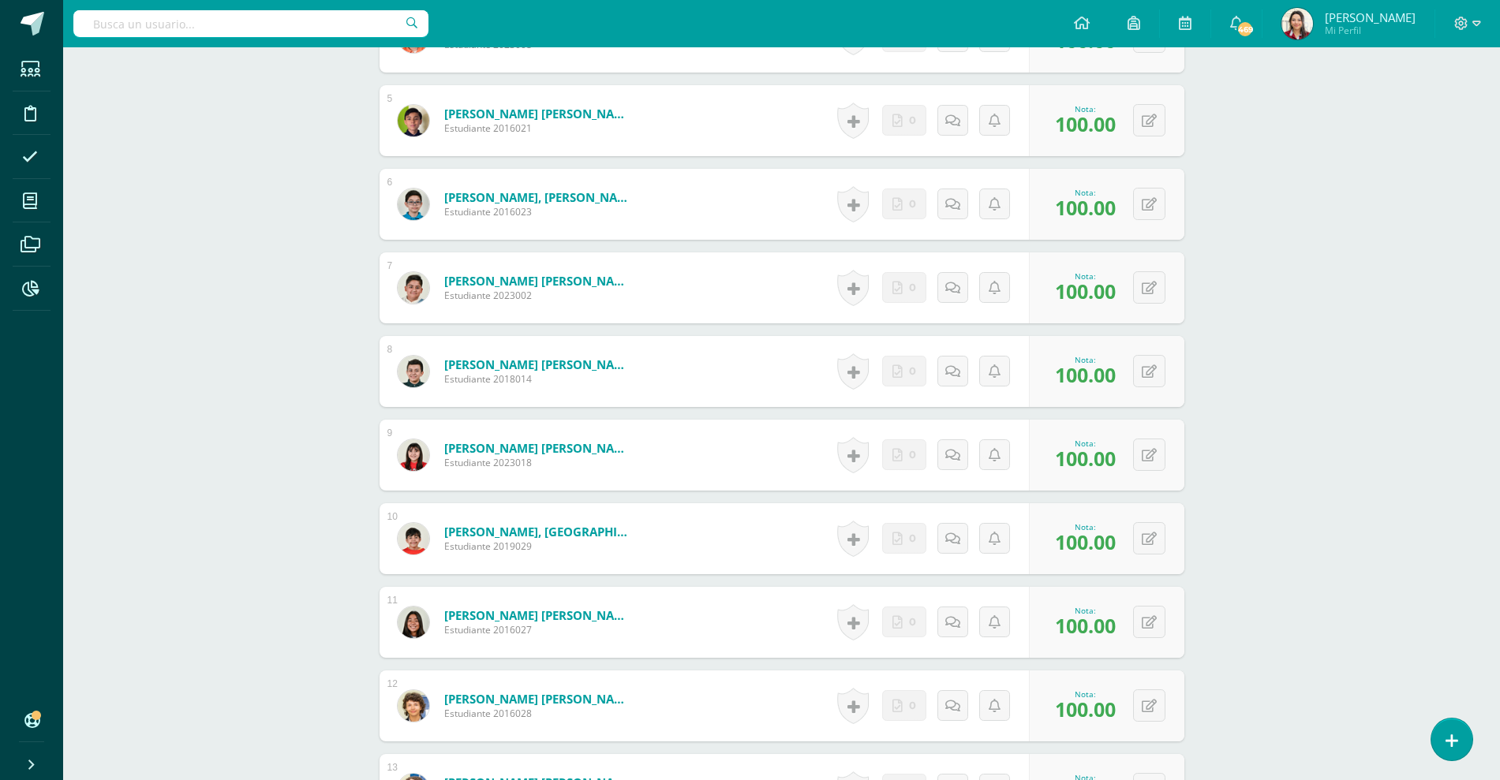
scroll to position [993, 0]
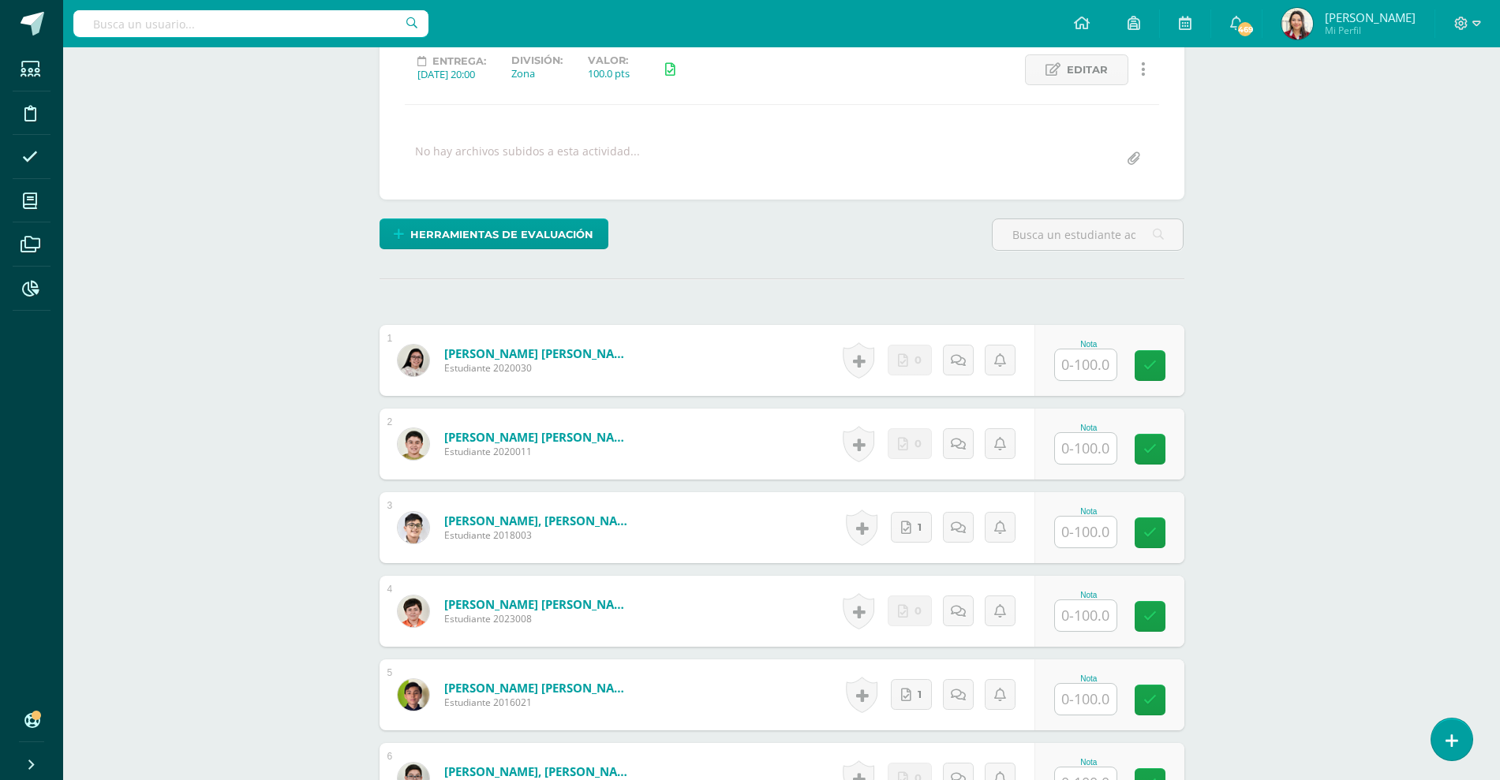
scroll to position [221, 0]
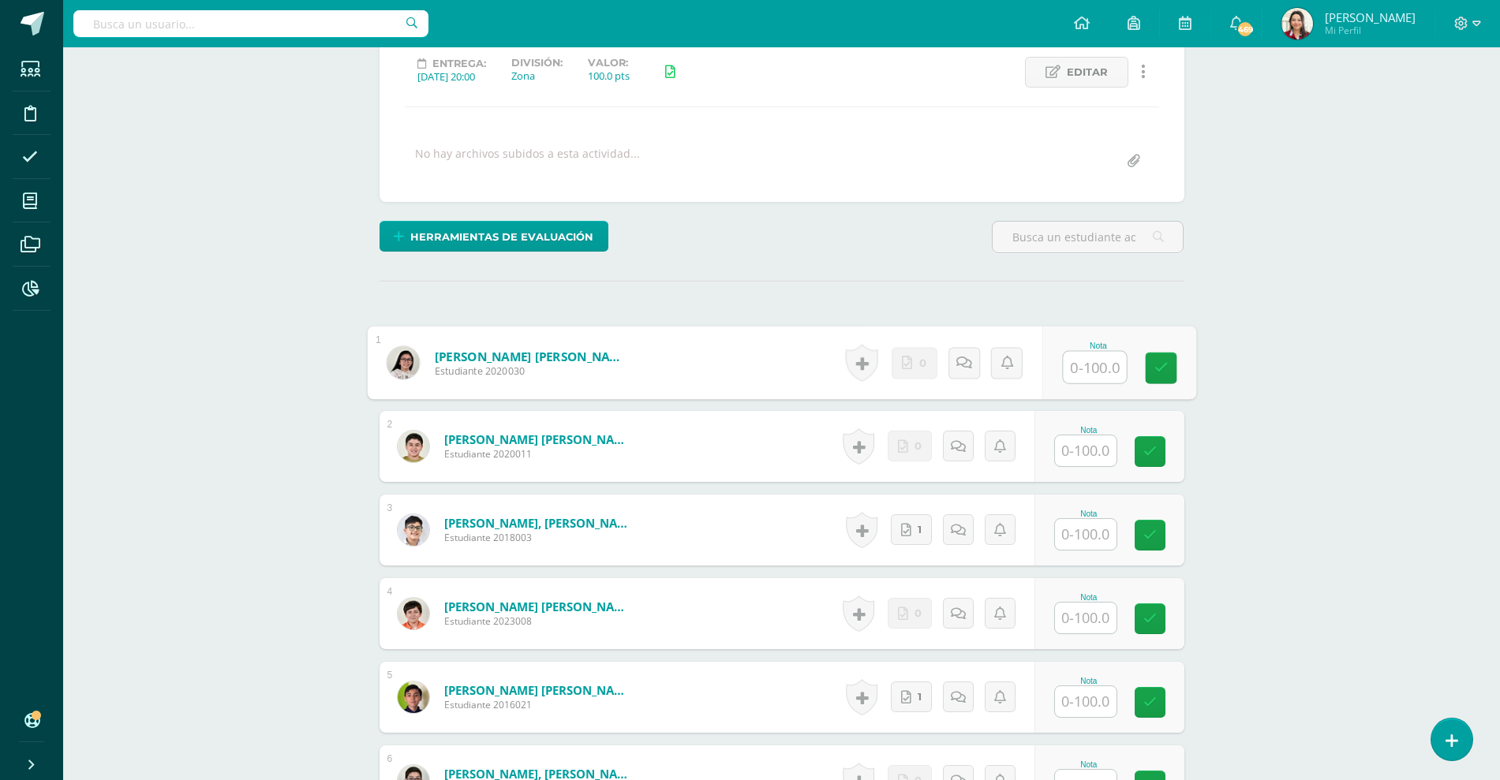
click at [1084, 365] on input "text" at bounding box center [1094, 368] width 63 height 32
type input "1"
type input "100"
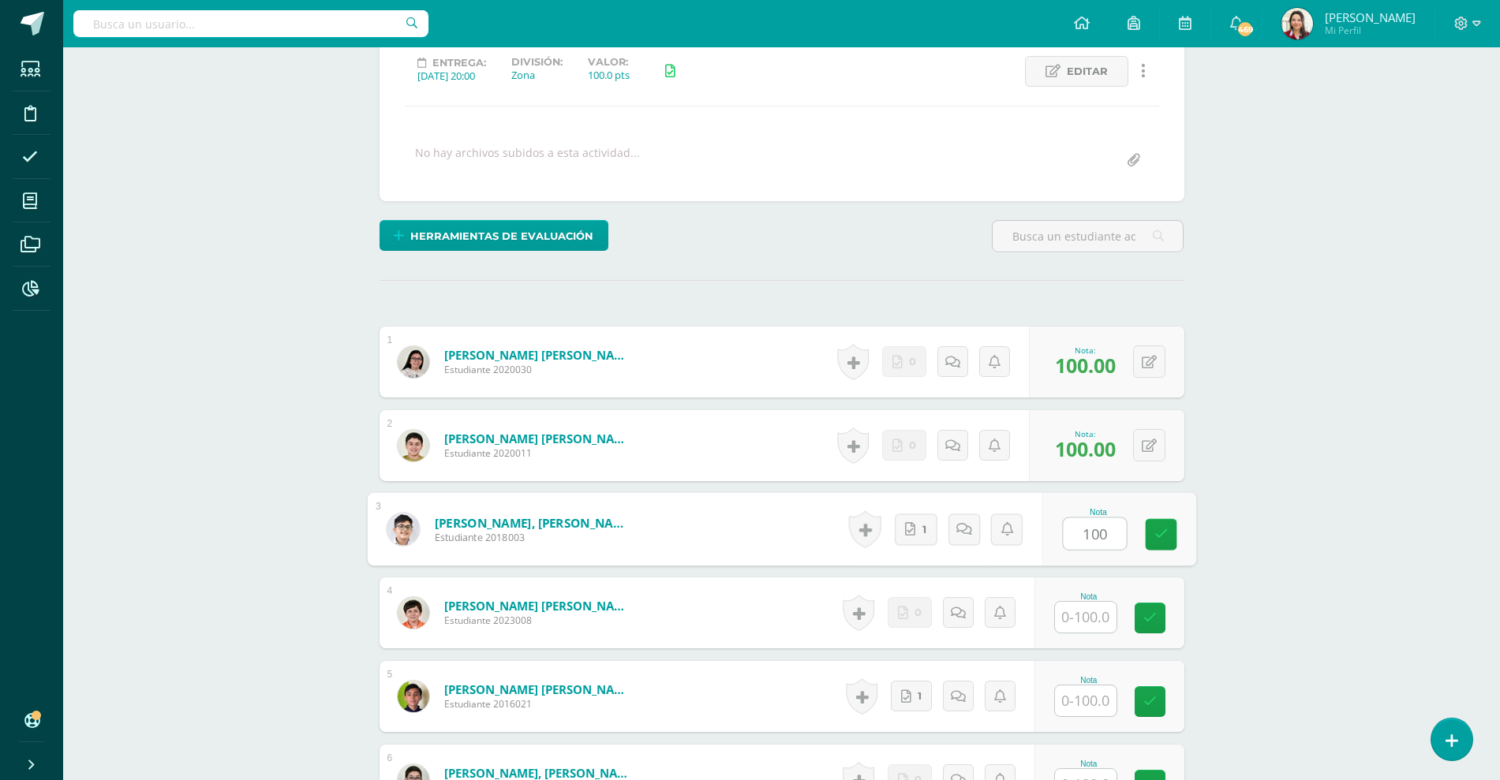
type input "100"
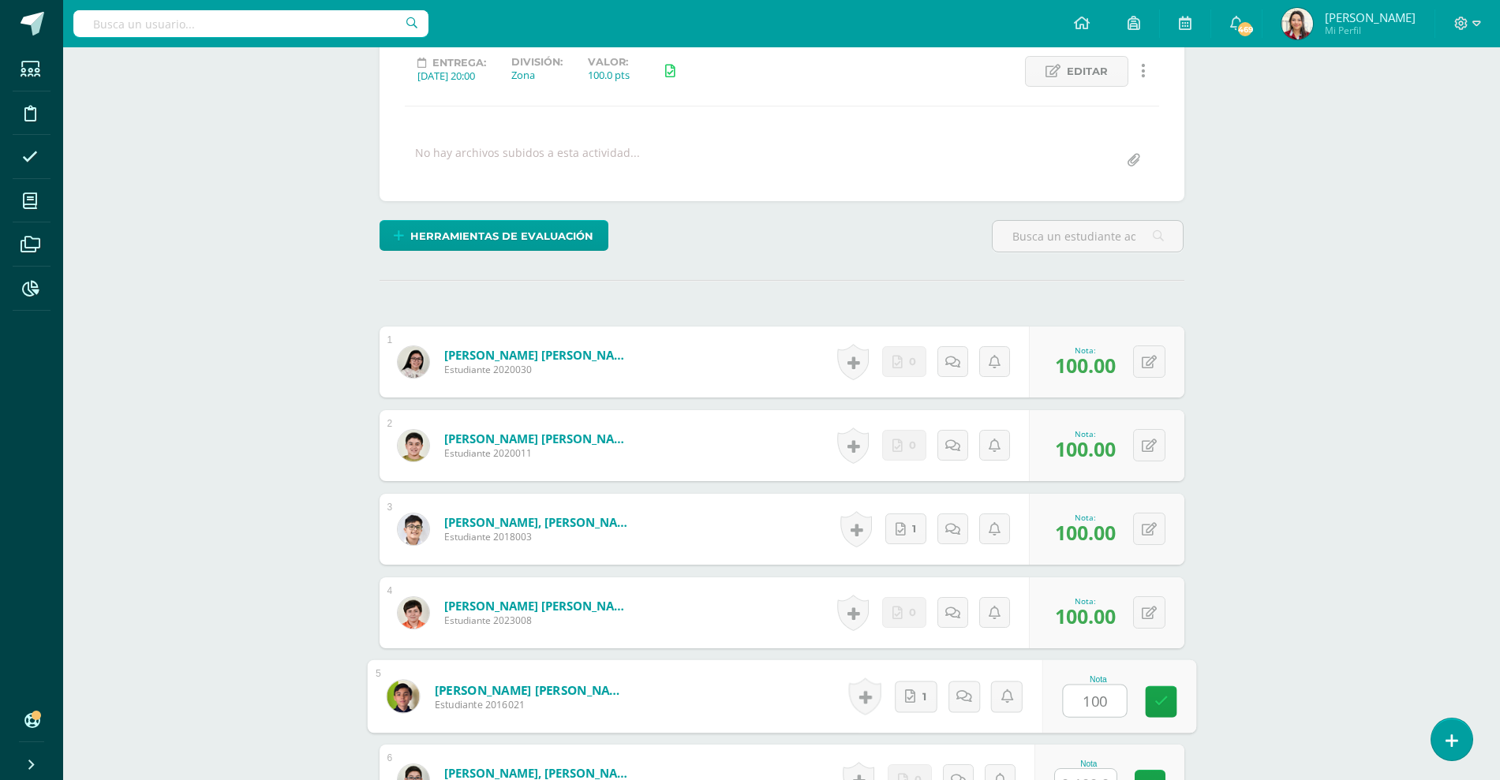
type input "100"
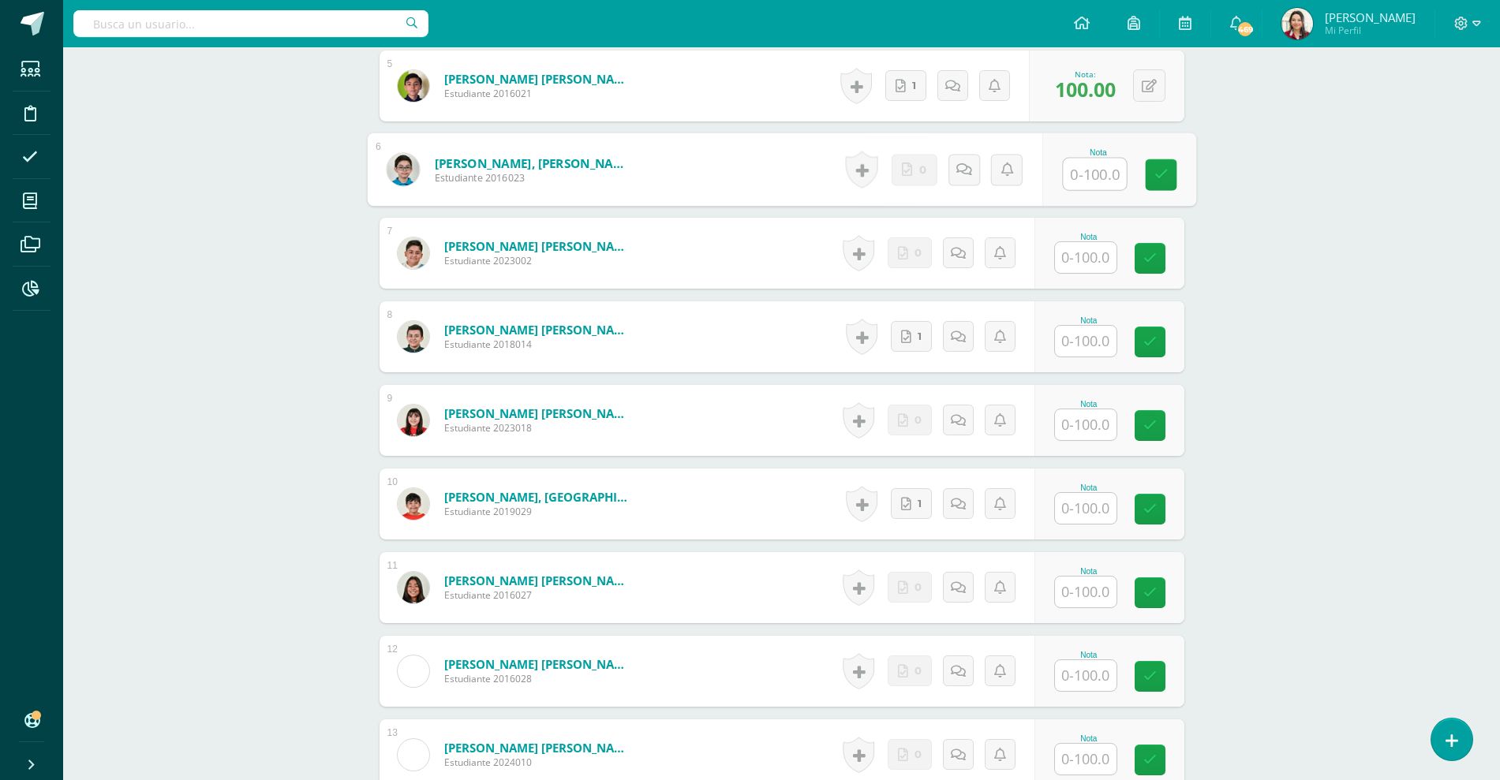
scroll to position [833, 0]
type input "100"
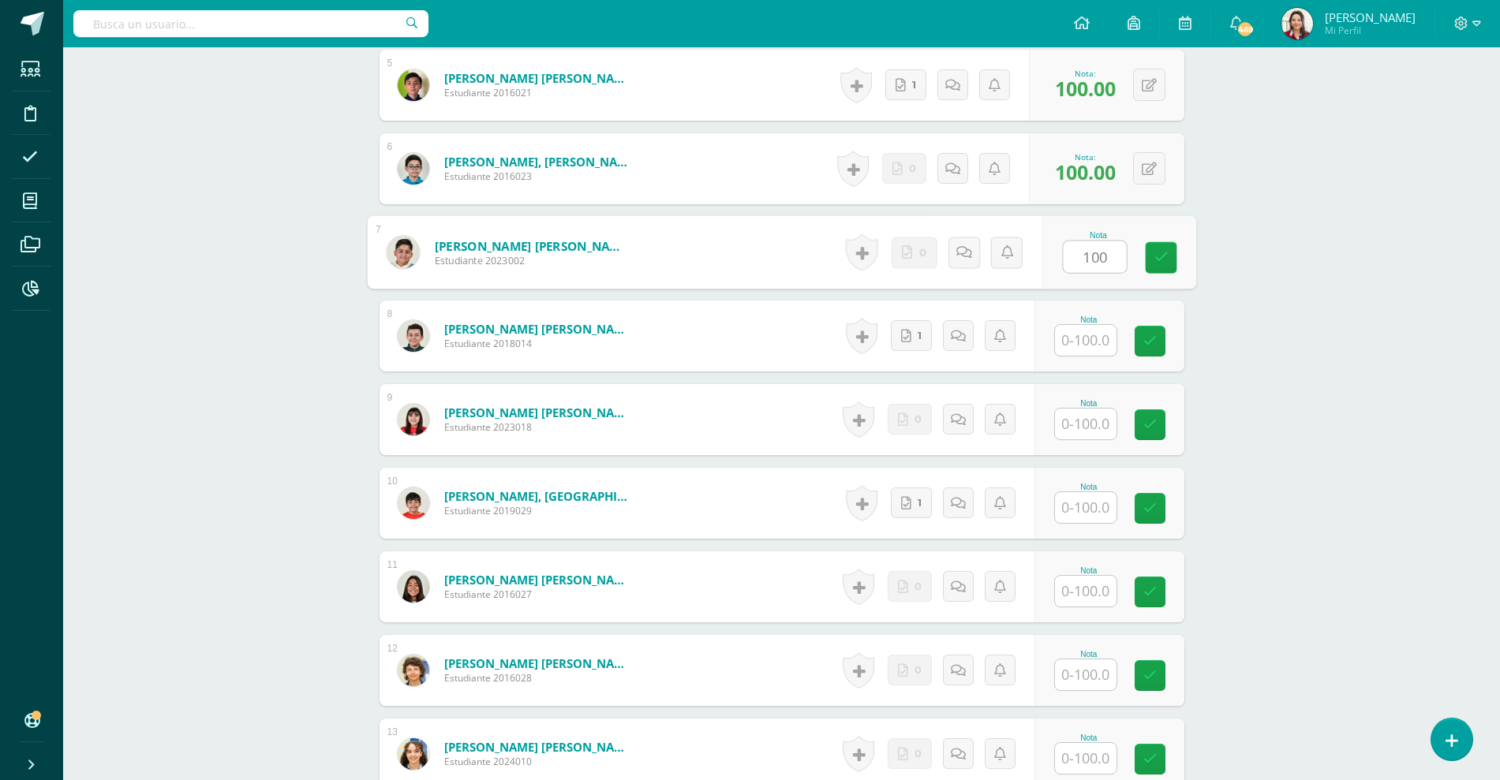
type input "100"
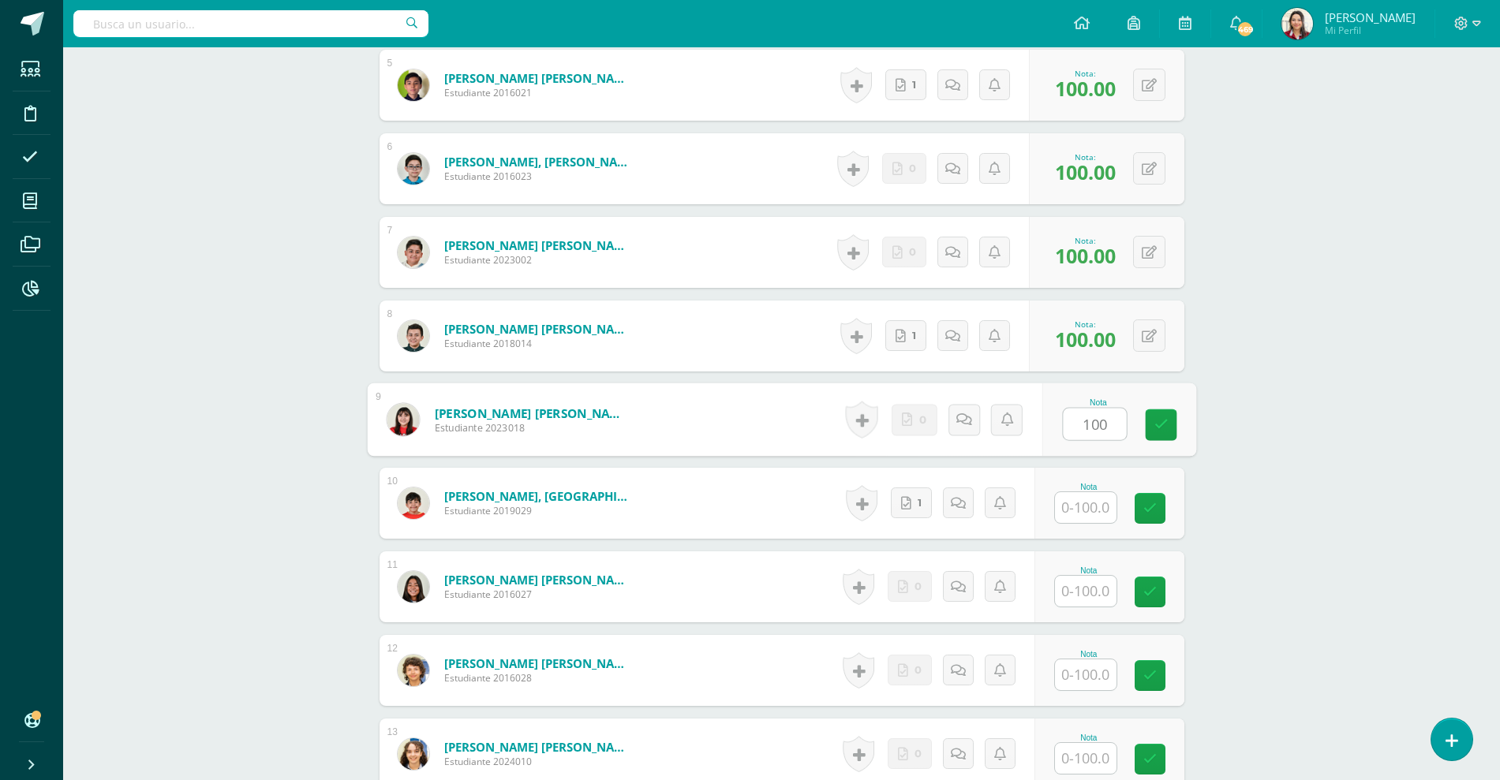
type input "100"
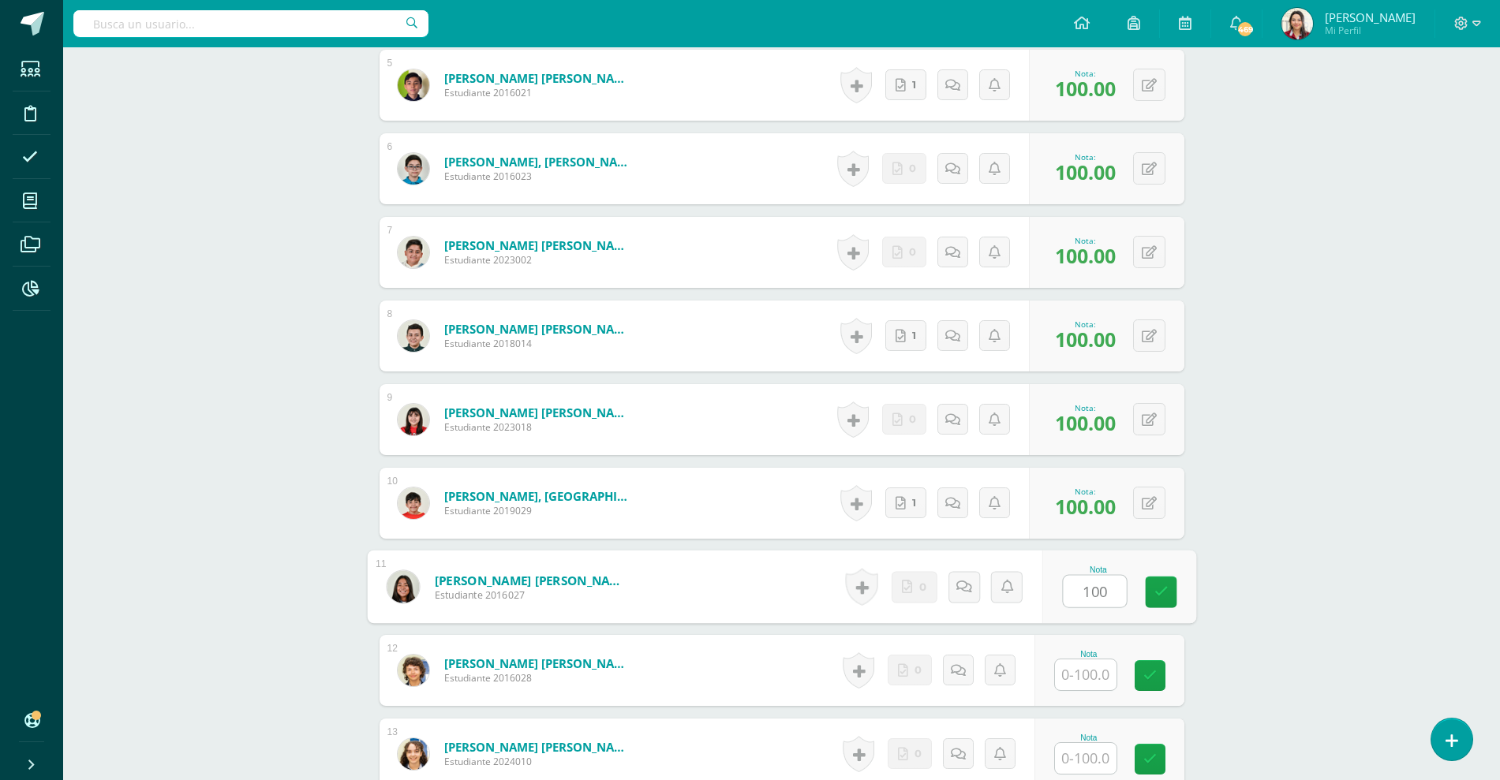
type input "100"
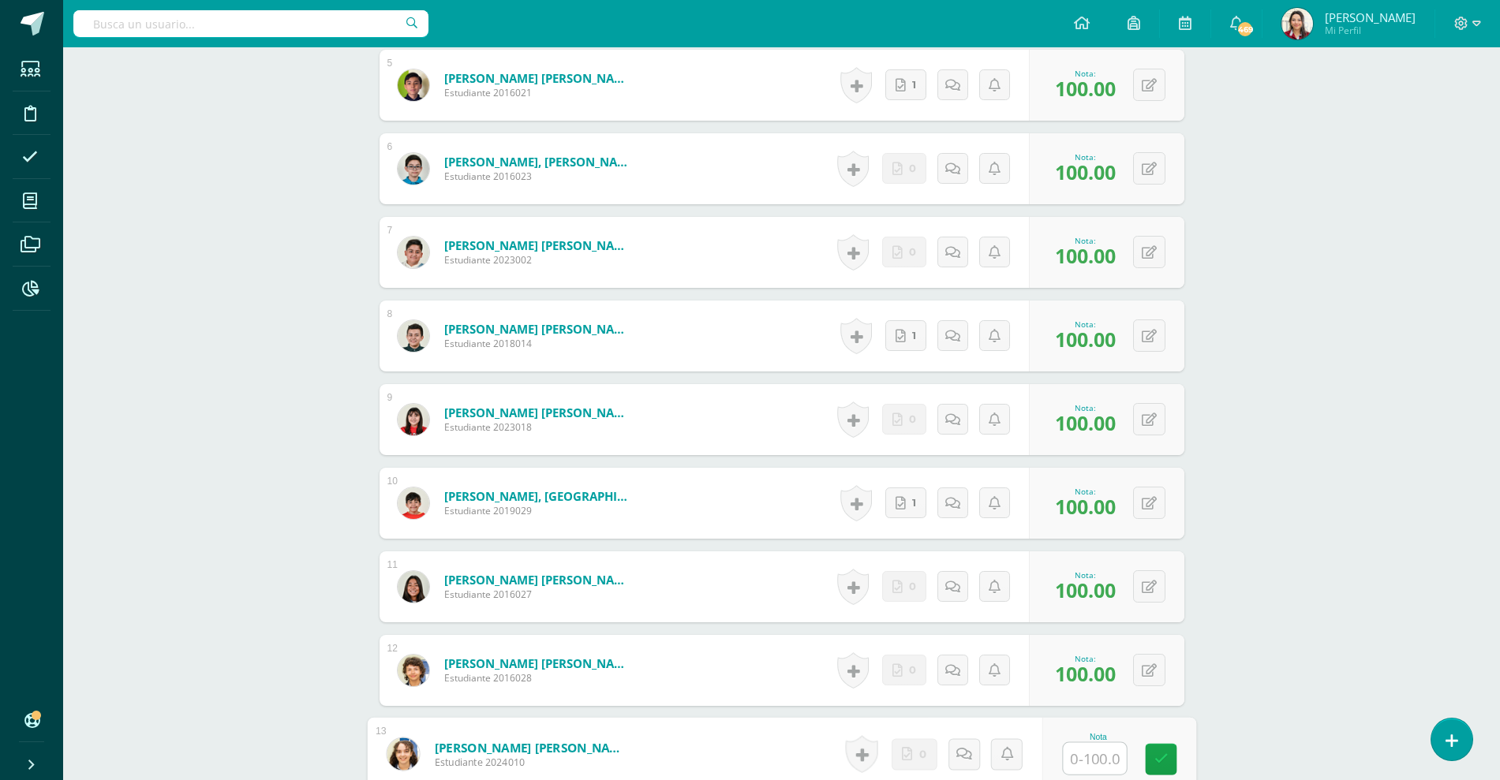
scroll to position [1191, 0]
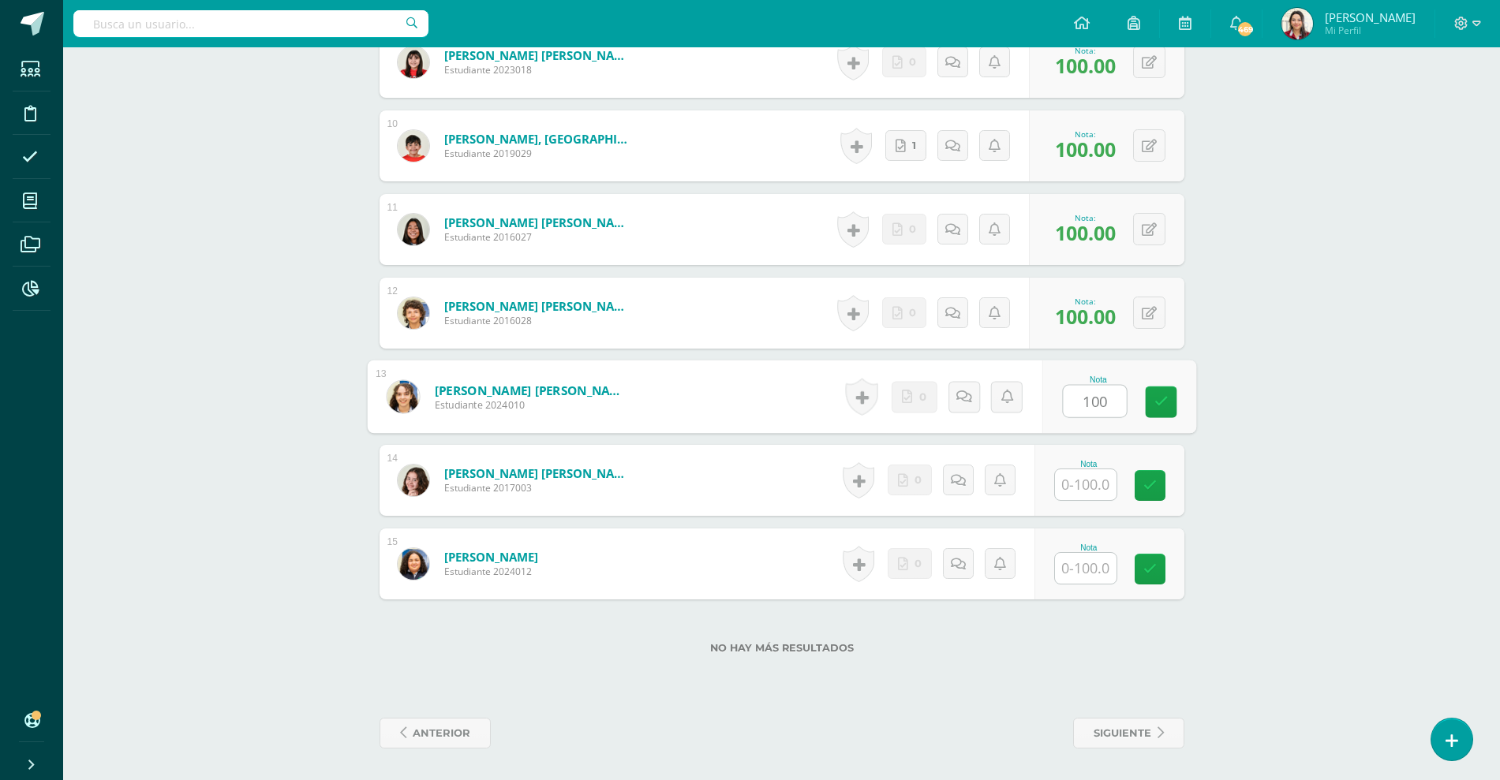
type input "100"
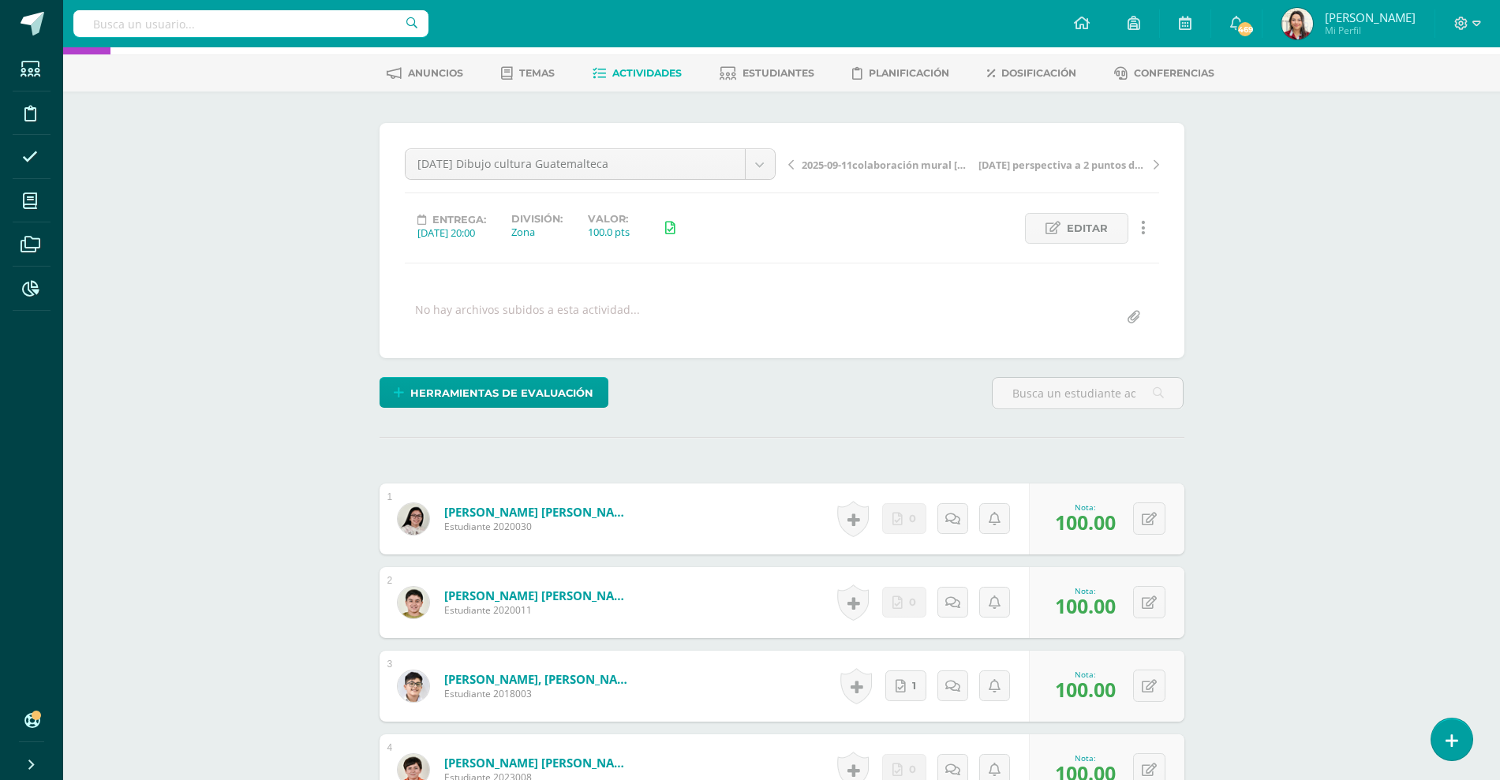
scroll to position [0, 0]
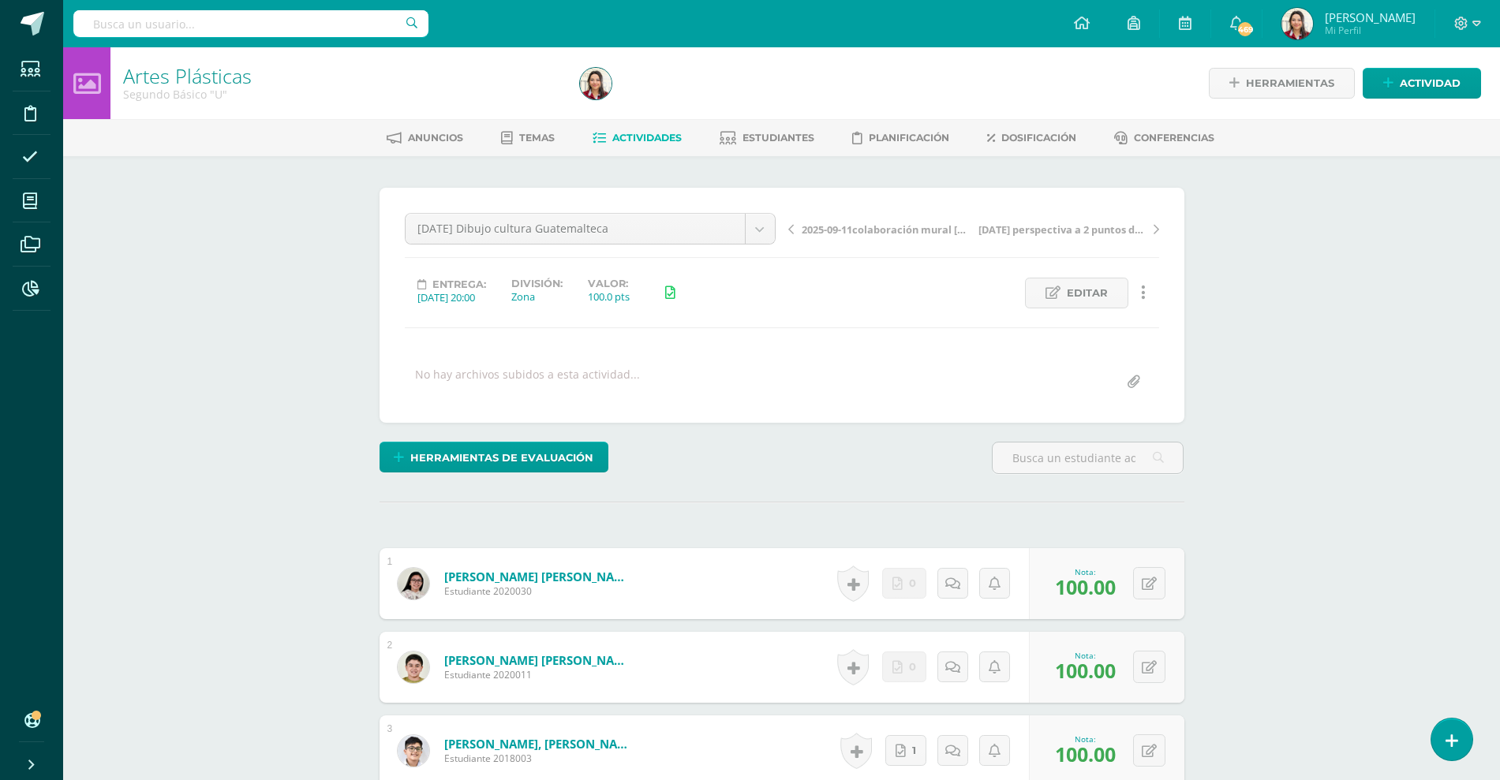
click at [646, 133] on span "Actividades" at bounding box center [646, 138] width 69 height 12
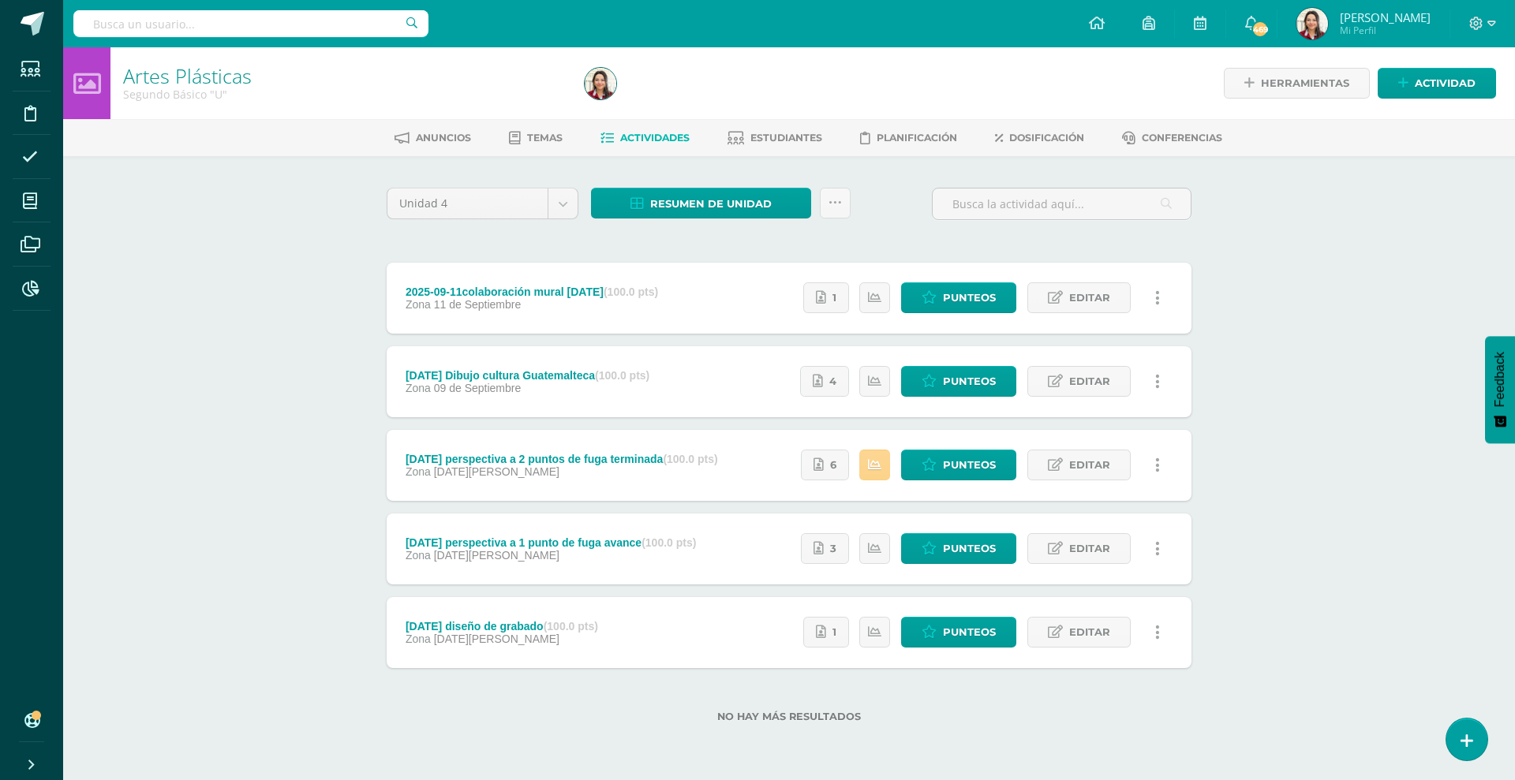
click at [881, 464] on icon at bounding box center [874, 464] width 13 height 13
click at [956, 462] on span "Punteos" at bounding box center [969, 465] width 53 height 29
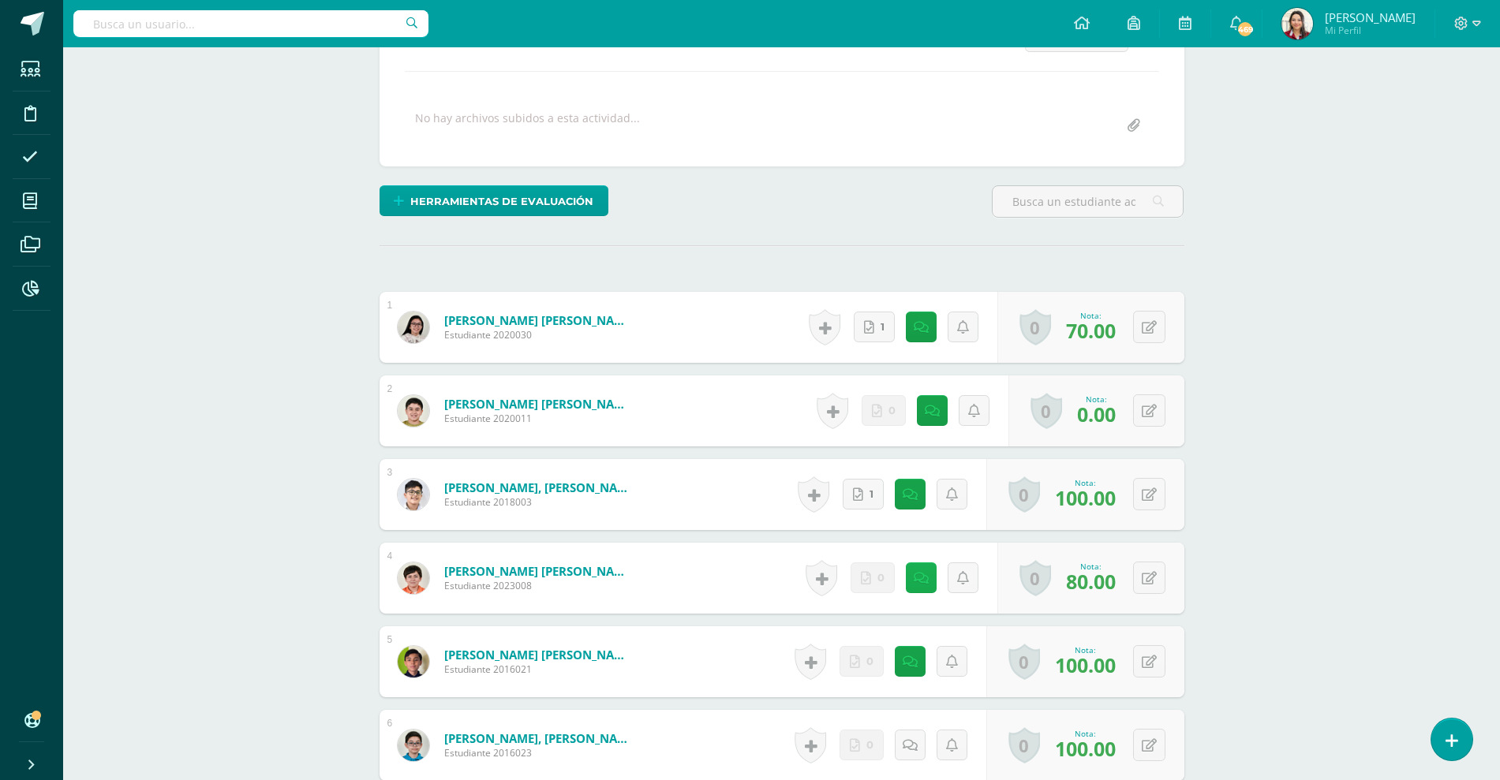
scroll to position [257, 0]
click at [917, 566] on link at bounding box center [921, 577] width 31 height 31
click at [223, 445] on div "Artes Plásticas Segundo Básico "U" Herramientas Detalle de asistencias Activida…" at bounding box center [781, 752] width 1437 height 1924
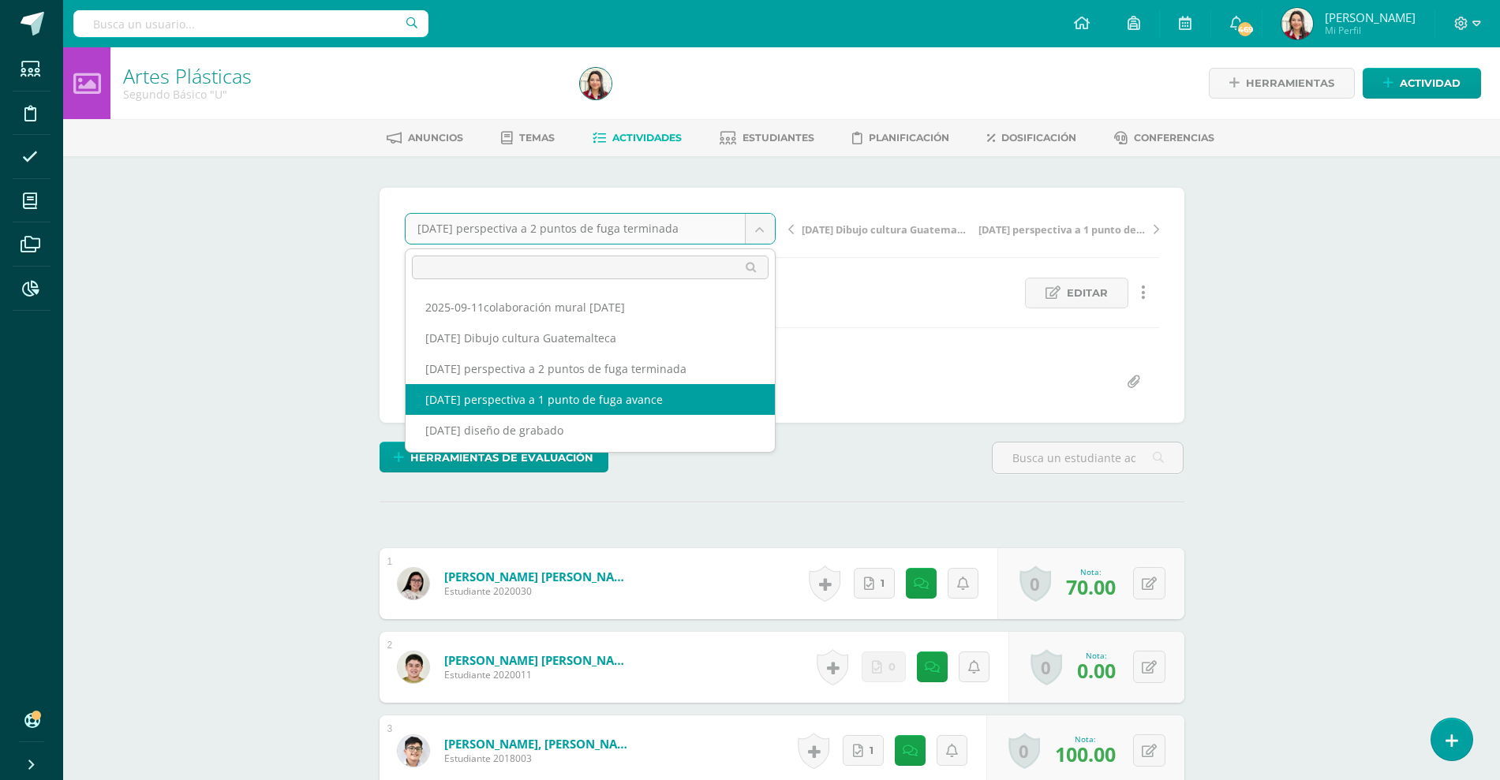
select select "/dashboard/teacher/grade-activity/219520/"
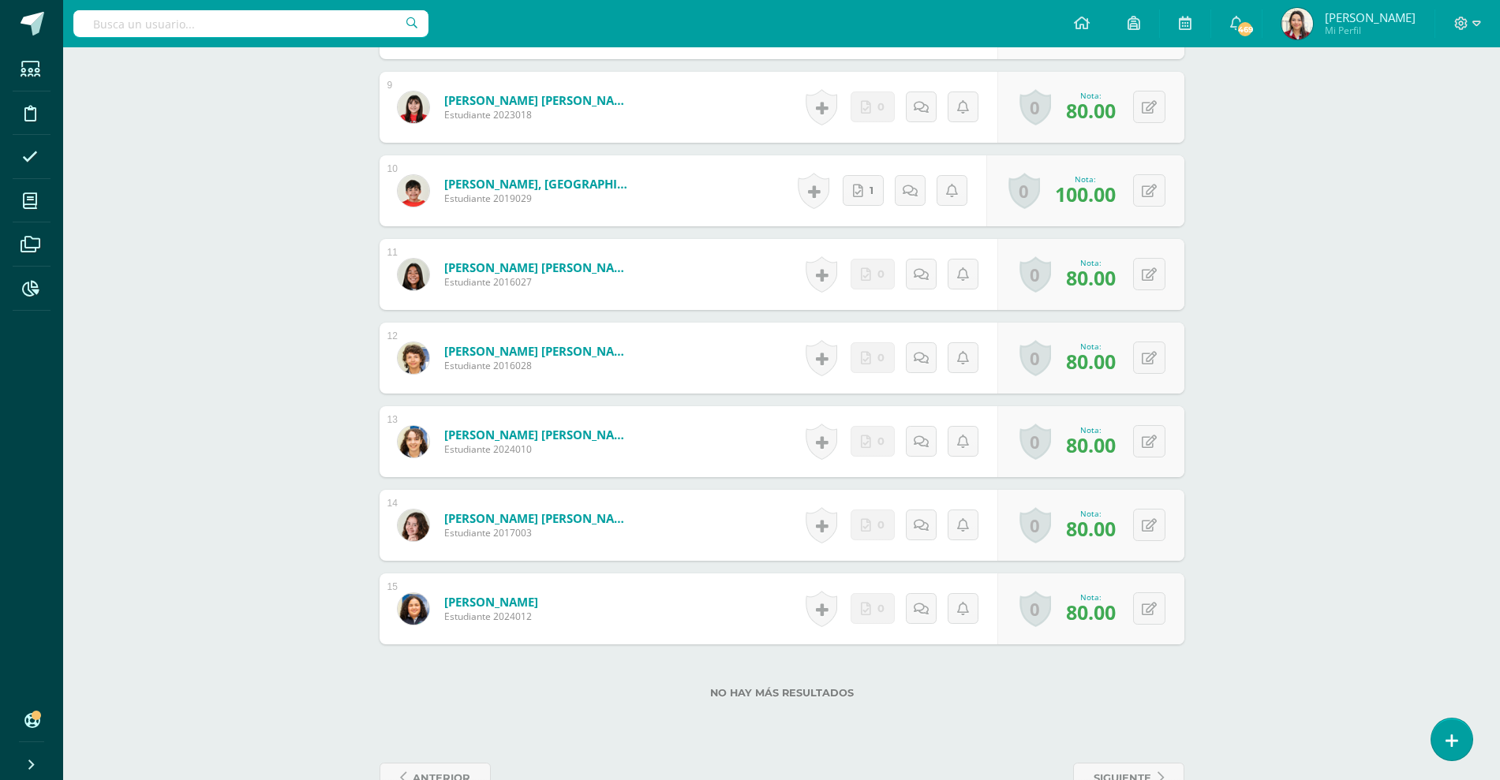
scroll to position [1191, 0]
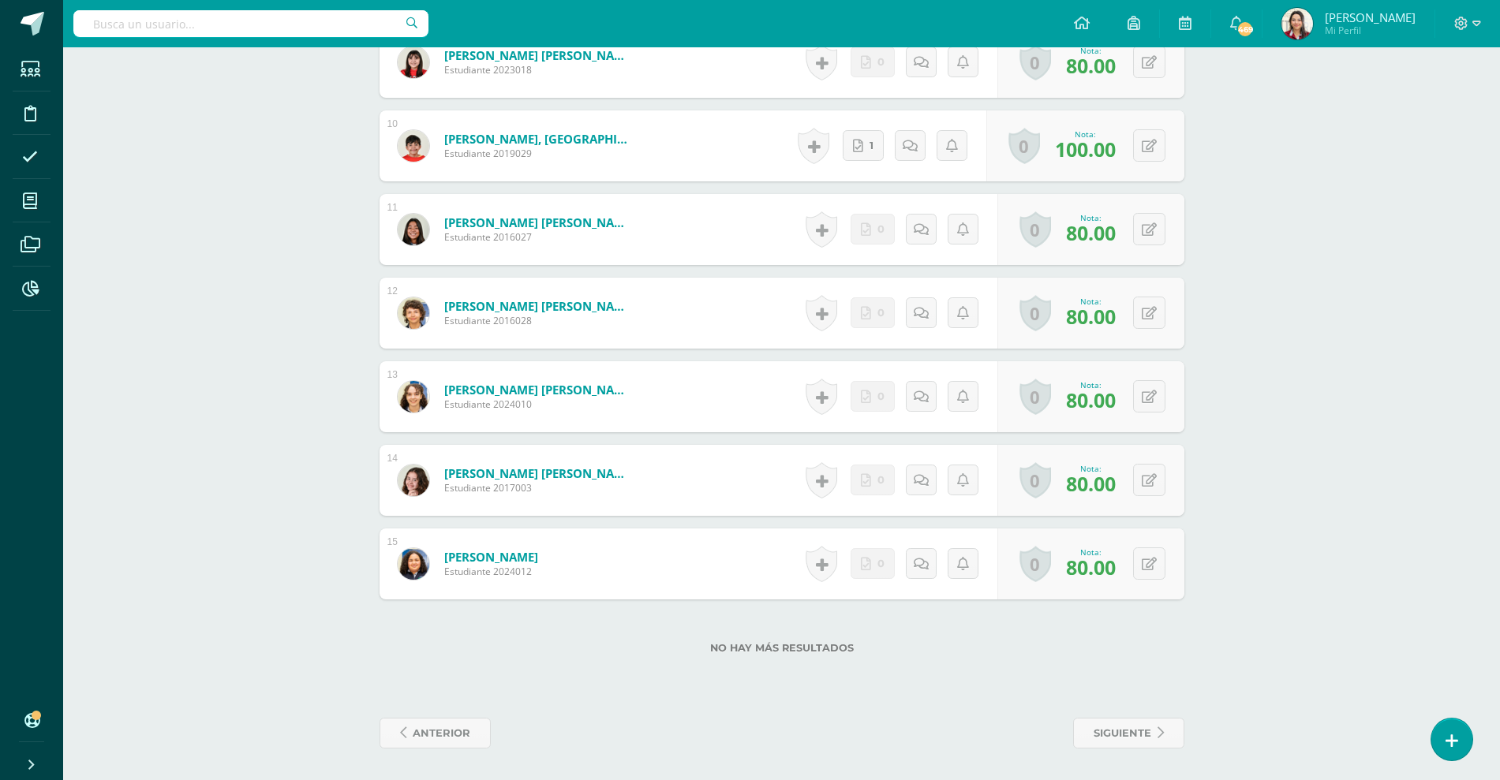
click at [419, 654] on div "No hay más resultados" at bounding box center [782, 636] width 805 height 73
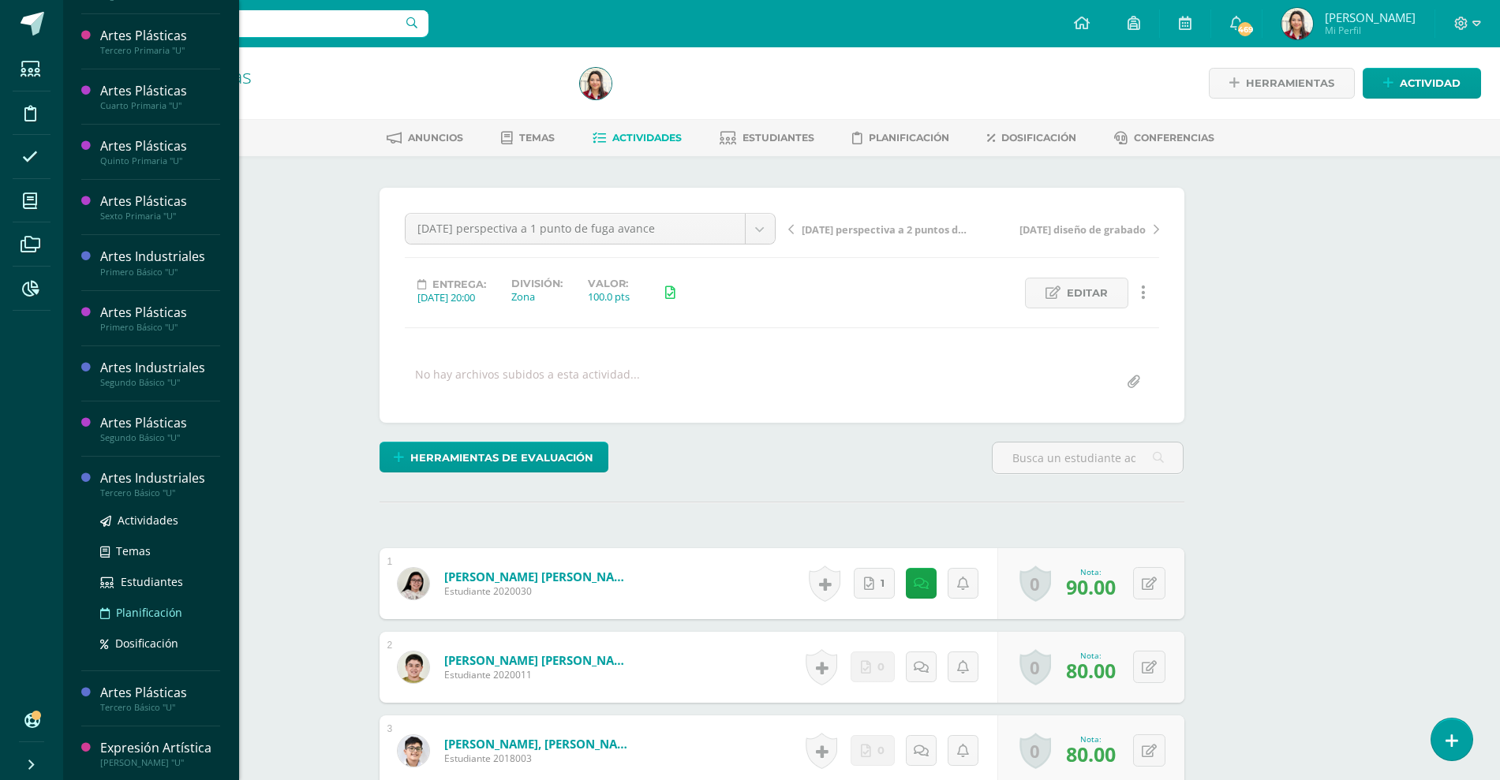
scroll to position [507, 0]
click at [148, 511] on span "Actividades" at bounding box center [148, 518] width 61 height 15
